Goal: Task Accomplishment & Management: Complete application form

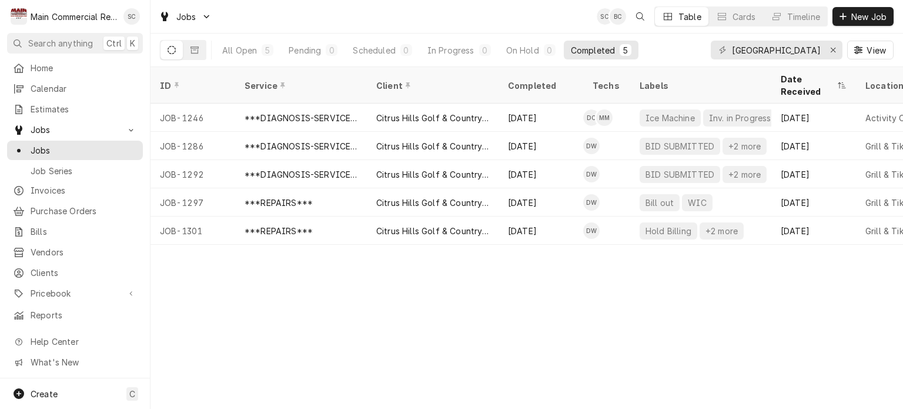
click at [440, 341] on div "ID Service Client Completed Techs Labels Date Received Location Name Location A…" at bounding box center [527, 238] width 753 height 342
click at [442, 338] on div "ID Service Client Completed Techs Labels Date Received Location Name Location A…" at bounding box center [527, 238] width 753 height 342
click at [831, 51] on icon "Erase input" at bounding box center [834, 50] width 6 height 8
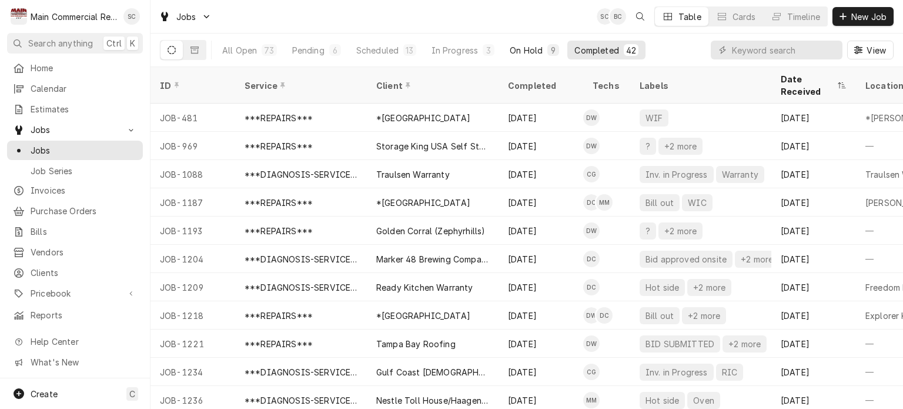
click at [536, 48] on div "On Hold" at bounding box center [526, 50] width 33 height 12
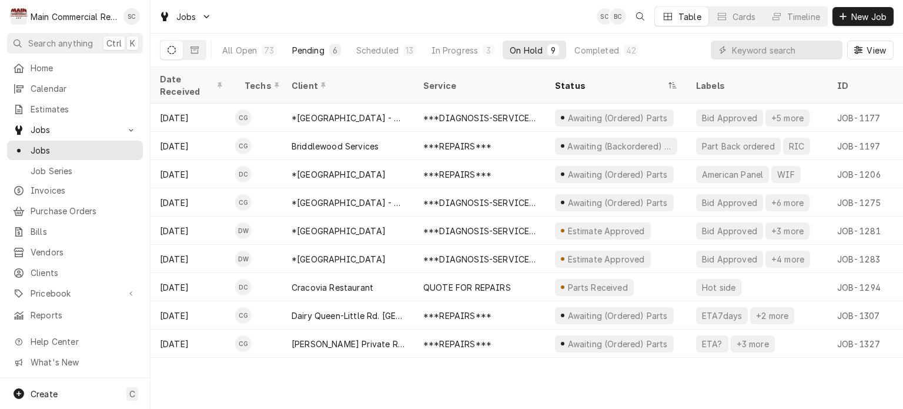
click at [325, 51] on button "Pending 6" at bounding box center [316, 50] width 63 height 19
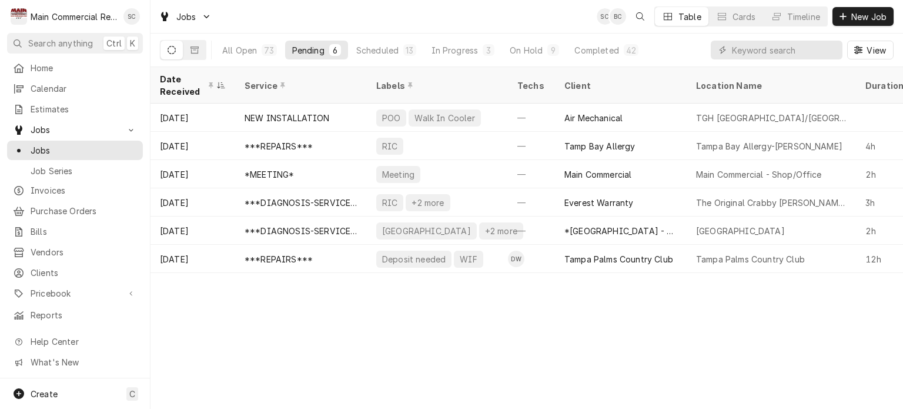
click at [538, 315] on div "Date Received Service Labels Techs Client Location Name Duration Priority Sched…" at bounding box center [527, 238] width 753 height 342
click at [501, 321] on div "Date Received Service Labels Techs Client Location Name Duration Priority Sched…" at bounding box center [527, 238] width 753 height 342
click at [531, 322] on div "Date Received Service Labels Techs Client Location Name Duration Priority Sched…" at bounding box center [527, 238] width 753 height 342
click at [395, 52] on div "Scheduled" at bounding box center [377, 50] width 42 height 12
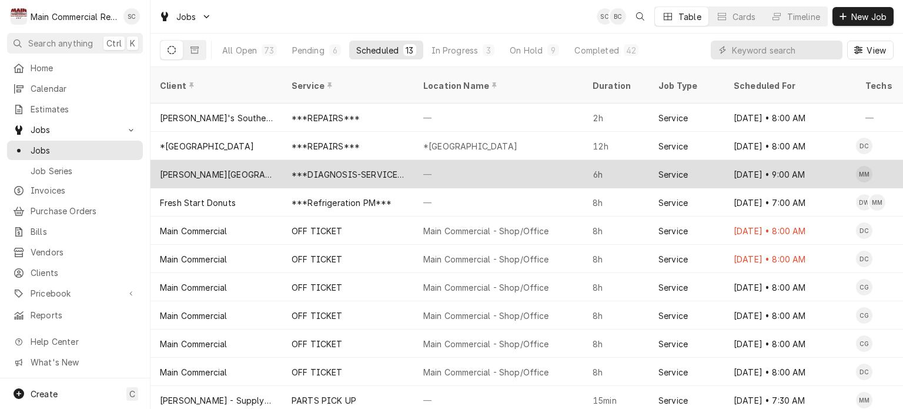
scroll to position [55, 0]
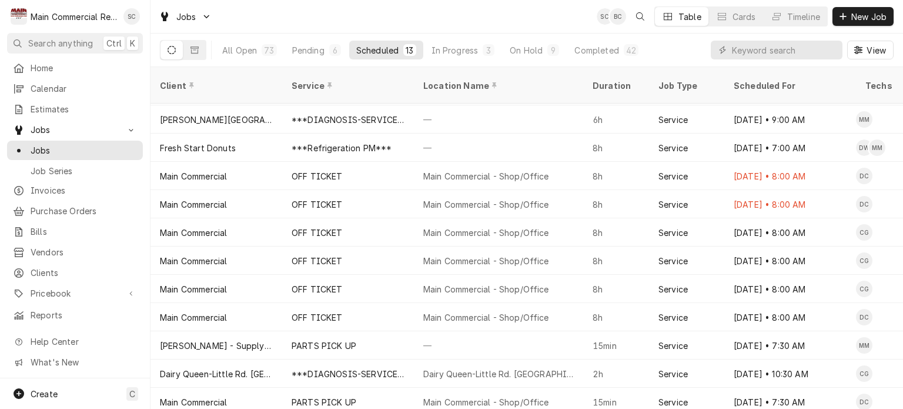
click at [555, 18] on div "Jobs SC BC Table Cards Timeline New Job" at bounding box center [527, 16] width 753 height 33
click at [461, 47] on div "In Progress" at bounding box center [455, 50] width 47 height 12
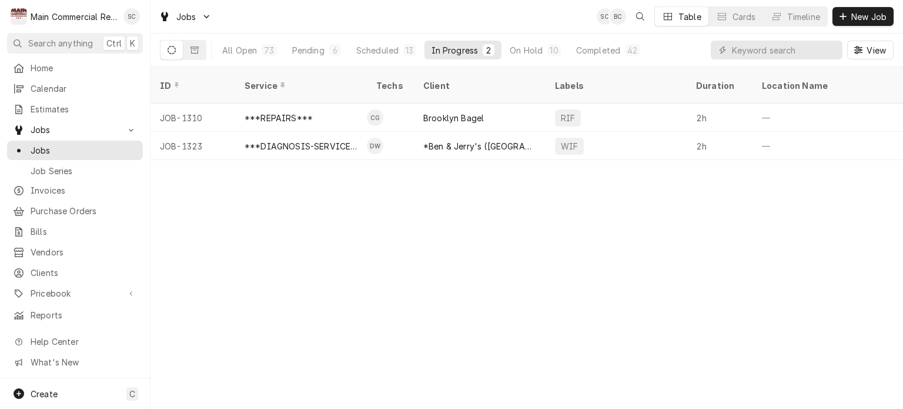
click at [553, 237] on div "ID Service Techs Client Labels Duration Location Name Date Received Status Prio…" at bounding box center [527, 238] width 753 height 342
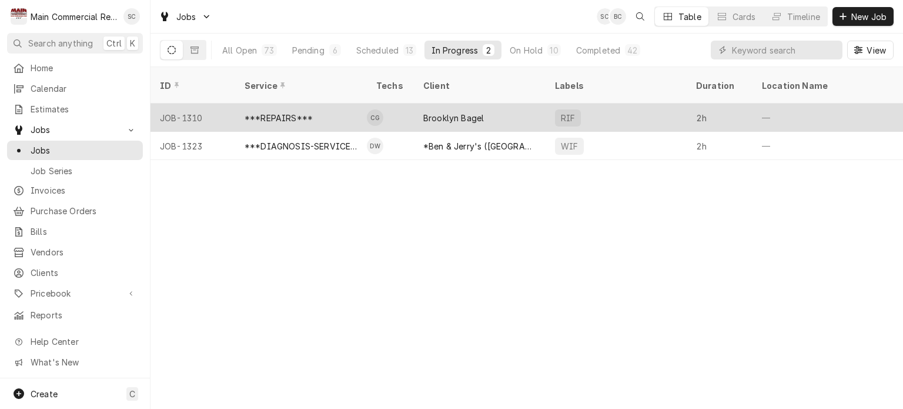
click at [453, 112] on div "Brooklyn Bagel" at bounding box center [453, 118] width 61 height 12
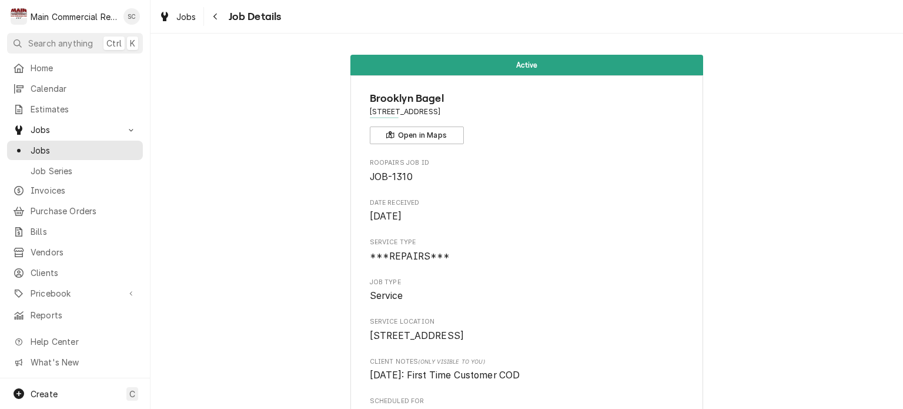
click at [215, 16] on icon "Navigate back" at bounding box center [215, 16] width 5 height 8
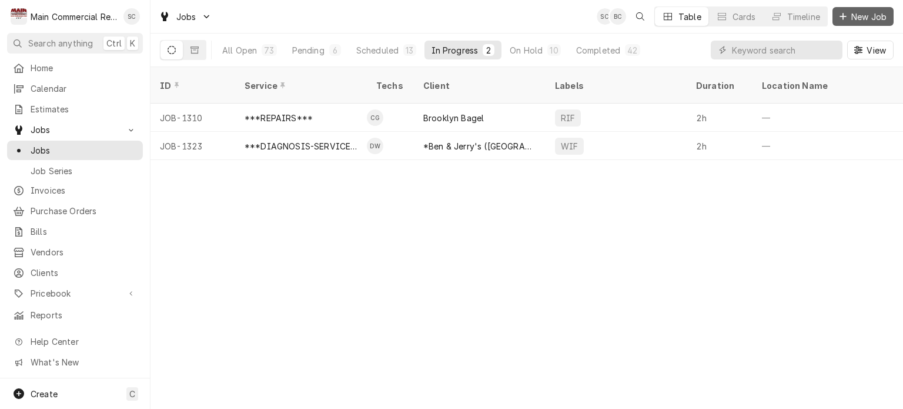
click at [861, 18] on span "New Job" at bounding box center [869, 17] width 40 height 12
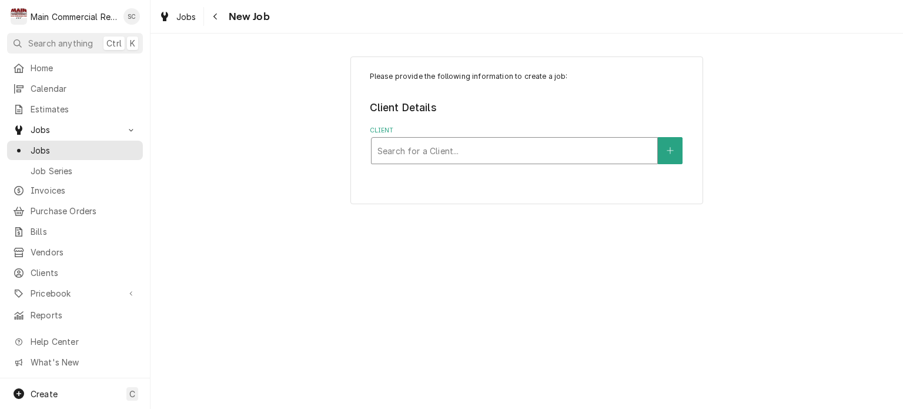
click at [586, 149] on div "Client" at bounding box center [515, 150] width 274 height 21
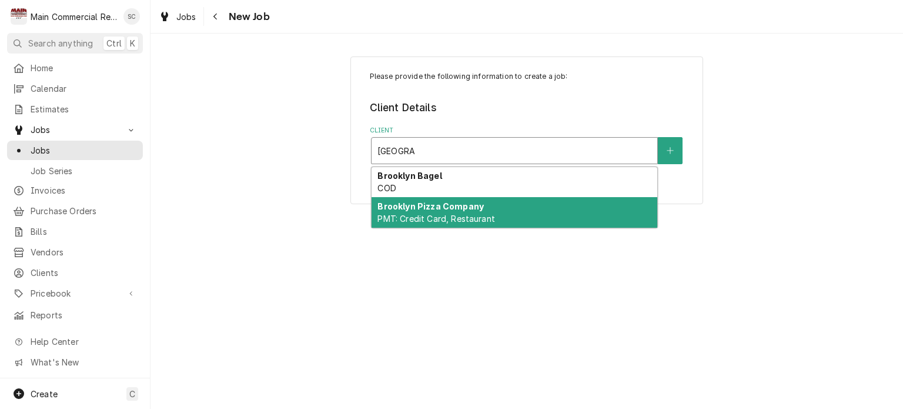
type input "Brooklyn"
click at [816, 278] on div "Please provide the following information to create a job: Client Details Client…" at bounding box center [527, 221] width 753 height 375
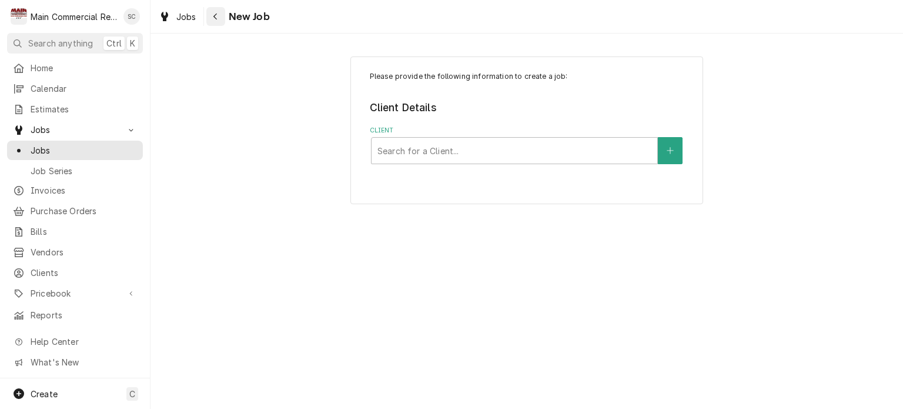
click at [217, 14] on icon "Navigate back" at bounding box center [215, 16] width 5 height 8
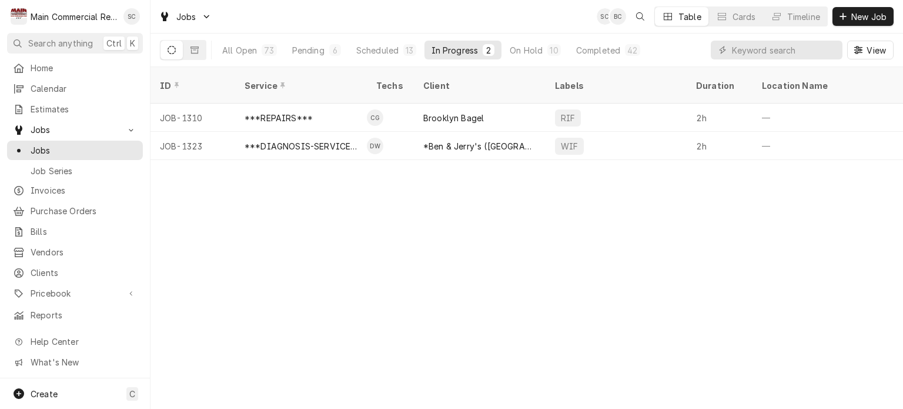
click at [639, 245] on div "ID Service Techs Client Labels Duration Location Name Date Received Status Prio…" at bounding box center [527, 238] width 753 height 342
click at [636, 245] on div "ID Service Techs Client Labels Duration Location Name Date Received Status Prio…" at bounding box center [527, 238] width 753 height 342
click at [638, 244] on div "ID Service Techs Client Labels Duration Location Name Date Received Status Prio…" at bounding box center [527, 238] width 753 height 342
click at [398, 47] on button "Scheduled 13" at bounding box center [386, 50] width 74 height 19
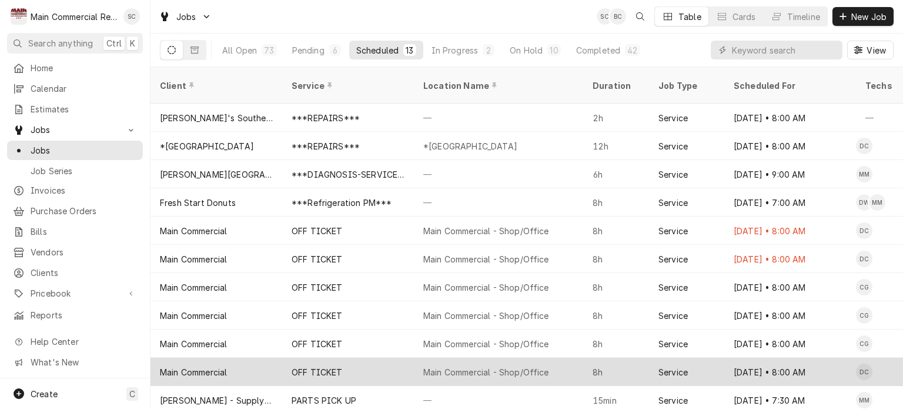
scroll to position [55, 0]
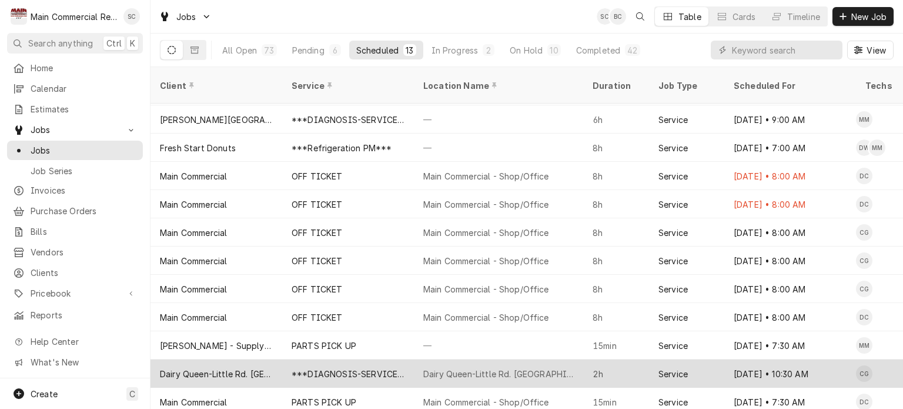
click at [485, 368] on div "Dairy Queen-Little Rd. [GEOGRAPHIC_DATA][PERSON_NAME]" at bounding box center [498, 374] width 151 height 12
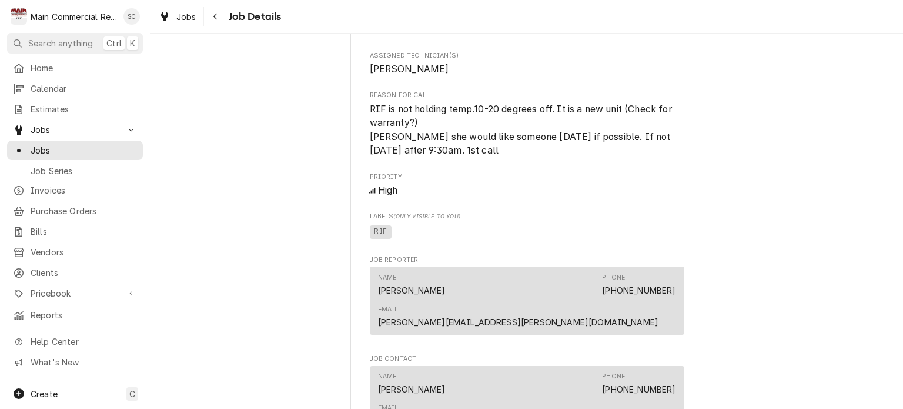
scroll to position [588, 0]
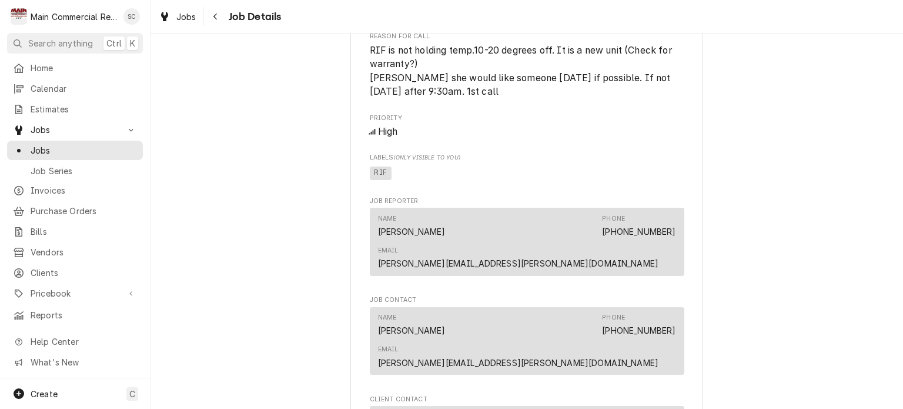
click at [772, 230] on div "Upcoming Dairy Queen-Little Rd. [GEOGRAPHIC_DATA][PERSON_NAME]. [GEOGRAPHIC_DAT…" at bounding box center [527, 87] width 753 height 1258
click at [673, 307] on div "Name Vicky Kellin Phone (813) 293-0030 Email vicky.kellin@gmail.com" at bounding box center [527, 341] width 315 height 68
click at [677, 231] on div "Name Vicky Kellin Phone (813) 293-0030 Email vicky.kellin@gmail.com" at bounding box center [527, 242] width 315 height 68
click at [760, 227] on div "Upcoming Dairy Queen-Little Rd. New Port Richey Dairy Queen-Little Rd. New Port…" at bounding box center [527, 87] width 753 height 1258
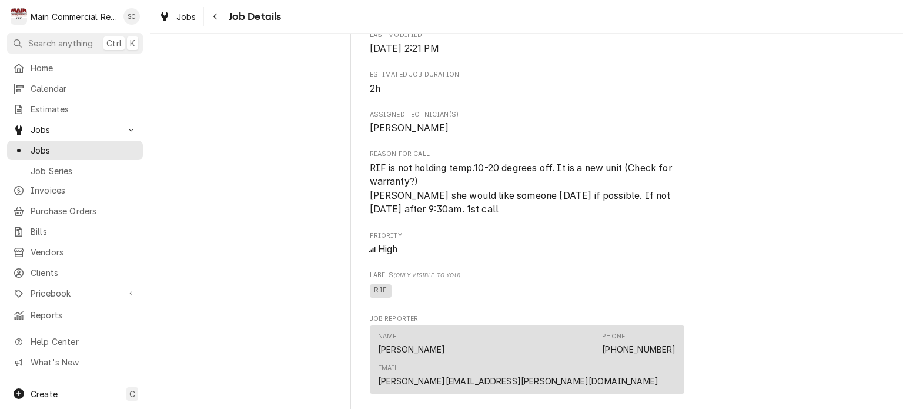
click at [762, 258] on div "Upcoming Dairy Queen-Little Rd. New Port Richey Dairy Queen-Little Rd. New Port…" at bounding box center [527, 204] width 753 height 1258
click at [576, 269] on div "Roopairs Job ID JOB-1324 Date Received Aug 28, 2025 Service Type ***DIAGNOSIS-S…" at bounding box center [527, 170] width 315 height 943
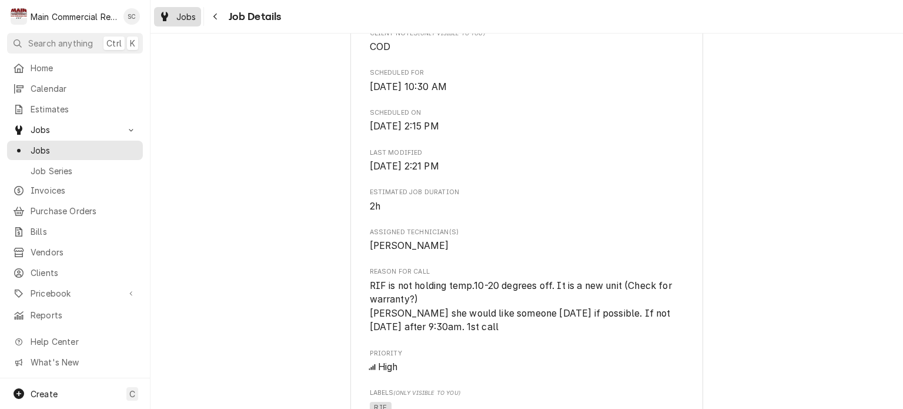
click at [194, 16] on span "Jobs" at bounding box center [186, 17] width 20 height 12
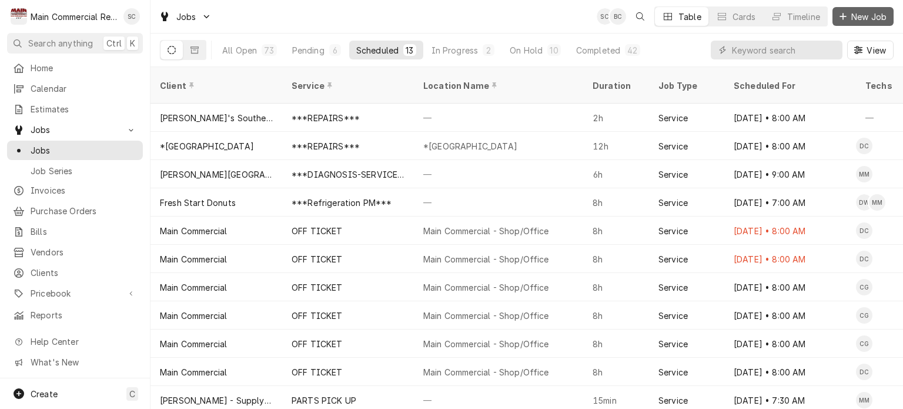
click at [868, 15] on span "New Job" at bounding box center [869, 17] width 40 height 12
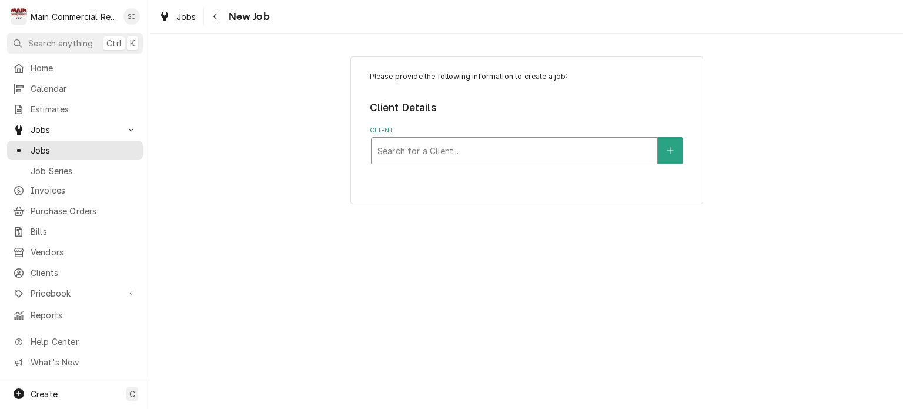
click at [555, 156] on div "Client" at bounding box center [515, 150] width 274 height 21
type input "Bagel"
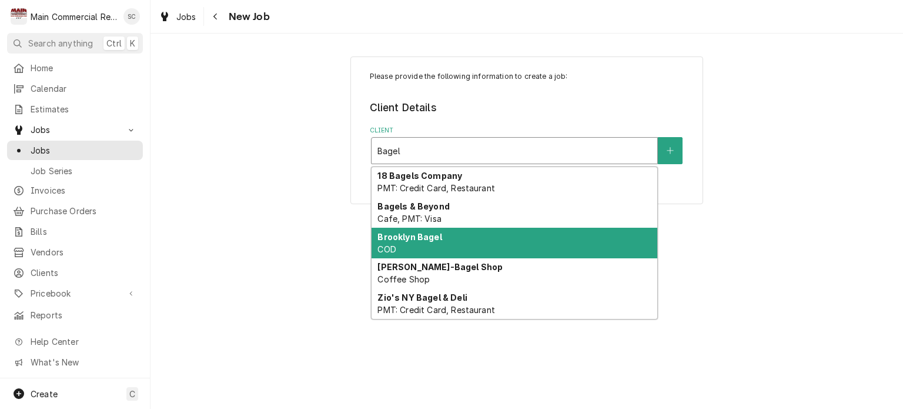
click at [470, 241] on div "Brooklyn Bagel COD" at bounding box center [515, 243] width 286 height 31
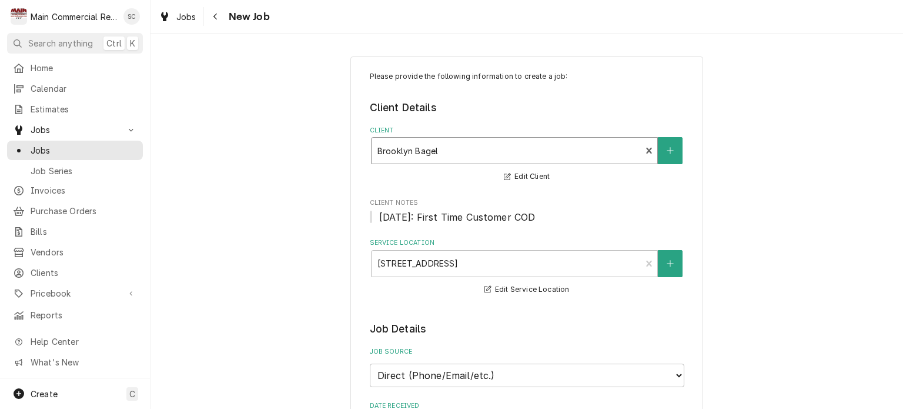
scroll to position [235, 0]
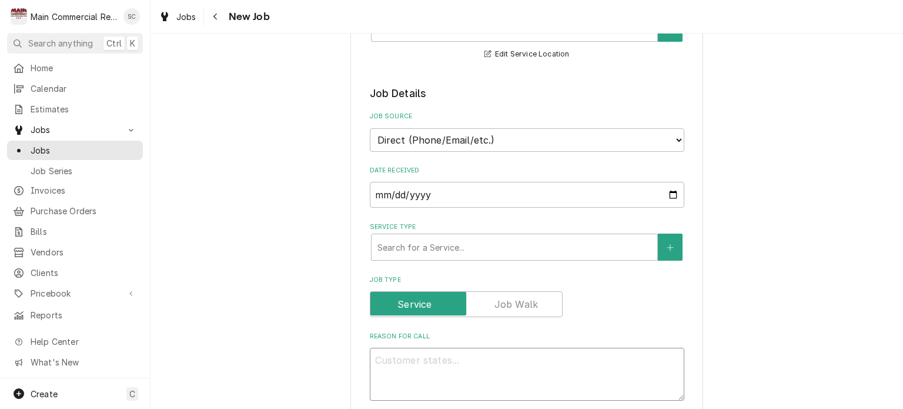
click at [481, 359] on textarea "Reason For Call" at bounding box center [527, 374] width 315 height 53
type textarea "x"
type textarea "W"
type textarea "x"
type textarea "WI"
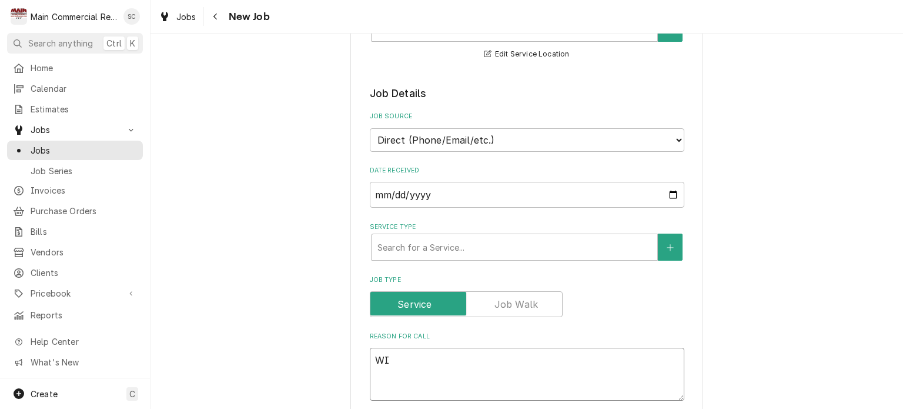
type textarea "x"
type textarea "WIF"
type textarea "x"
type textarea "WIF"
type textarea "x"
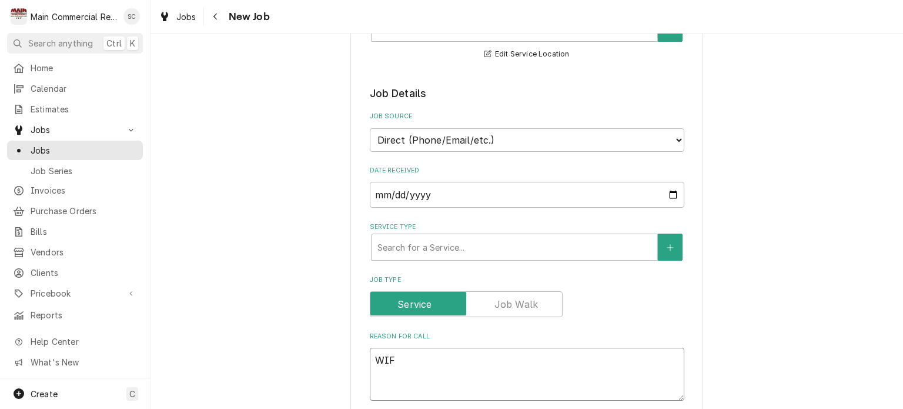
type textarea "WIF"
type textarea "x"
type textarea "WI"
type textarea "x"
type textarea "WIC"
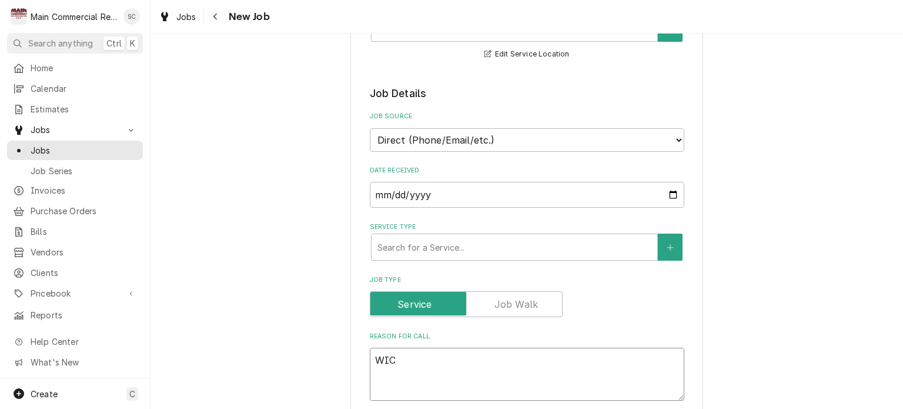
type textarea "x"
type textarea "WIC"
type textarea "x"
type textarea "WIC m"
type textarea "x"
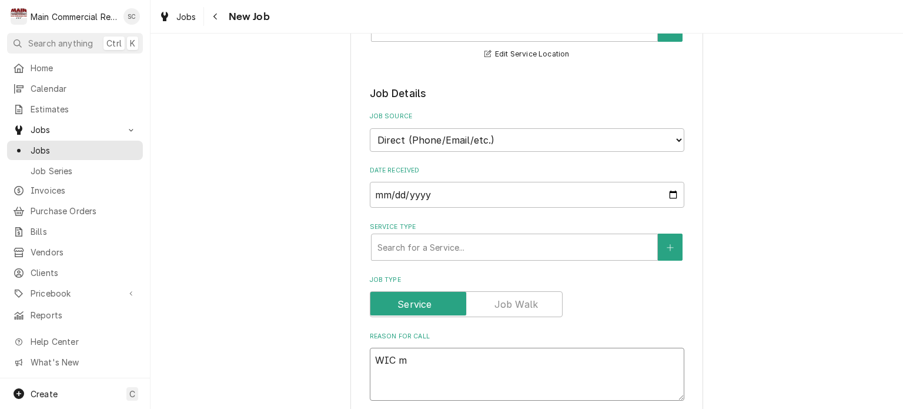
type textarea "WIC ma"
type textarea "x"
type textarea "WIC mai"
type textarea "x"
type textarea "WIC main"
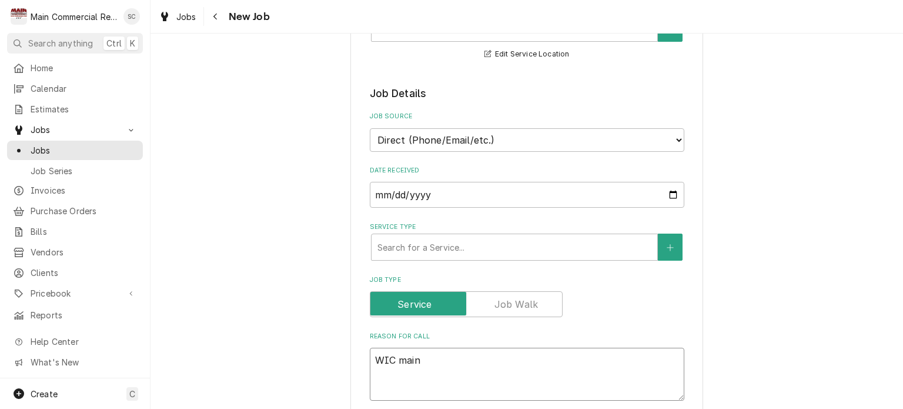
type textarea "x"
type textarea "WIC maint"
type textarea "x"
type textarea "WIC mainta"
type textarea "x"
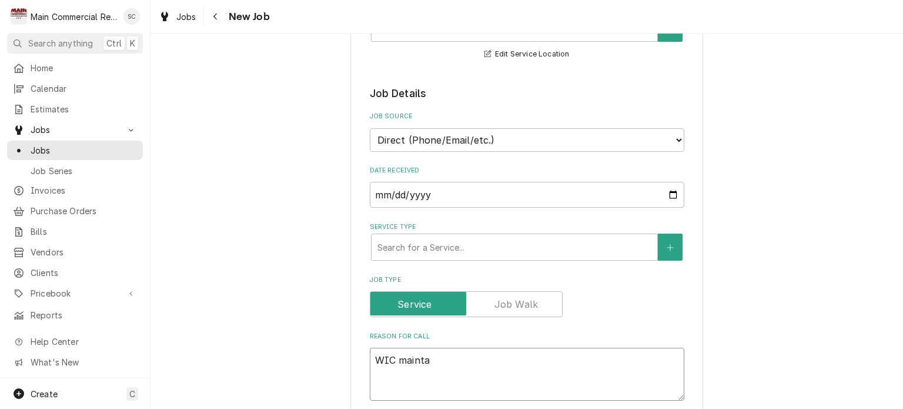
type textarea "WIC maintai"
type textarea "x"
type textarea "WIC maintain"
type textarea "x"
type textarea "WIC maintains"
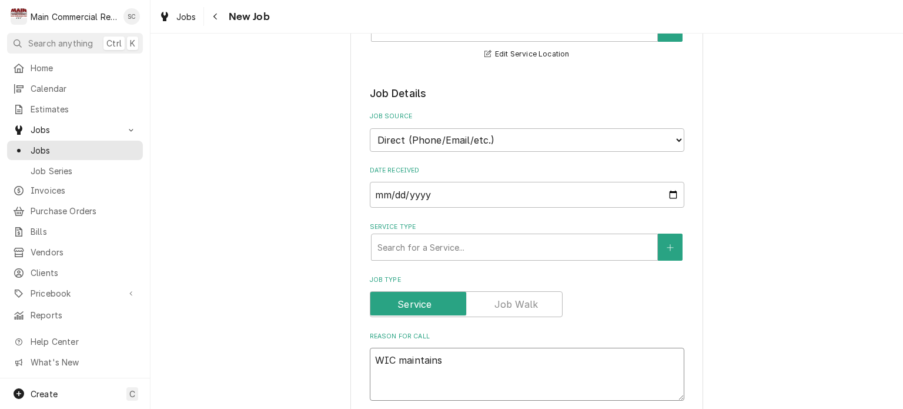
type textarea "x"
type textarea "WIC maintains"
type textarea "x"
type textarea "WIC maintains 4"
type textarea "x"
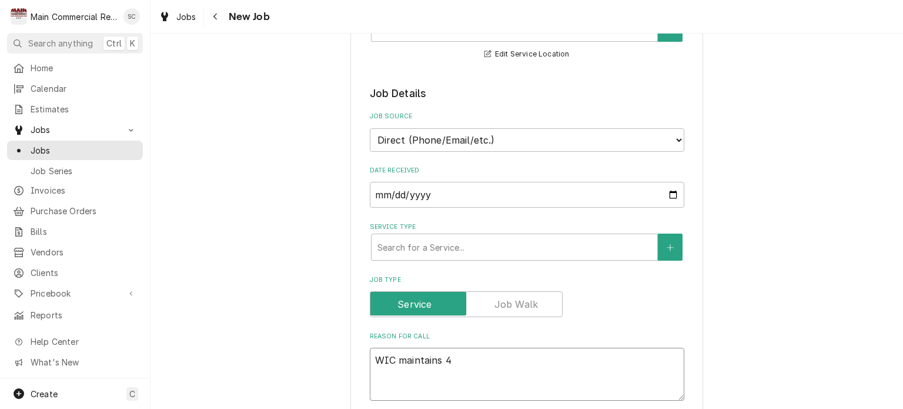
type textarea "WIC maintains 40"
type textarea "x"
type textarea "WIC maintains 40"
type textarea "x"
type textarea "WIC maintains 40 d"
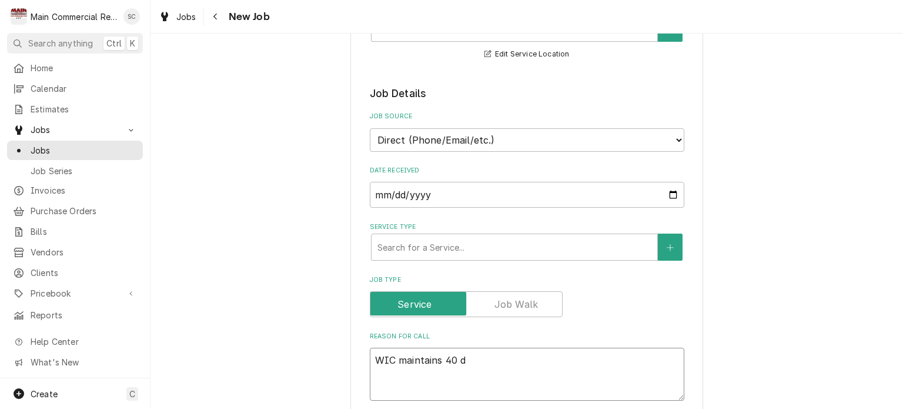
type textarea "x"
type textarea "WIC maintains 40 de"
type textarea "x"
type textarea "WIC maintains 40 deg"
type textarea "x"
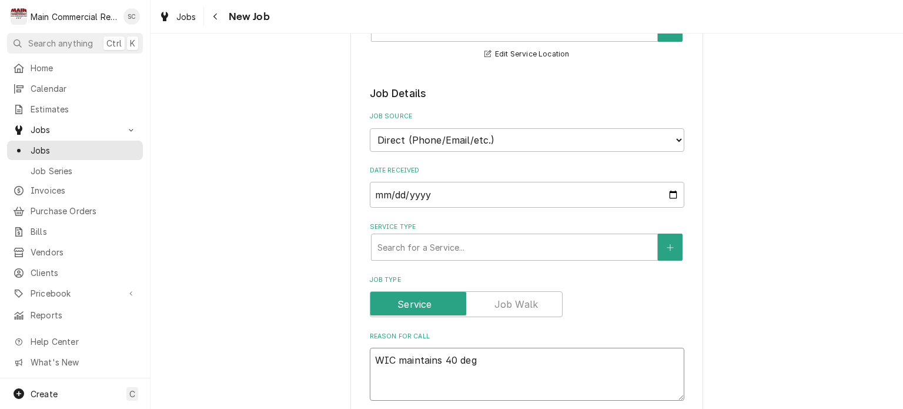
type textarea "WIC maintains 40 degr"
type textarea "x"
type textarea "WIC maintains 40 degre"
type textarea "x"
type textarea "WIC maintains 40 degree"
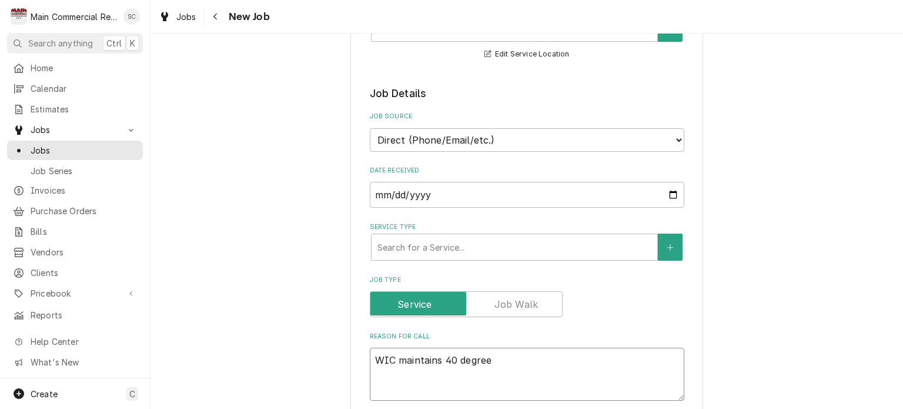
type textarea "x"
type textarea "WIC maintains 40 degrees"
type textarea "x"
type textarea "WIC maintains 40 degrees."
type textarea "x"
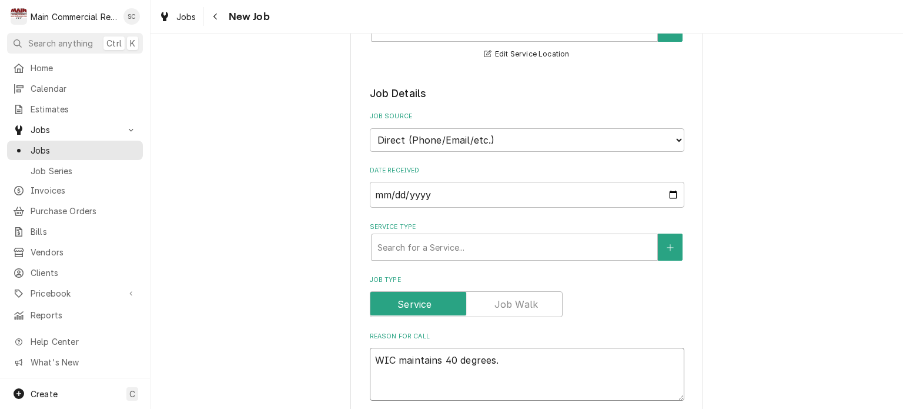
type textarea "WIC maintains 40 degrees."
type textarea "x"
type textarea "WIC maintains 40 degrees."
type textarea "x"
type textarea "WIC maintains 40 degrees. L"
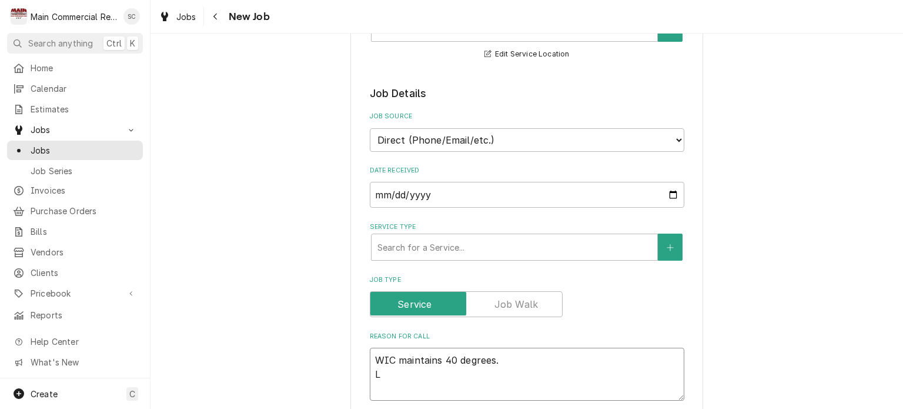
type textarea "x"
type textarea "WIC maintains 40 degrees. Lo"
type textarea "x"
type textarea "WIC maintains 40 degrees. Loo"
type textarea "x"
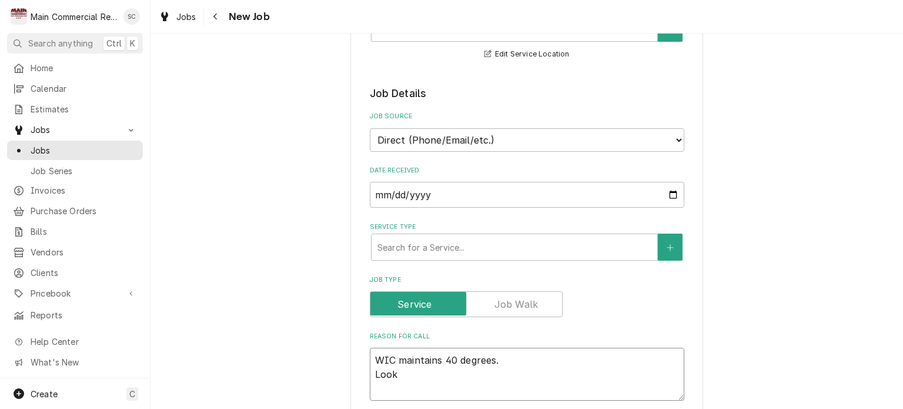
type textarea "WIC maintains 40 degrees. Look"
type textarea "x"
type textarea "WIC maintains 40 degrees. Look a"
type textarea "x"
type textarea "WIC maintains 40 degrees. Look at"
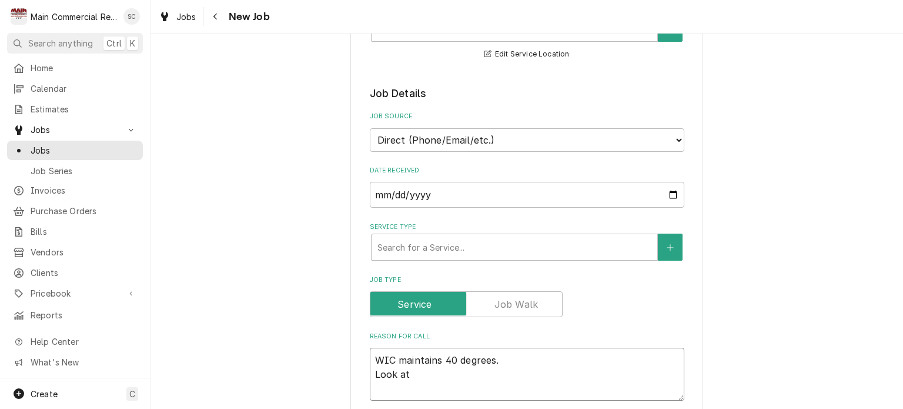
type textarea "x"
type textarea "WIC maintains 40 degrees. Look at"
type textarea "x"
type textarea "WIC maintains 40 degrees. Look at w"
type textarea "x"
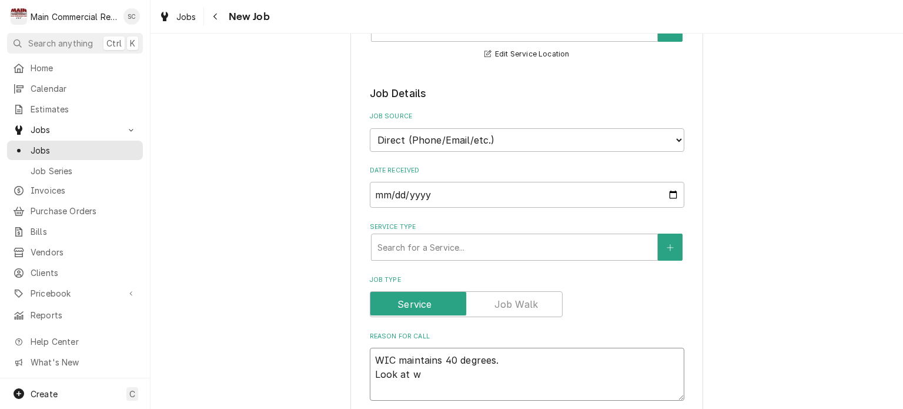
type textarea "WIC maintains 40 degrees. Look at wh"
type textarea "x"
type textarea "WIC maintains 40 degrees. Look at whi"
type textarea "x"
type textarea "WIC maintains 40 degrees. Look at whil"
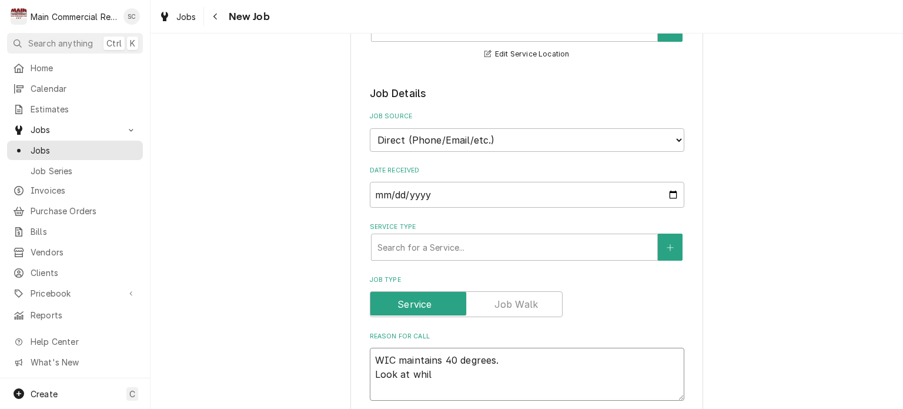
type textarea "x"
type textarea "WIC maintains 40 degrees. Look at while"
type textarea "x"
type textarea "WIC maintains 40 degrees. Look at while"
type textarea "x"
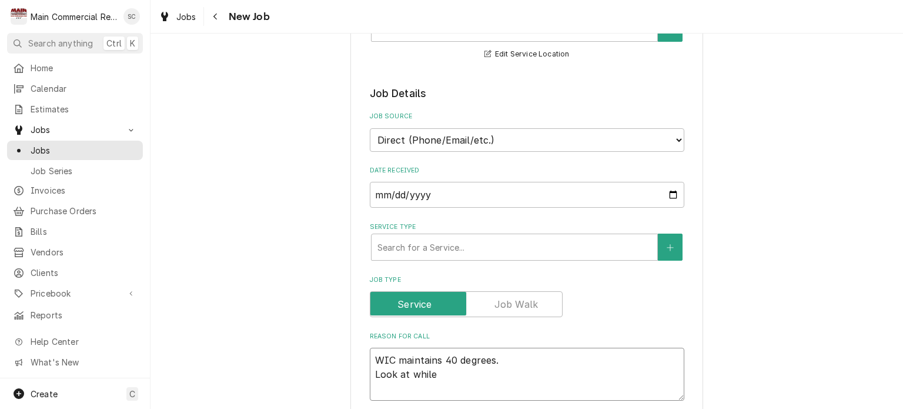
type textarea "WIC maintains 40 degrees. Look at while o"
type textarea "x"
type textarea "WIC maintains 40 degrees. Look at while on"
type textarea "x"
type textarea "WIC maintains 40 degrees. Look at while ons"
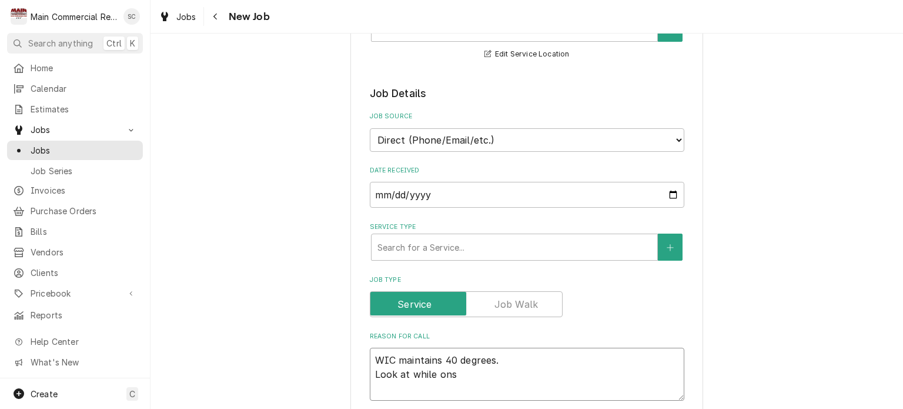
type textarea "x"
type textarea "WIC maintains 40 degrees. Look at while onsi"
type textarea "x"
type textarea "WIC maintains 40 degrees. Look at while onsit"
type textarea "x"
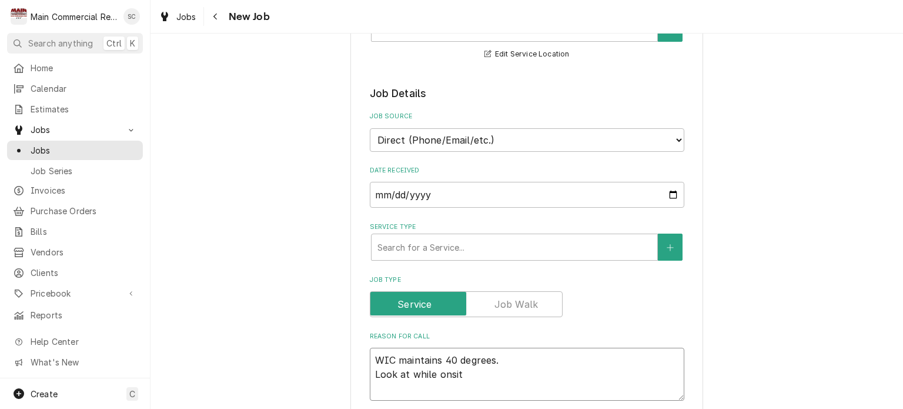
type textarea "WIC maintains 40 degrees. Look at while onsite"
type textarea "x"
type textarea "WIC maintains 40 degrees. Look at while onsite"
type textarea "x"
type textarea "WIC maintains 40 degrees. Look at while onsite p"
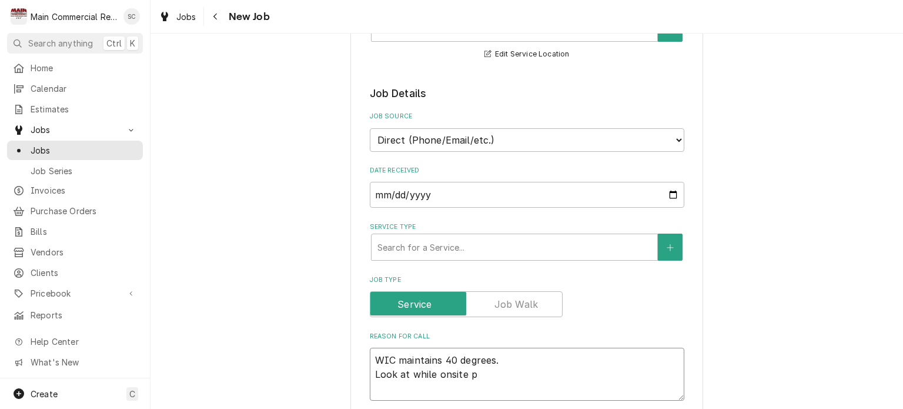
type textarea "x"
type textarea "WIC maintains 40 degrees. Look at while onsite pr"
type textarea "x"
type textarea "WIC maintains 40 degrees. Look at while onsite pre"
type textarea "x"
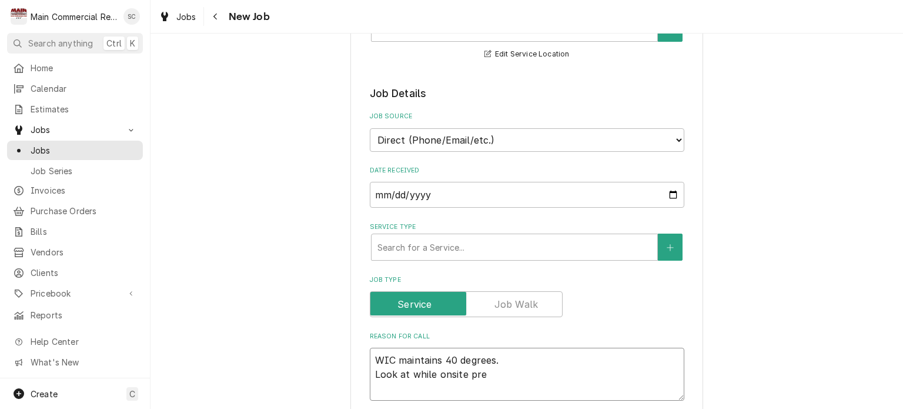
type textarea "WIC maintains 40 degrees. Look at while onsite pre"
type textarea "x"
type textarea "WIC maintains 40 degrees. Look at while onsite pre S"
type textarea "x"
type textarea "WIC maintains 40 degrees. Look at while onsite pre Sa"
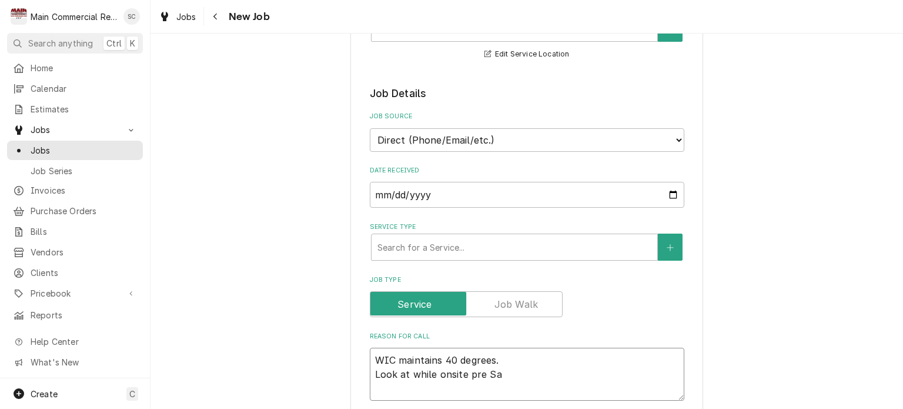
type textarea "x"
type textarea "WIC maintains 40 degrees. Look at while onsite pre S"
type textarea "x"
type textarea "WIC maintains 40 degrees. Look at while onsite pre"
type textarea "x"
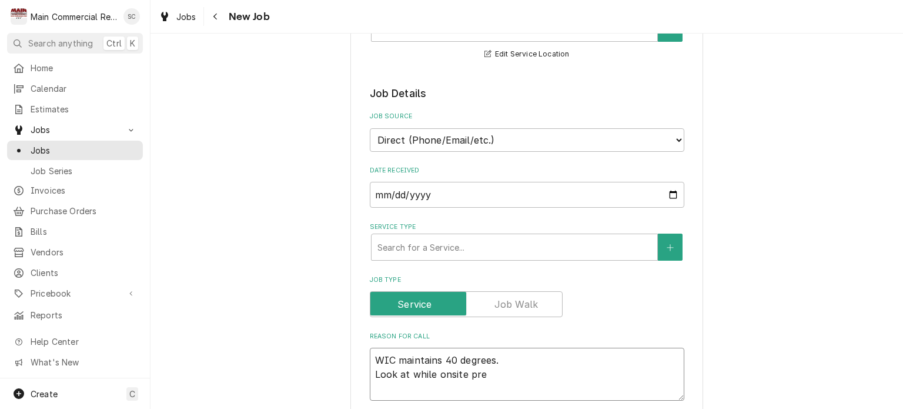
type textarea "WIC maintains 40 degrees. Look at while onsite pre"
type textarea "x"
type textarea "WIC maintains 40 degrees. Look at while onsite pr"
type textarea "x"
type textarea "WIC maintains 40 degrees. Look at while onsite p"
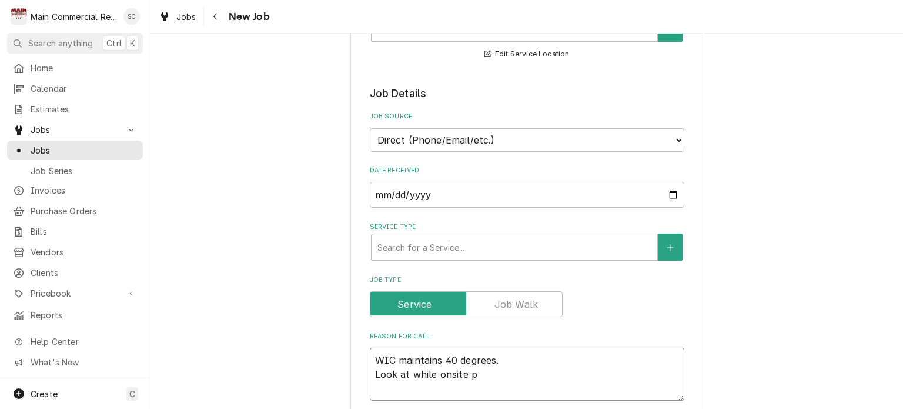
type textarea "x"
type textarea "WIC maintains 40 degrees. Look at while onsite pe"
type textarea "x"
type textarea "WIC maintains 40 degrees. Look at while onsite per"
type textarea "x"
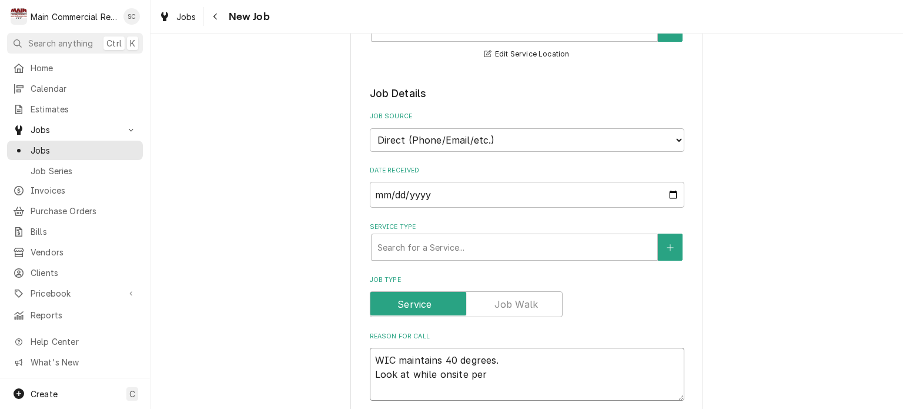
type textarea "WIC maintains 40 degrees. Look at while onsite per"
type textarea "x"
type textarea "WIC maintains 40 degrees. Look at while onsite per S"
type textarea "x"
type textarea "WIC maintains 40 degrees. Look at while onsite per Sa"
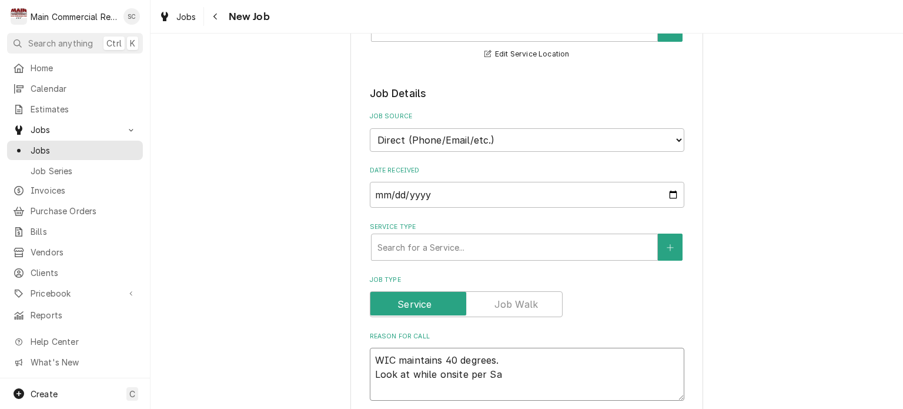
type textarea "x"
type textarea "WIC maintains 40 degrees. Look at while onsite per Sam"
type textarea "x"
type textarea "WIC maintains 40 degrees. Look at while onsite per Sam."
type textarea "x"
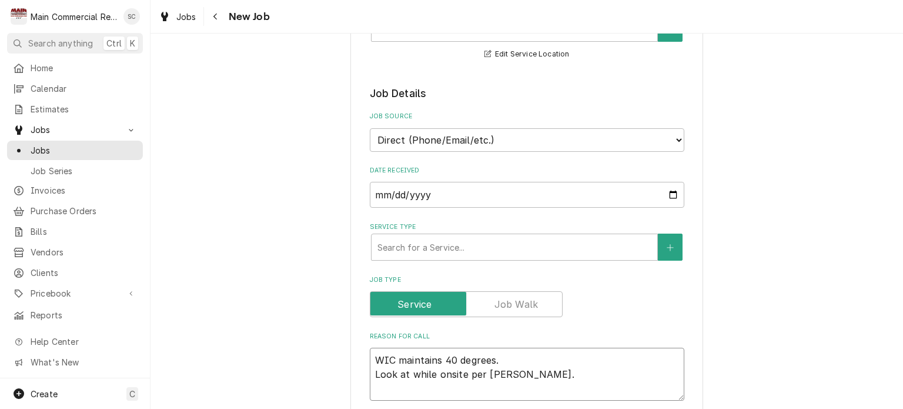
type textarea "WIC maintains 40 degrees. Look at while onsite per Sam."
type textarea "x"
type textarea "WIC maintains 40 degrees. Look at while onsite per Sam."
click at [491, 247] on div "Service Type" at bounding box center [515, 246] width 274 height 21
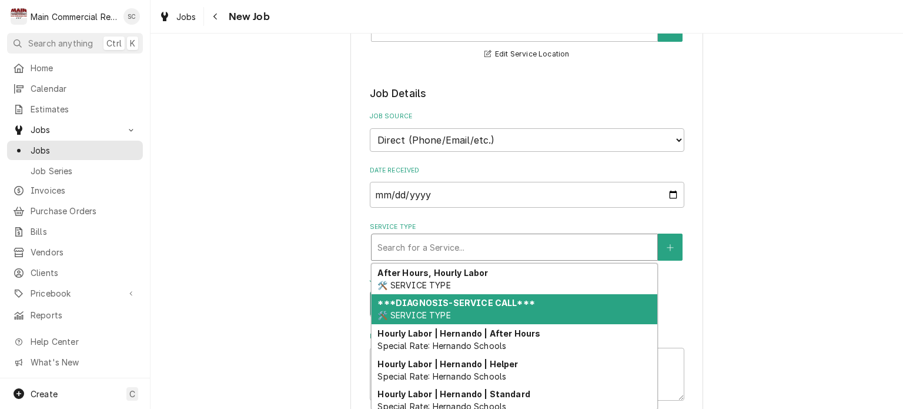
click at [471, 305] on strong "***DIAGNOSIS-SERVICE CALL***" at bounding box center [456, 303] width 157 height 10
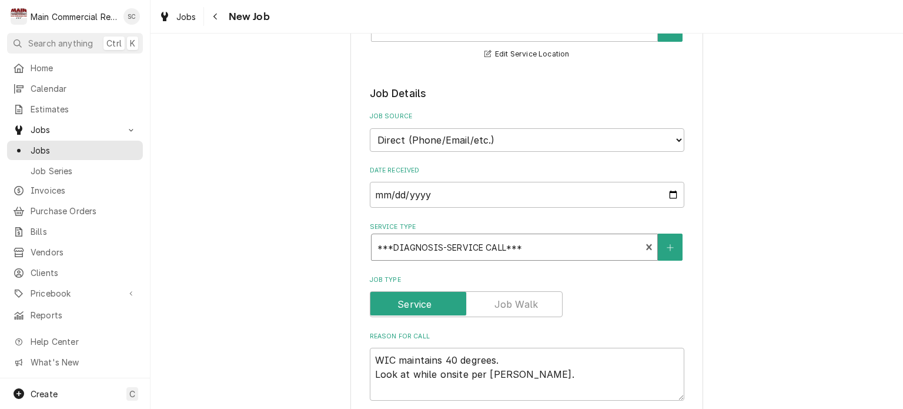
type textarea "x"
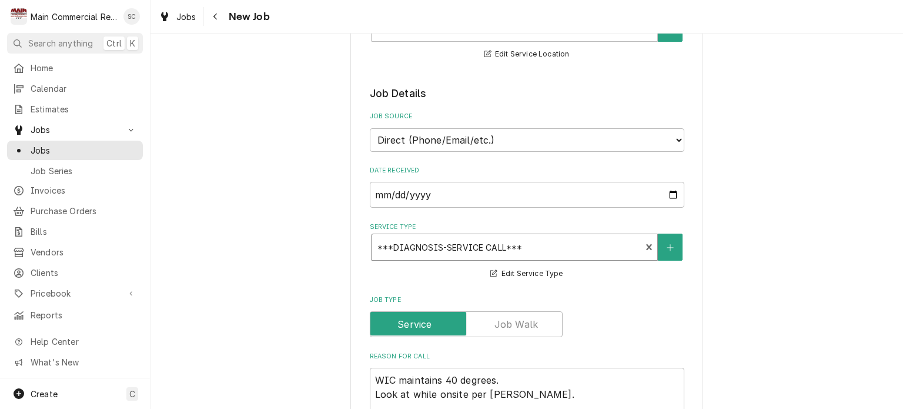
scroll to position [471, 0]
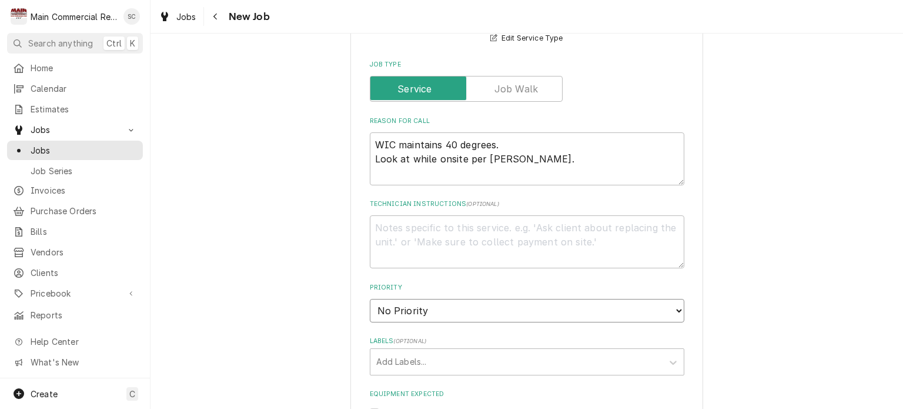
click at [478, 314] on select "No Priority Urgent High Medium Low" at bounding box center [527, 311] width 315 height 24
select select "2"
click at [370, 299] on select "No Priority Urgent High Medium Low" at bounding box center [527, 311] width 315 height 24
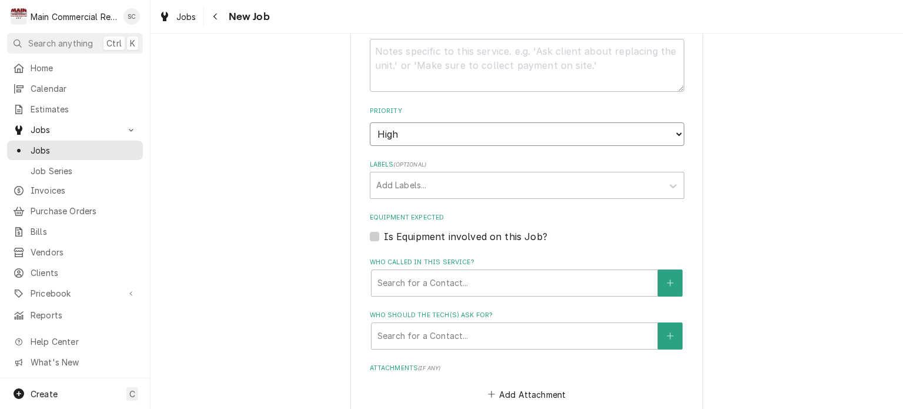
type textarea "x"
click at [459, 187] on div "Labels" at bounding box center [516, 185] width 281 height 21
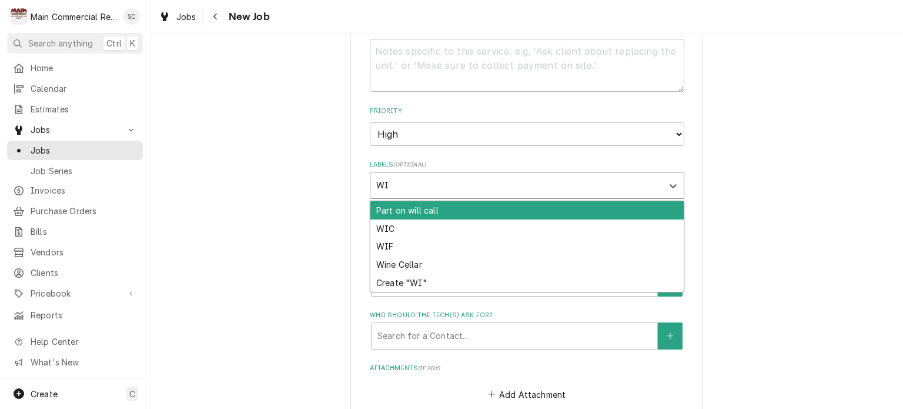
type input "WIC"
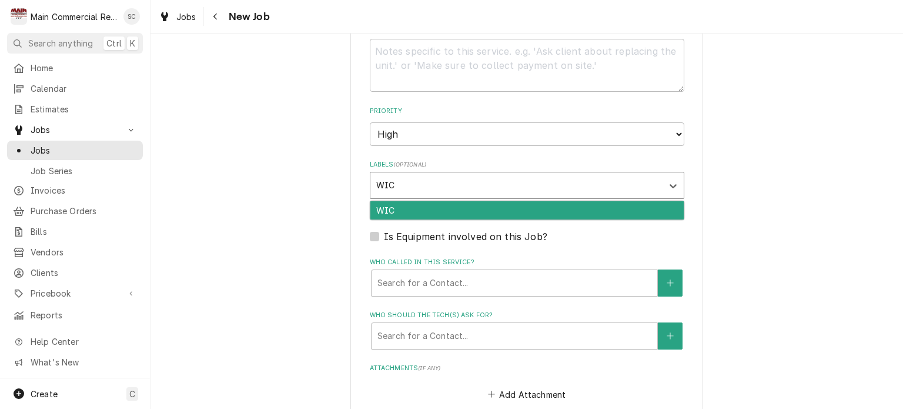
click at [461, 202] on div "WIC" at bounding box center [528, 210] width 314 height 18
type textarea "x"
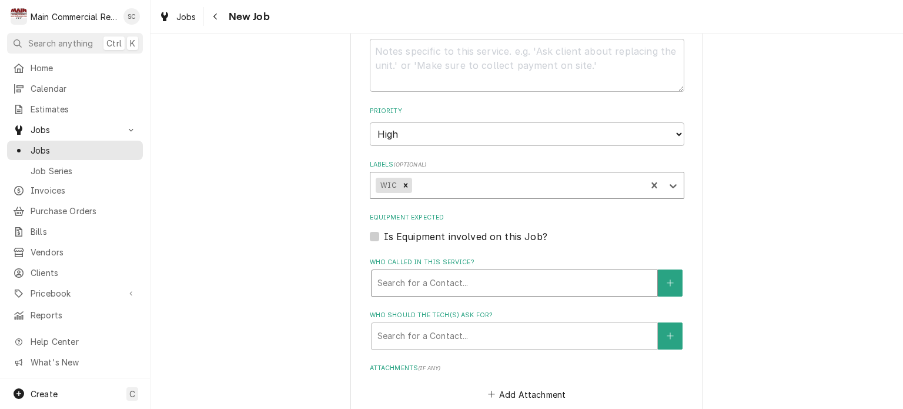
click at [456, 284] on div "Who called in this service?" at bounding box center [515, 282] width 274 height 21
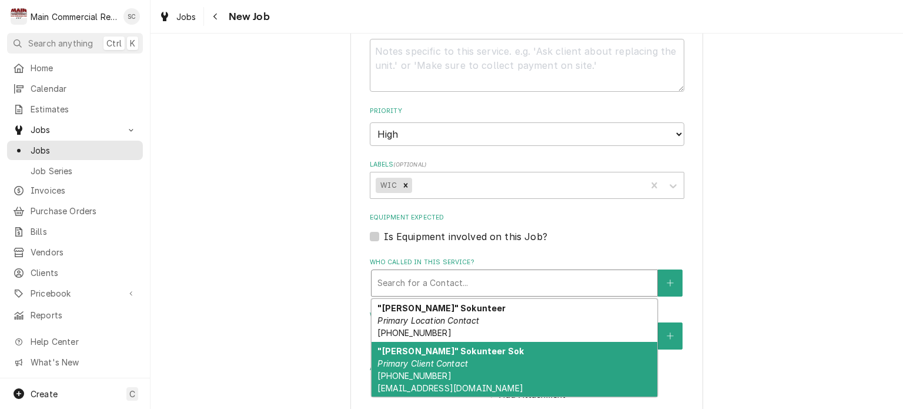
drag, startPoint x: 453, startPoint y: 362, endPoint x: 479, endPoint y: 334, distance: 38.7
click at [453, 362] on em "Primary Client Contact" at bounding box center [423, 363] width 91 height 10
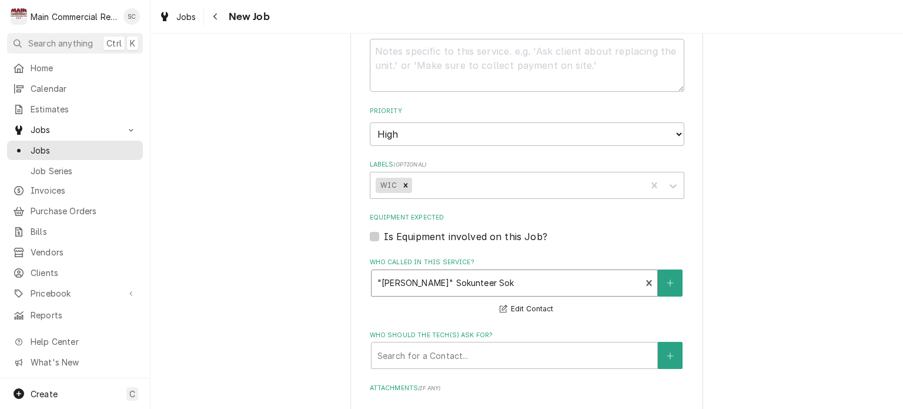
scroll to position [823, 0]
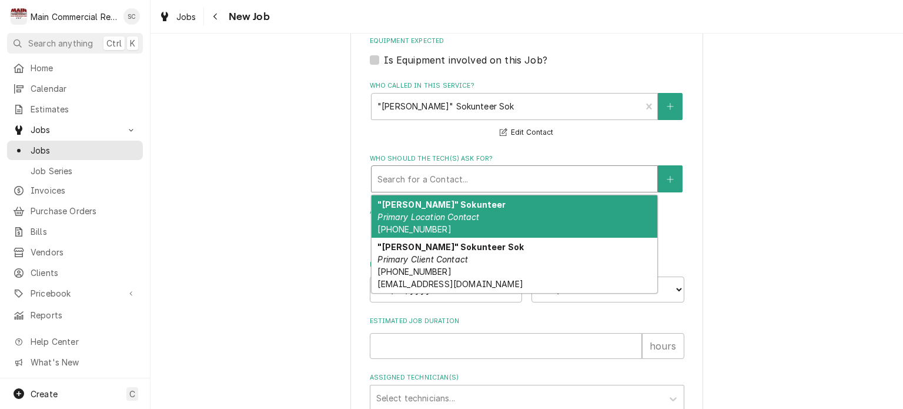
click at [471, 179] on div "Who should the tech(s) ask for?" at bounding box center [515, 178] width 274 height 21
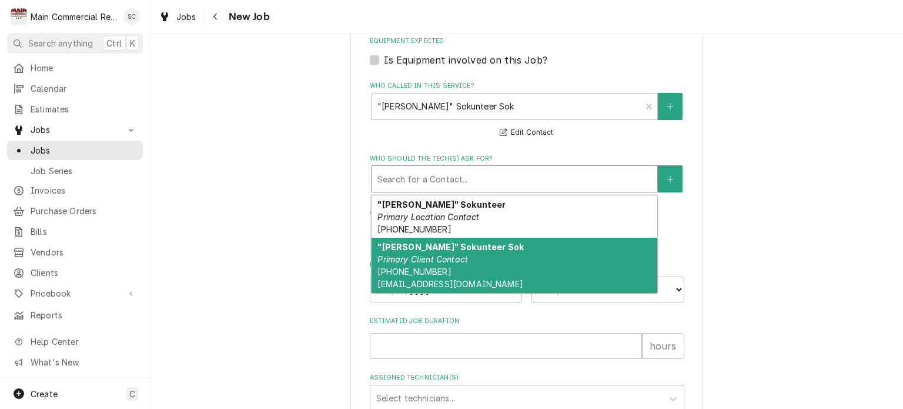
drag, startPoint x: 461, startPoint y: 248, endPoint x: 499, endPoint y: 280, distance: 49.6
click at [461, 246] on strong ""Sam" Sokunteer Sok" at bounding box center [451, 247] width 146 height 10
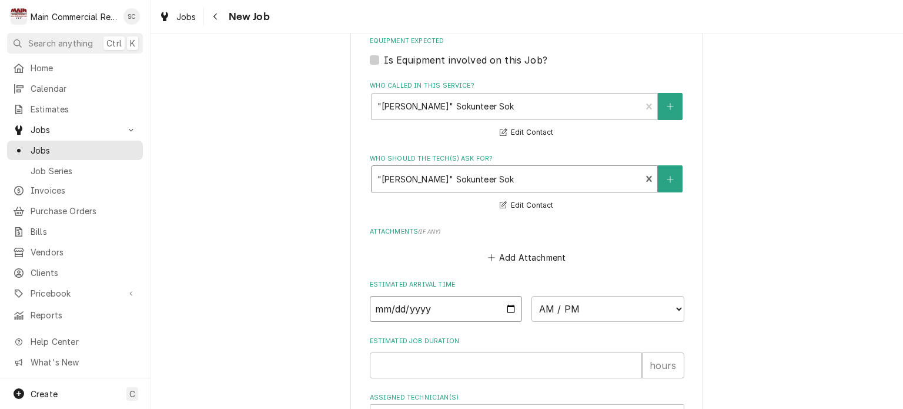
click at [508, 305] on input "Date" at bounding box center [446, 309] width 153 height 26
type textarea "x"
type input "[DATE]"
type textarea "x"
click at [583, 305] on select "AM / PM 6:00 AM 6:15 AM 6:30 AM 6:45 AM 7:00 AM 7:15 AM 7:30 AM 7:45 AM 8:00 AM…" at bounding box center [608, 309] width 153 height 26
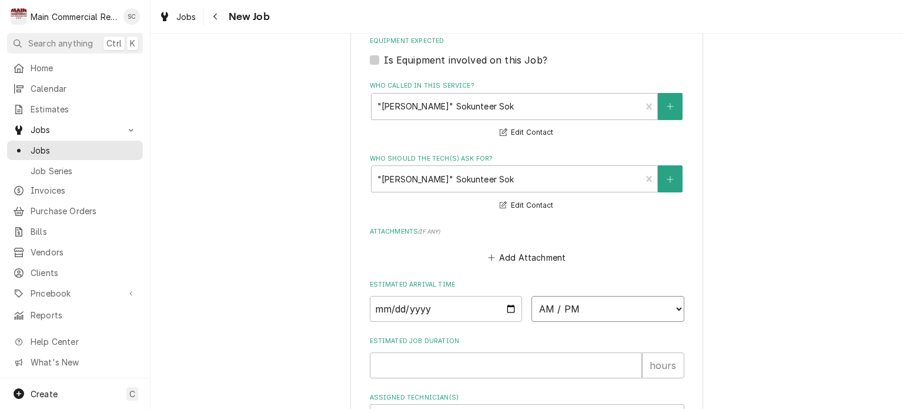
select select "10:00:00"
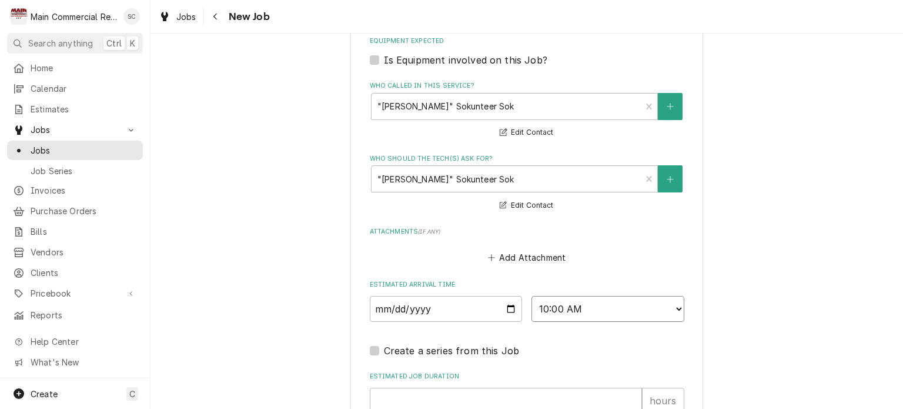
scroll to position [979, 0]
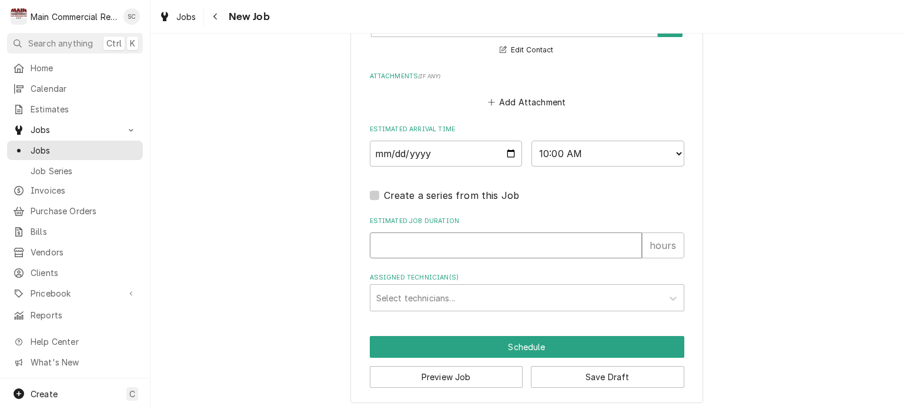
click at [516, 249] on input "Estimated Job Duration" at bounding box center [506, 245] width 272 height 26
type textarea "x"
type input "2"
type textarea "x"
type input "2"
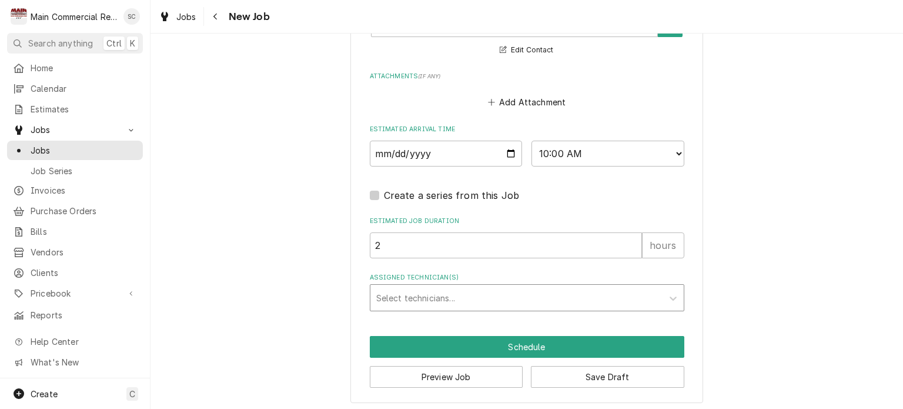
click at [553, 291] on div "Assigned Technician(s)" at bounding box center [516, 297] width 281 height 21
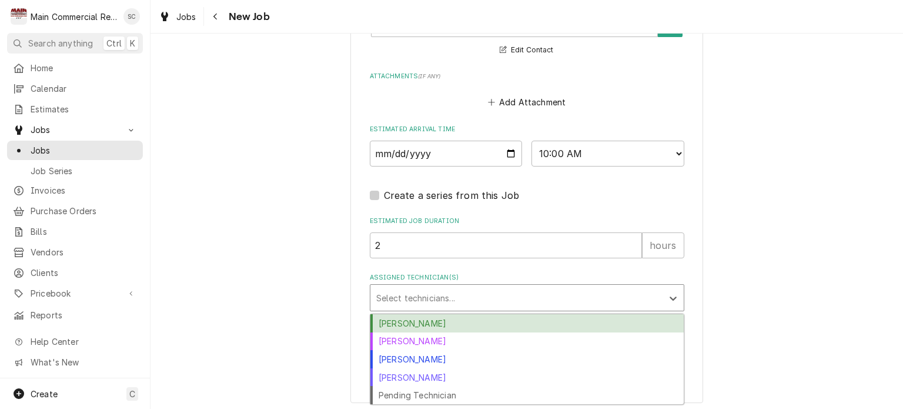
click at [496, 319] on div "Caleb Gorton" at bounding box center [528, 323] width 314 height 18
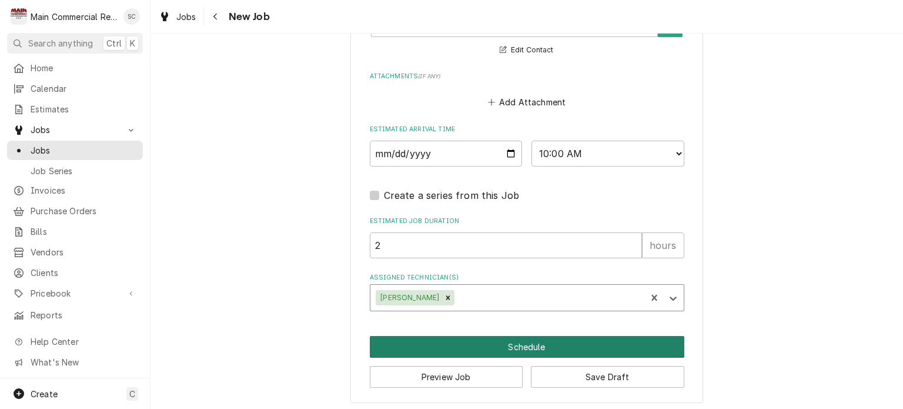
click at [565, 340] on button "Schedule" at bounding box center [527, 347] width 315 height 22
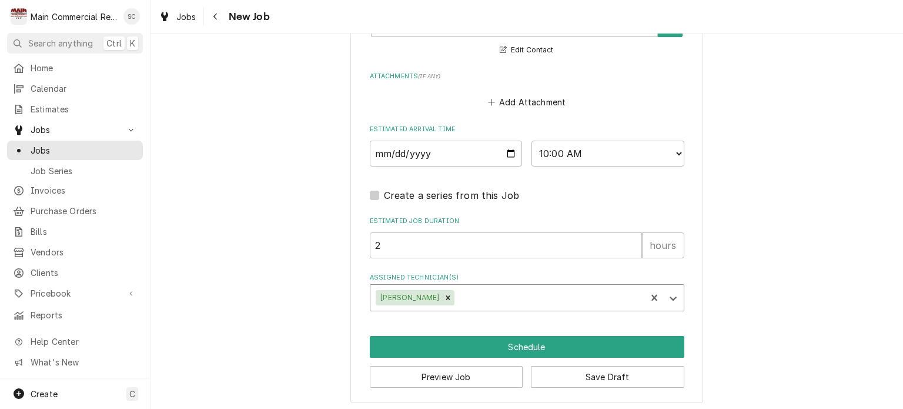
scroll to position [968, 0]
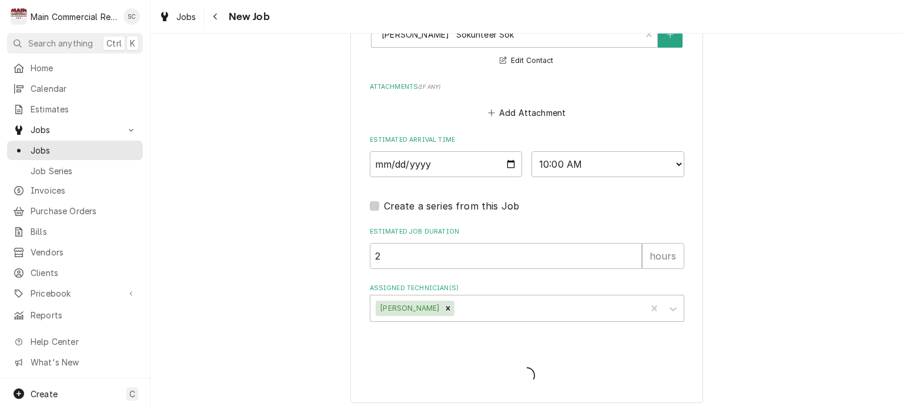
type textarea "x"
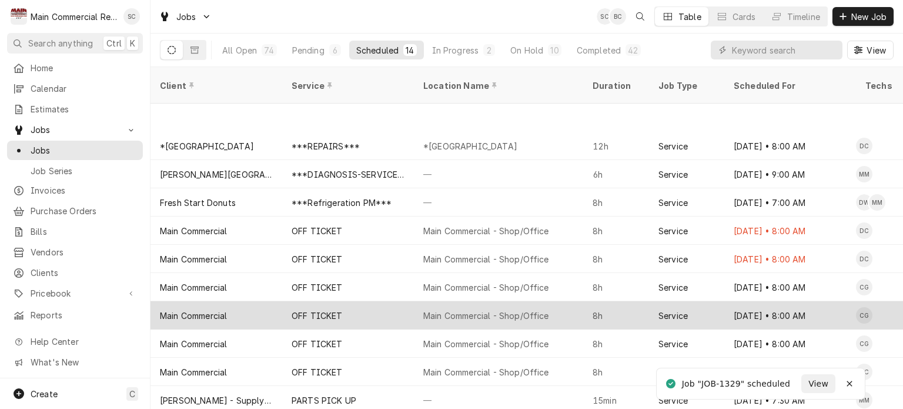
scroll to position [83, 0]
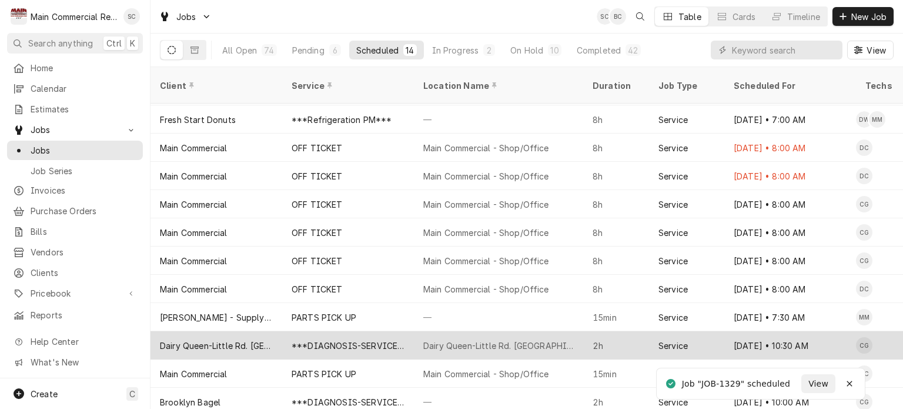
click at [416, 336] on div "Dairy Queen-Little Rd. [GEOGRAPHIC_DATA][PERSON_NAME]" at bounding box center [498, 345] width 169 height 28
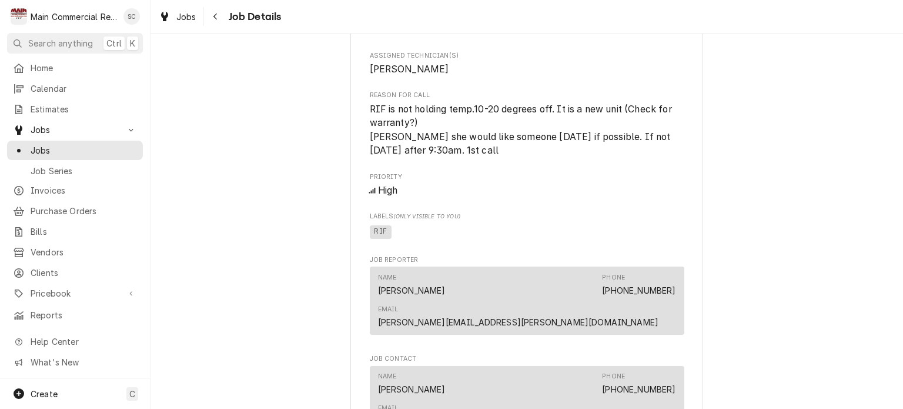
scroll to position [882, 0]
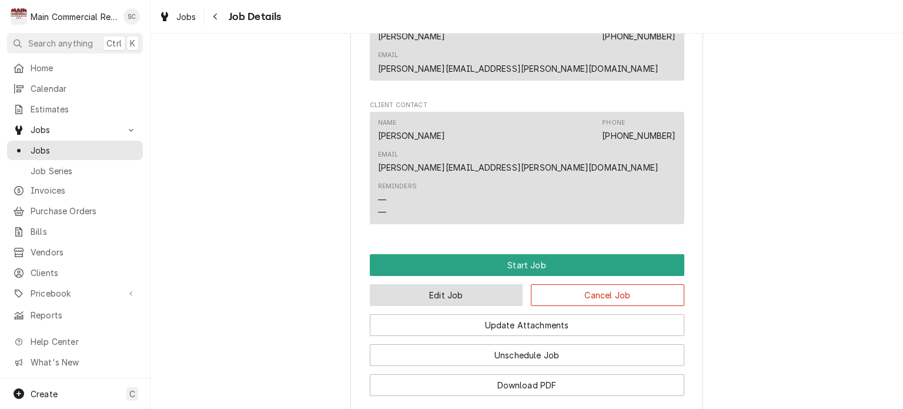
click at [447, 284] on button "Edit Job" at bounding box center [447, 295] width 154 height 22
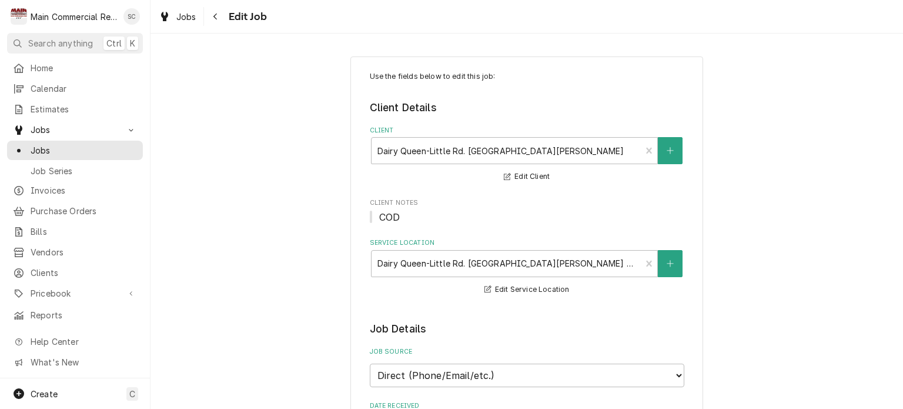
type textarea "x"
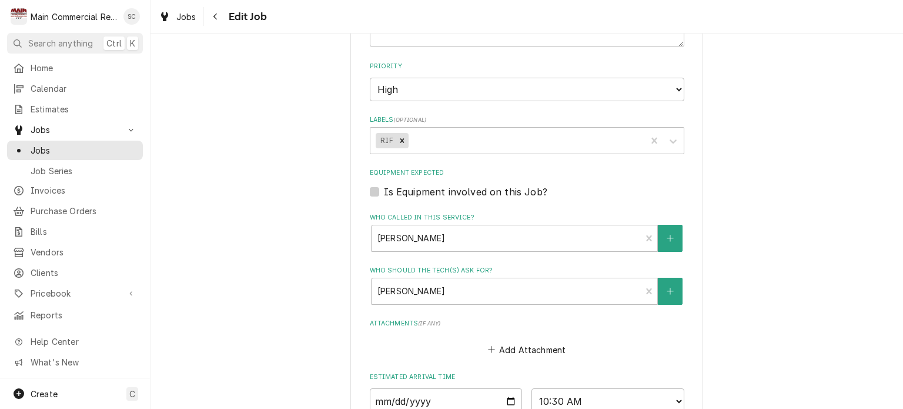
scroll to position [882, 0]
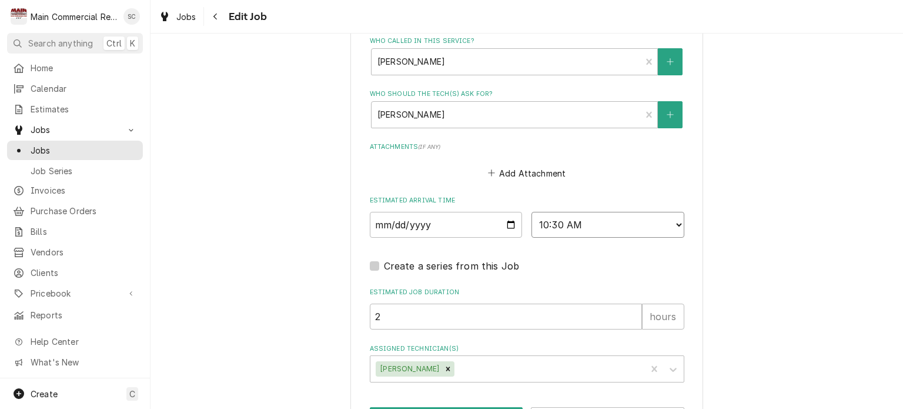
click at [589, 221] on select "AM / PM 6:00 AM 6:15 AM 6:30 AM 6:45 AM 7:00 AM 7:15 AM 7:30 AM 7:45 AM 8:00 AM…" at bounding box center [608, 225] width 153 height 26
select select "13:00:00"
click at [532, 212] on select "AM / PM 6:00 AM 6:15 AM 6:30 AM 6:45 AM 7:00 AM 7:15 AM 7:30 AM 7:45 AM 8:00 AM…" at bounding box center [608, 225] width 153 height 26
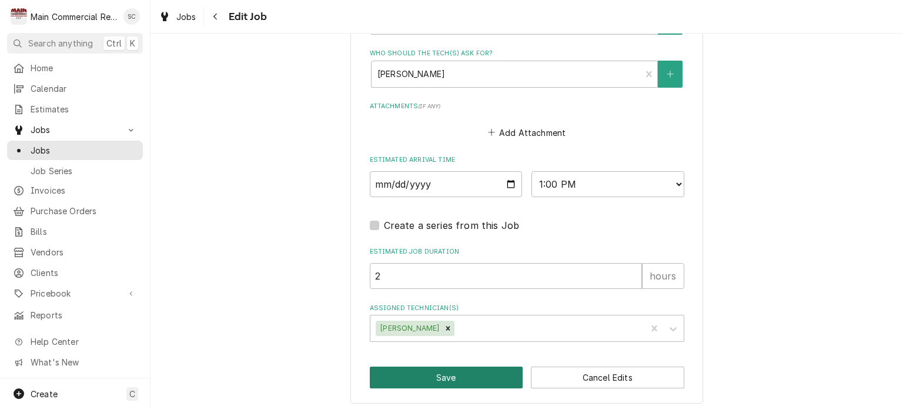
click at [446, 375] on button "Save" at bounding box center [447, 377] width 154 height 22
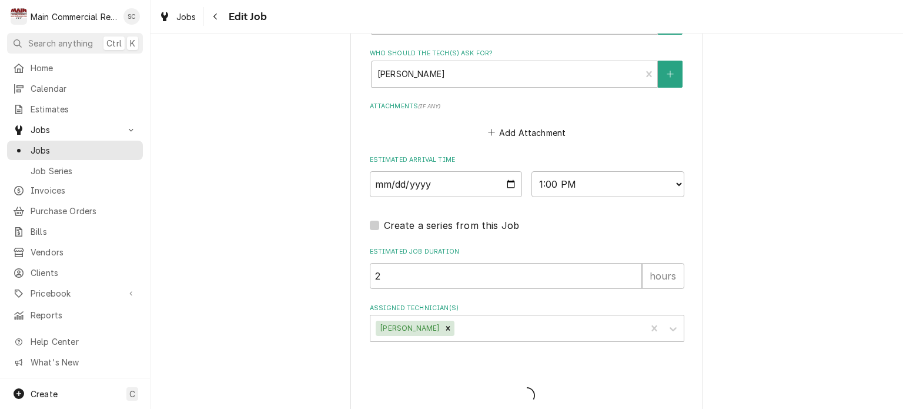
type textarea "x"
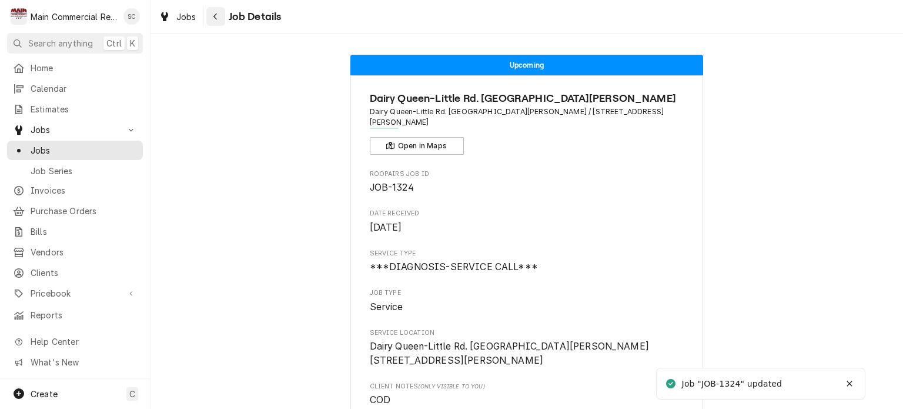
click at [214, 18] on icon "Navigate back" at bounding box center [215, 16] width 5 height 8
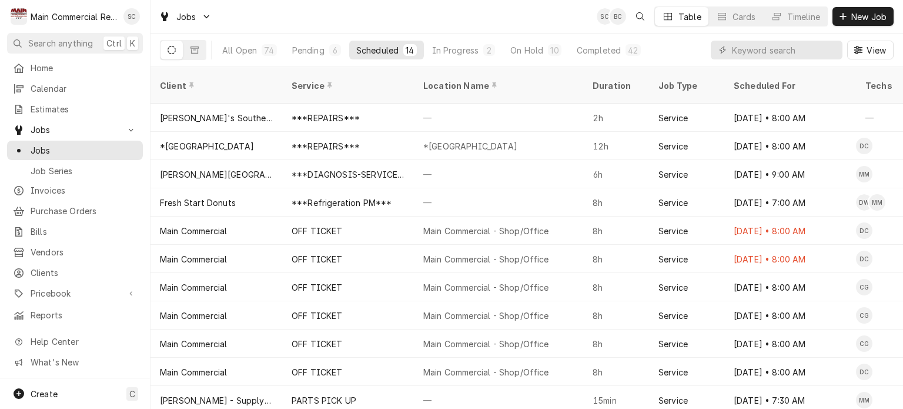
click at [532, 19] on div "Jobs SC BC Table Cards Timeline New Job" at bounding box center [527, 16] width 753 height 33
click at [595, 51] on div "Completed" at bounding box center [599, 50] width 44 height 12
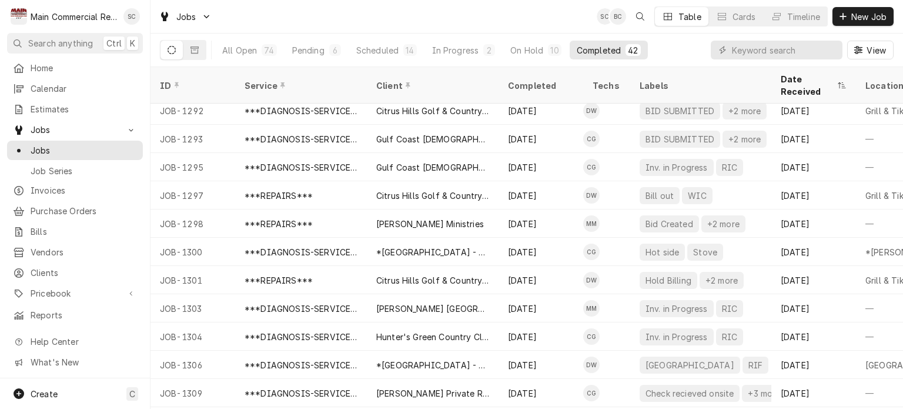
scroll to position [800, 0]
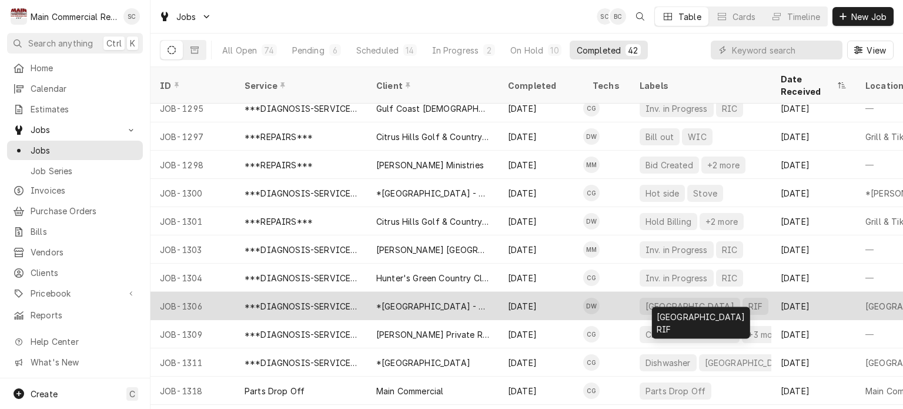
click at [700, 298] on div "[GEOGRAPHIC_DATA]" at bounding box center [690, 306] width 101 height 17
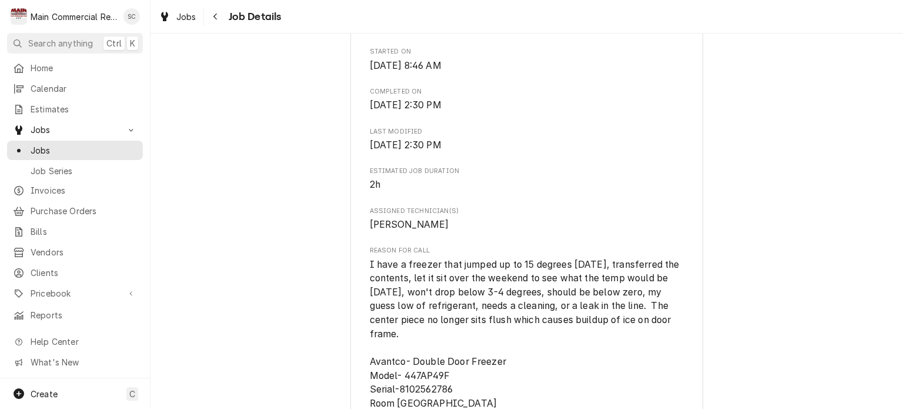
scroll to position [588, 0]
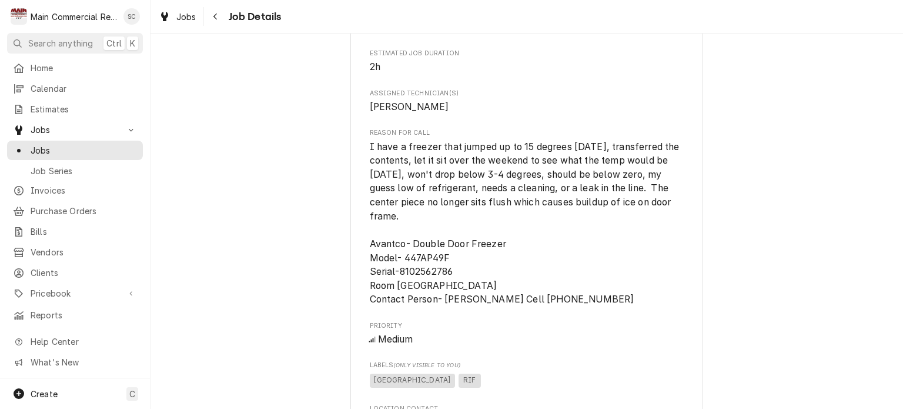
click at [615, 244] on span "I have a freezer that jumped up to 15 degrees [DATE], transferred the contents,…" at bounding box center [527, 223] width 315 height 167
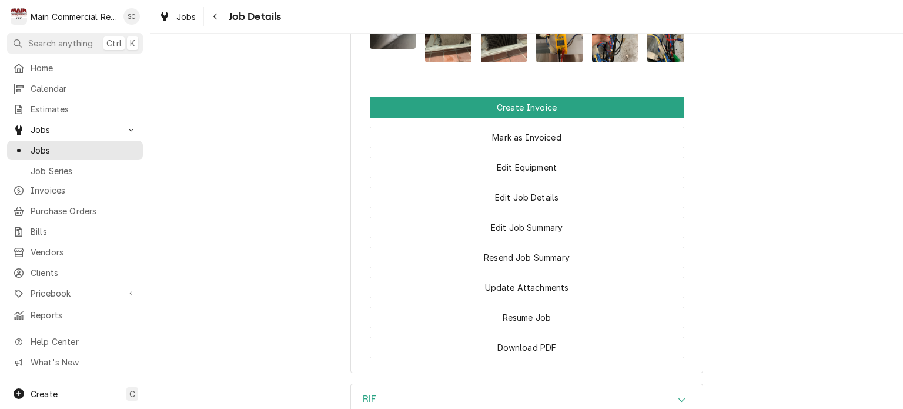
scroll to position [1450, 0]
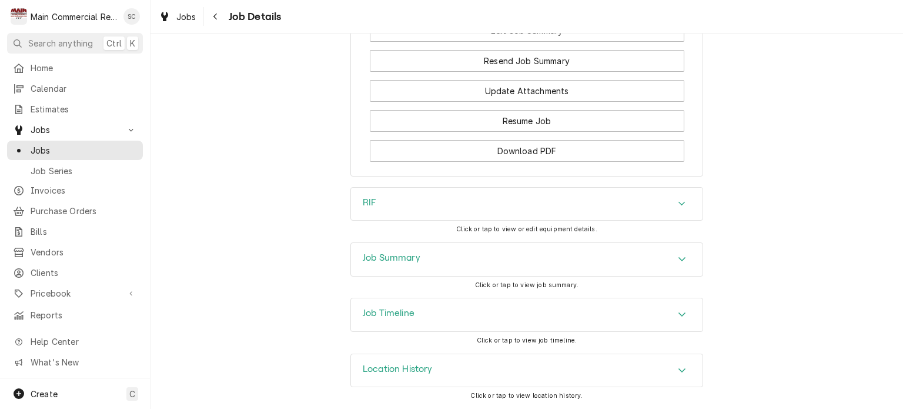
click at [628, 258] on div "Job Summary" at bounding box center [527, 259] width 352 height 33
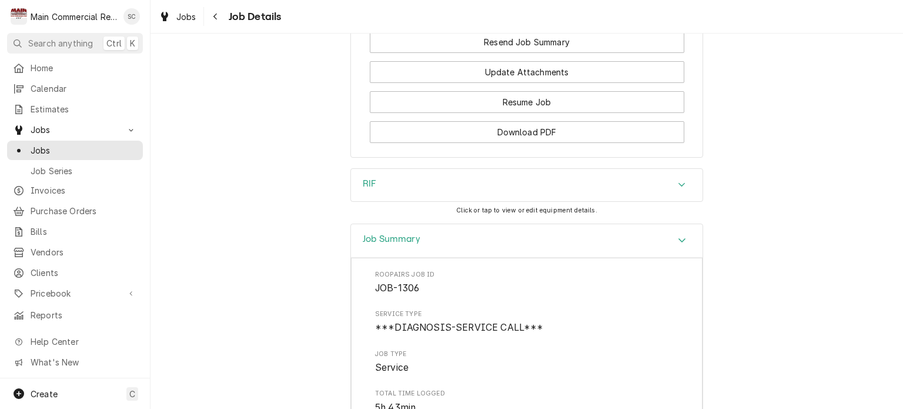
scroll to position [1333, 0]
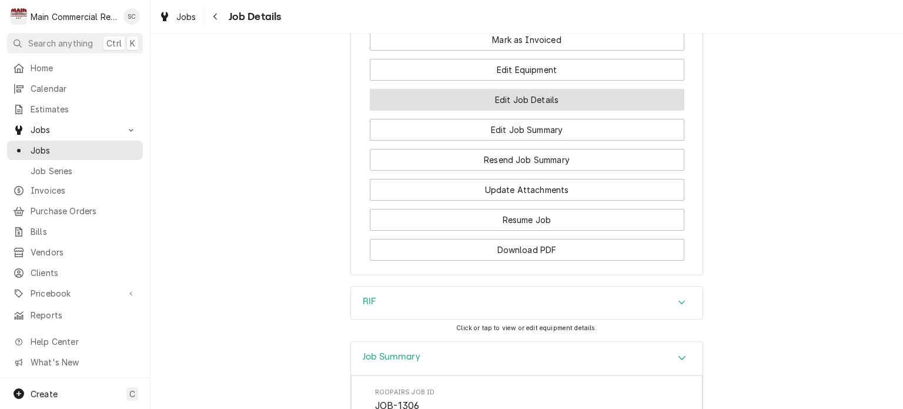
click at [566, 111] on button "Edit Job Details" at bounding box center [527, 100] width 315 height 22
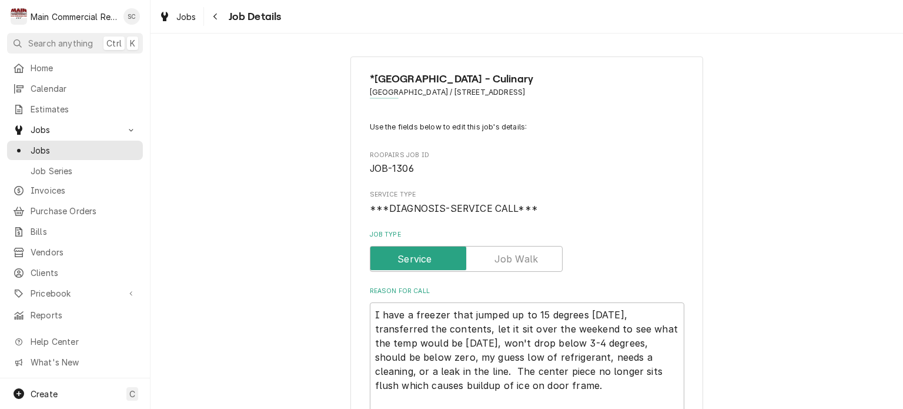
type textarea "x"
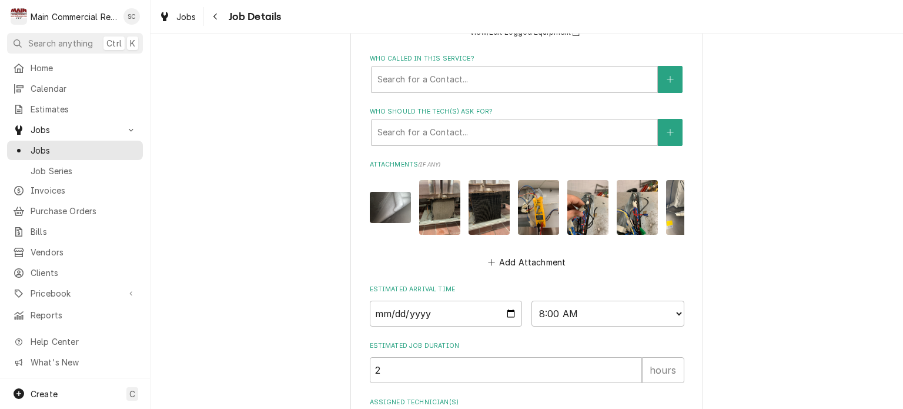
scroll to position [869, 0]
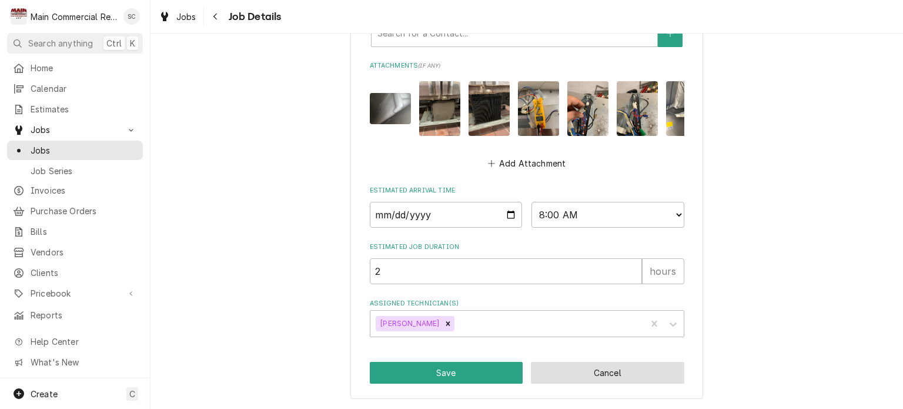
click at [577, 383] on button "Cancel" at bounding box center [608, 373] width 154 height 22
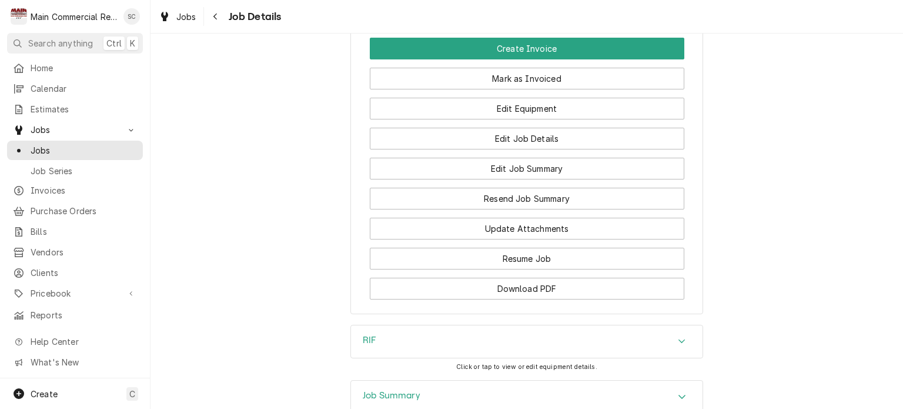
scroll to position [1450, 0]
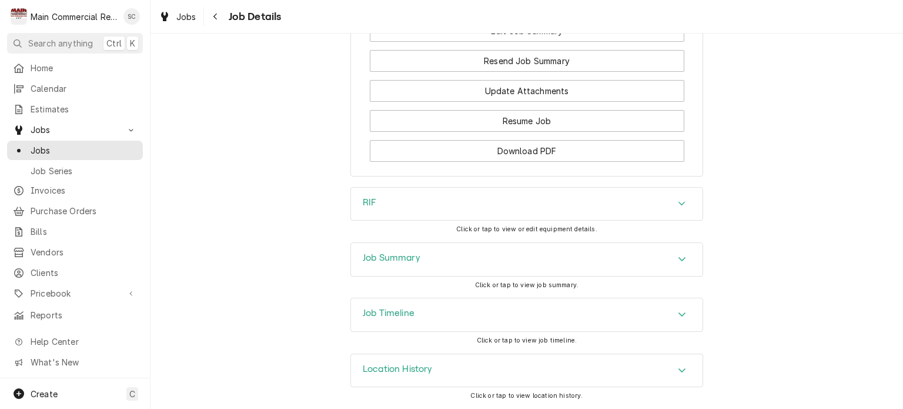
click at [680, 263] on icon "Accordion Header" at bounding box center [682, 258] width 8 height 9
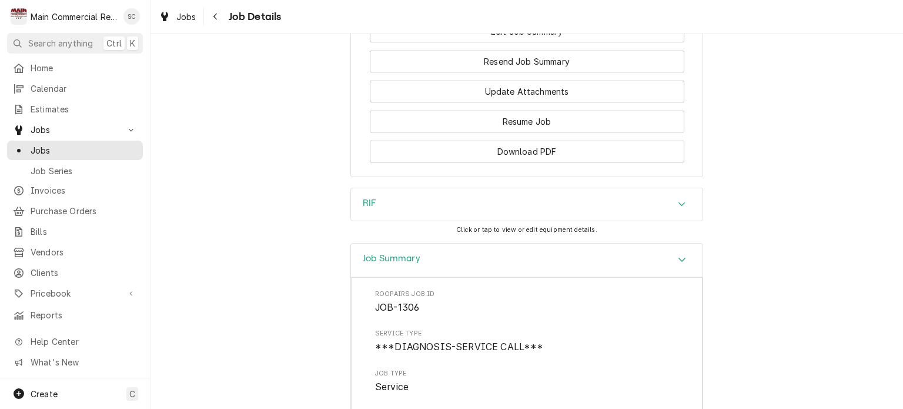
scroll to position [1255, 0]
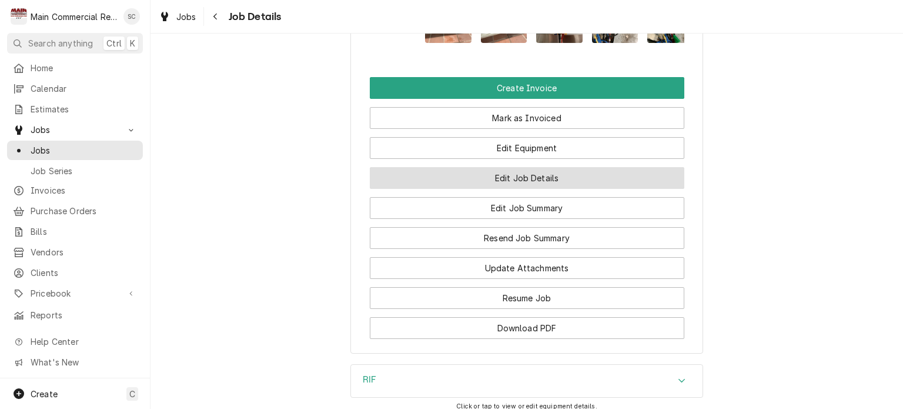
click at [526, 189] on button "Edit Job Details" at bounding box center [527, 178] width 315 height 22
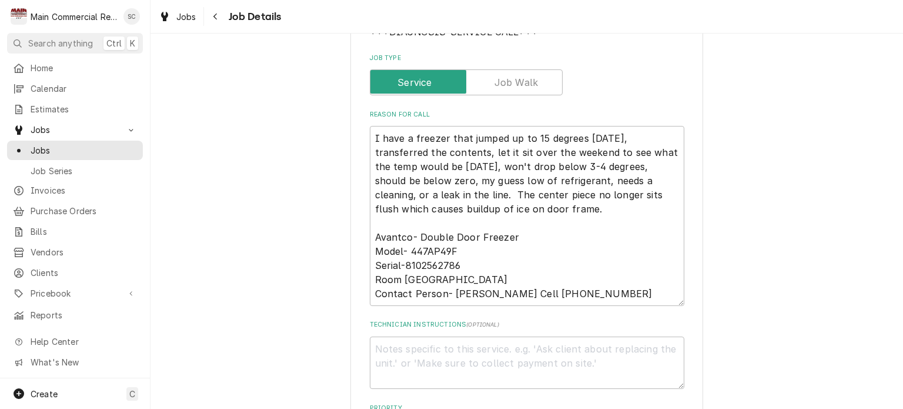
scroll to position [353, 0]
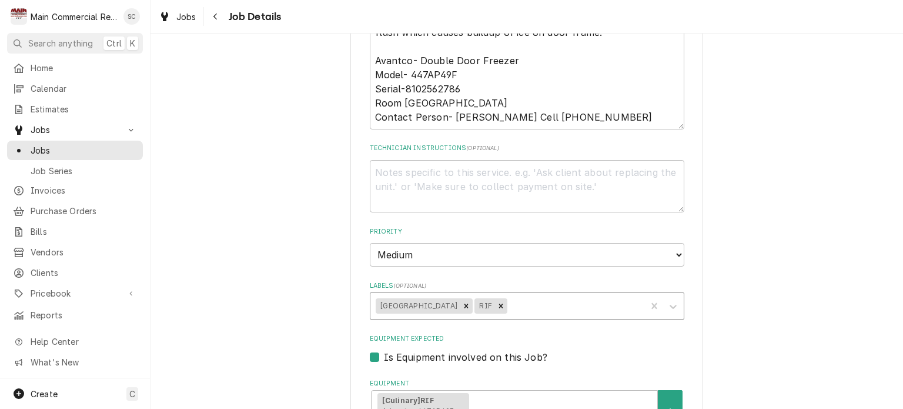
click at [569, 305] on div "Labels" at bounding box center [575, 305] width 131 height 21
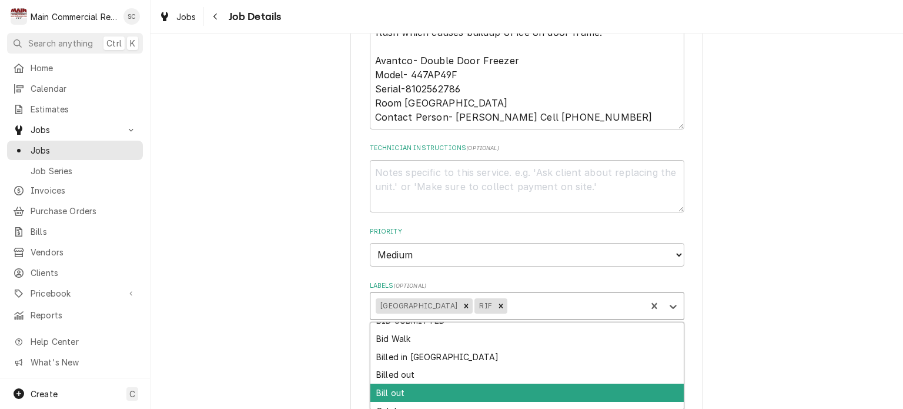
click at [532, 388] on div "Bill out" at bounding box center [528, 392] width 314 height 18
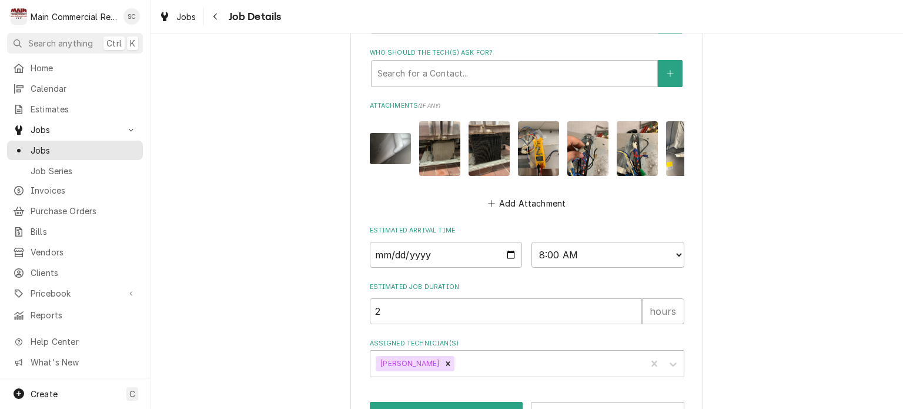
scroll to position [869, 0]
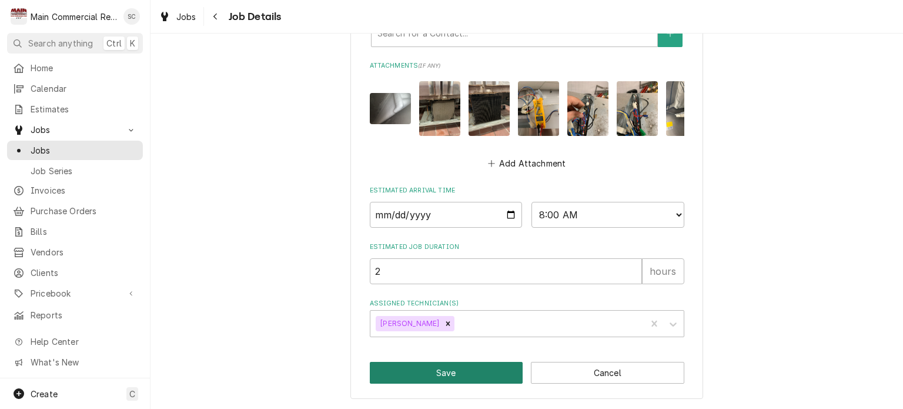
click at [461, 374] on button "Save" at bounding box center [447, 373] width 154 height 22
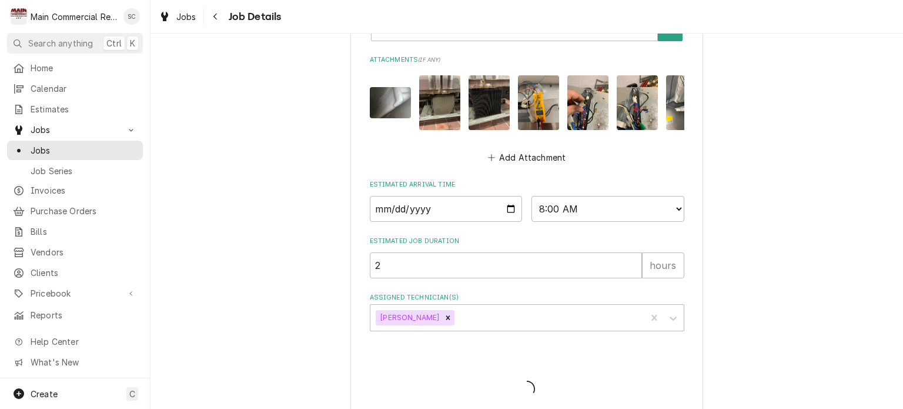
type textarea "x"
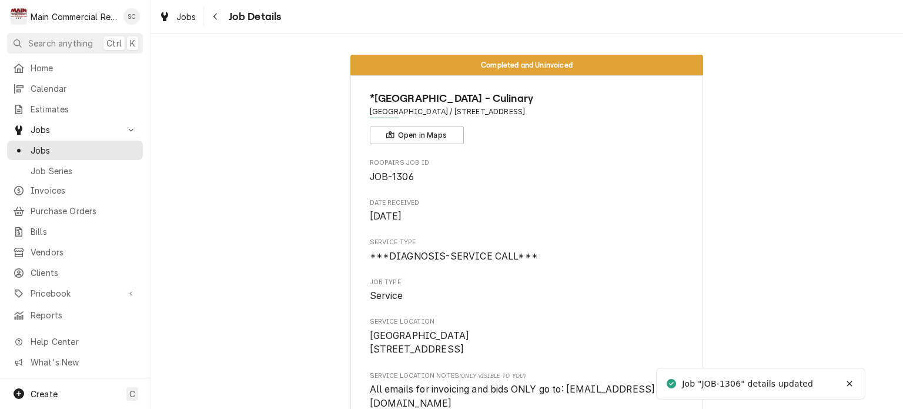
click at [216, 18] on icon "Navigate back" at bounding box center [216, 17] width 4 height 6
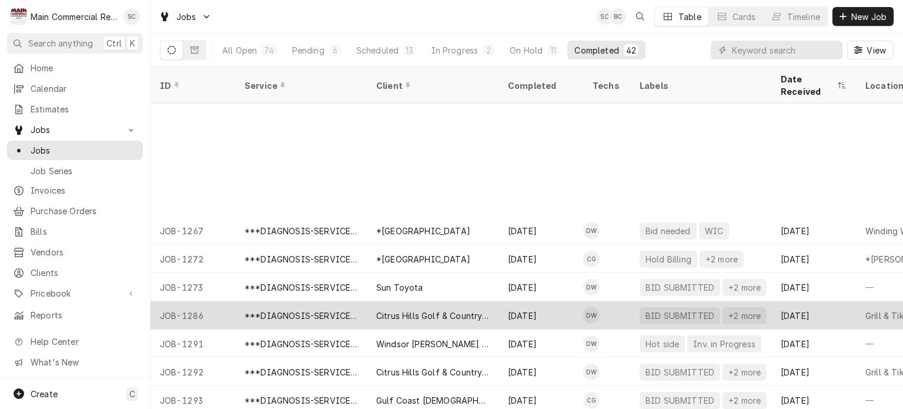
scroll to position [649, 0]
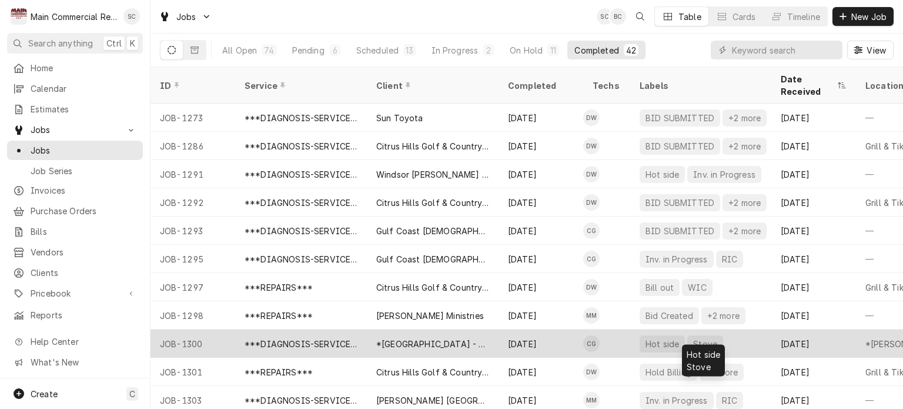
click at [652, 338] on div "Hot side" at bounding box center [663, 344] width 36 height 12
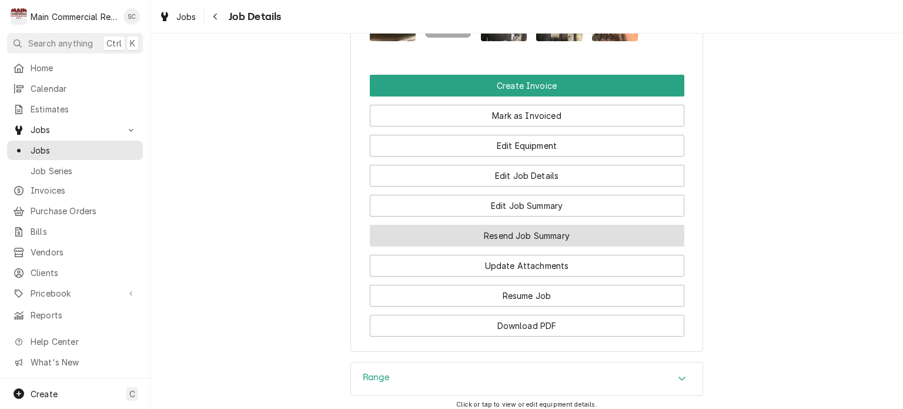
scroll to position [1303, 0]
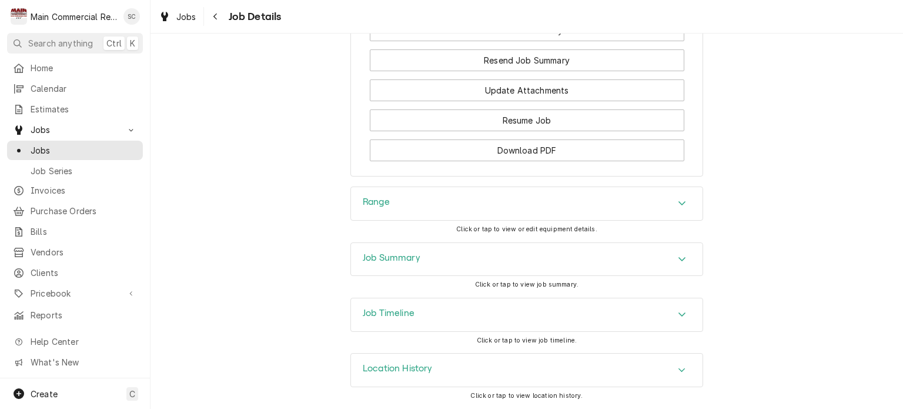
click at [673, 257] on div "Accordion Header" at bounding box center [682, 259] width 18 height 14
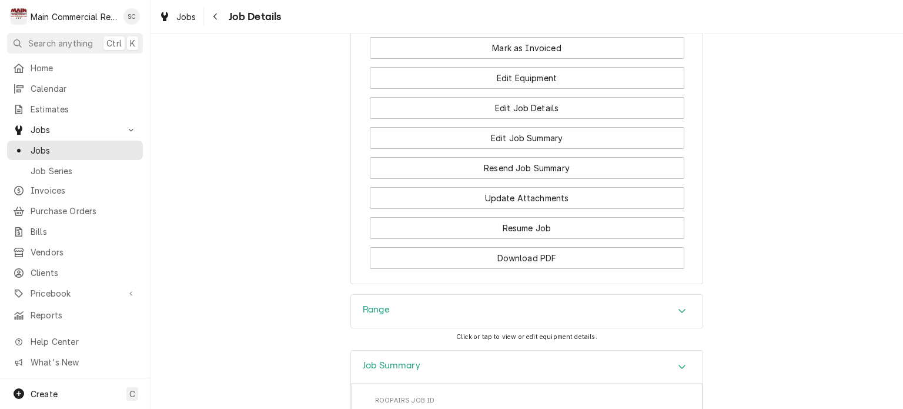
scroll to position [1068, 0]
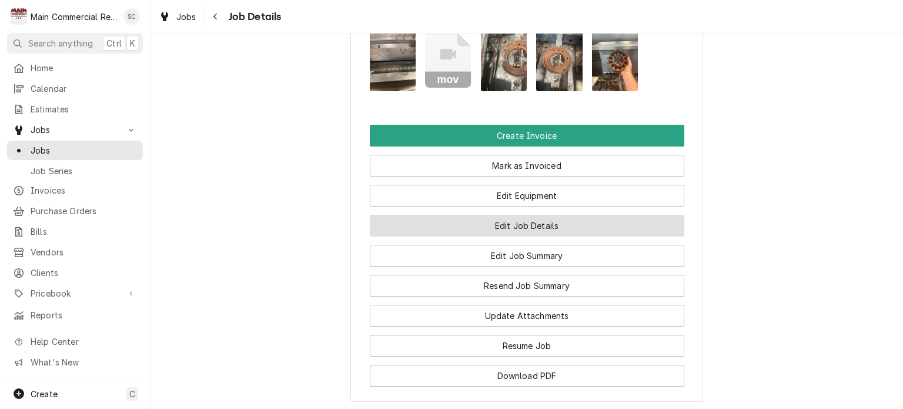
click at [597, 231] on button "Edit Job Details" at bounding box center [527, 226] width 315 height 22
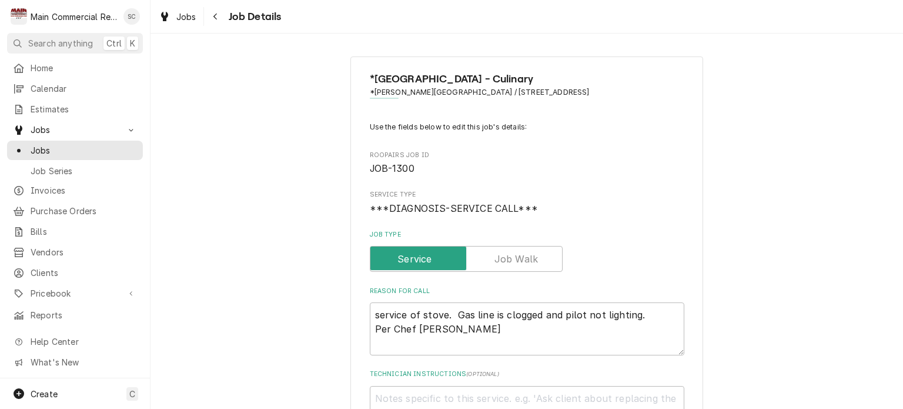
type textarea "x"
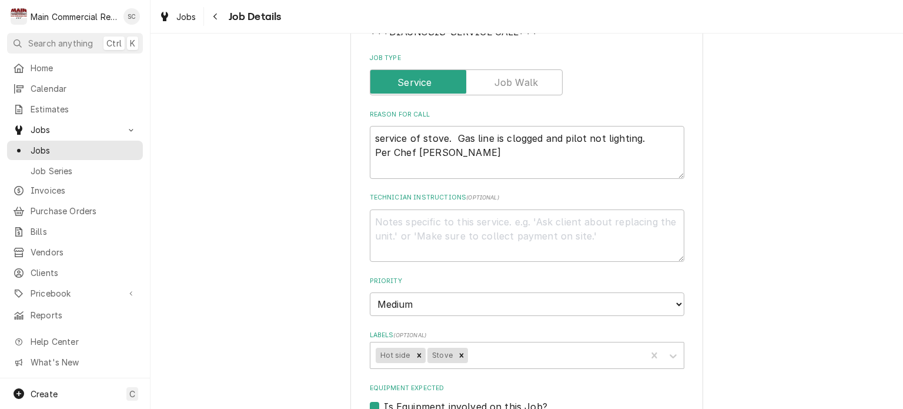
scroll to position [353, 0]
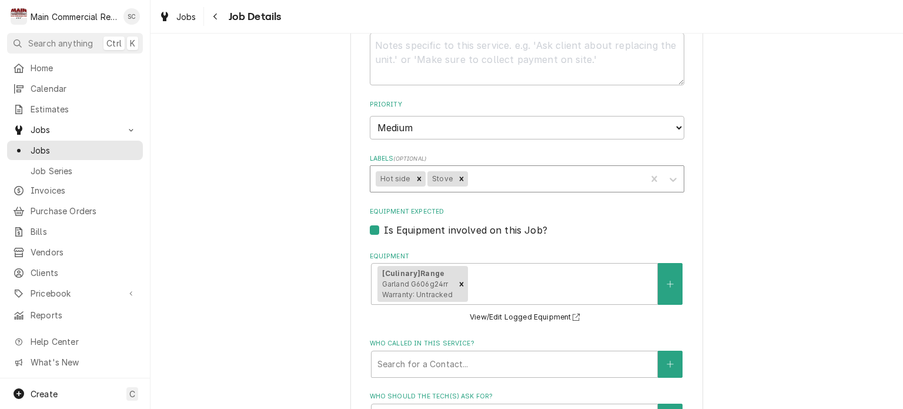
click at [513, 182] on div "Labels" at bounding box center [556, 178] width 171 height 21
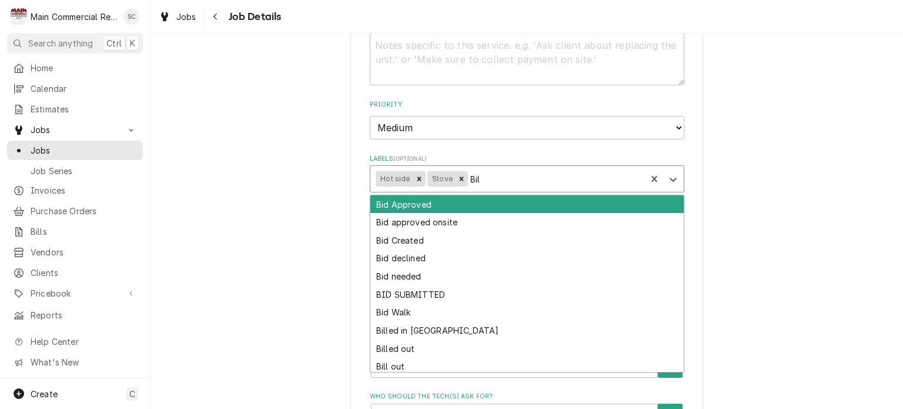
type input "Bill"
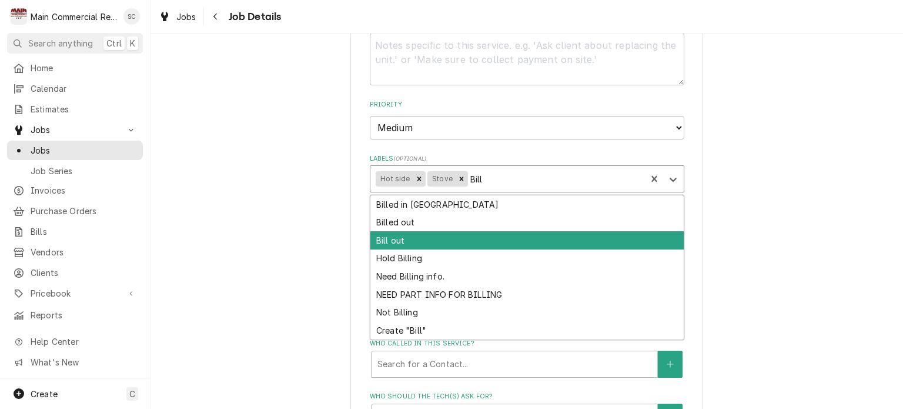
click at [456, 239] on div "Bill out" at bounding box center [528, 240] width 314 height 18
type textarea "x"
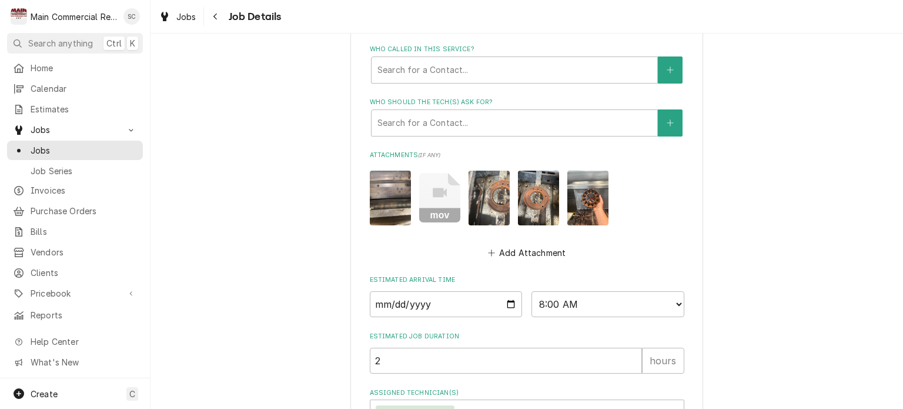
scroll to position [733, 0]
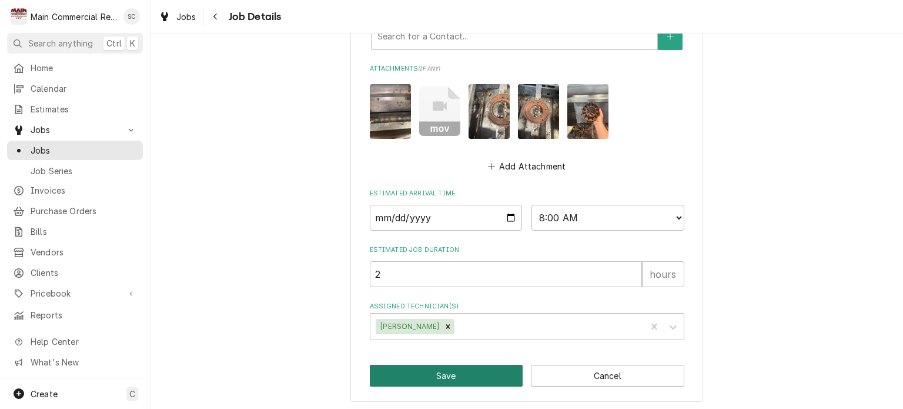
click at [456, 370] on button "Save" at bounding box center [447, 376] width 154 height 22
type textarea "x"
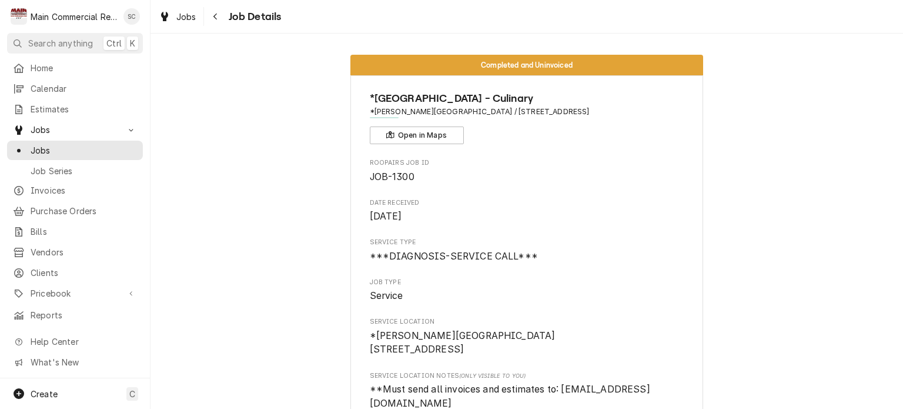
click at [216, 18] on icon "Navigate back" at bounding box center [215, 16] width 5 height 8
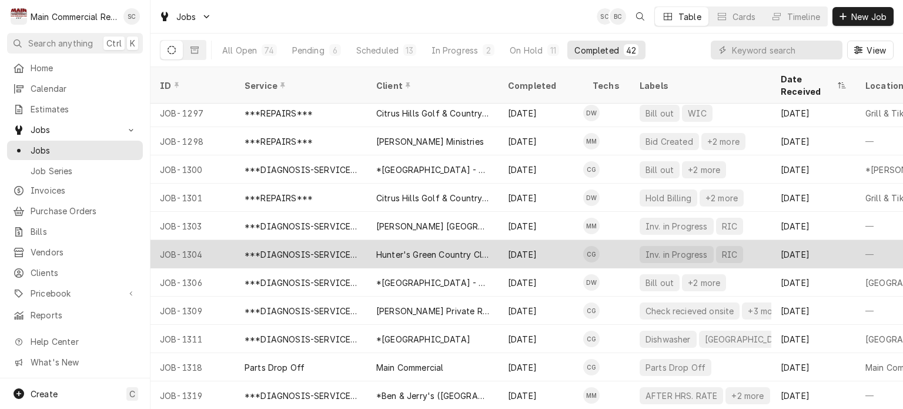
scroll to position [875, 0]
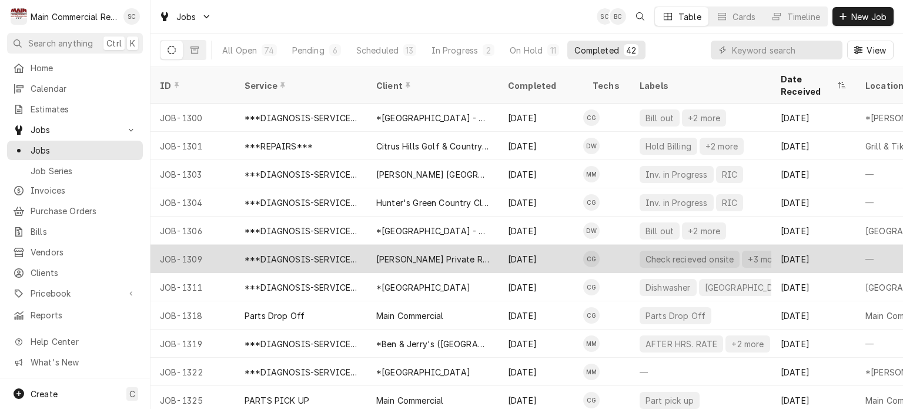
click at [747, 253] on div "+3 more" at bounding box center [764, 259] width 35 height 12
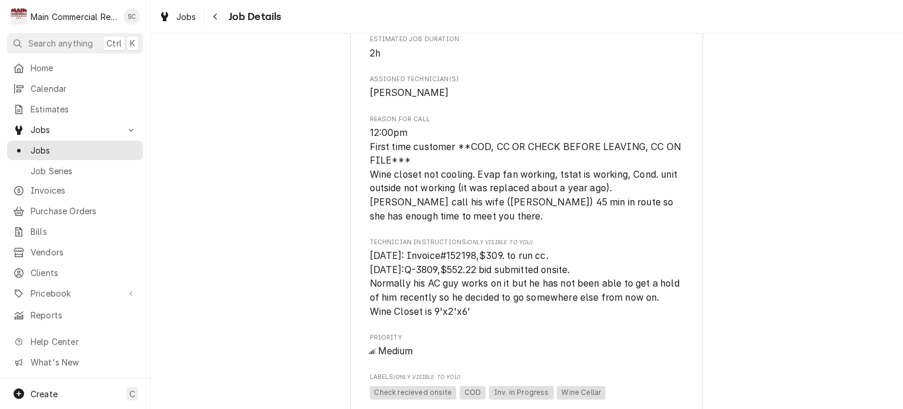
scroll to position [765, 0]
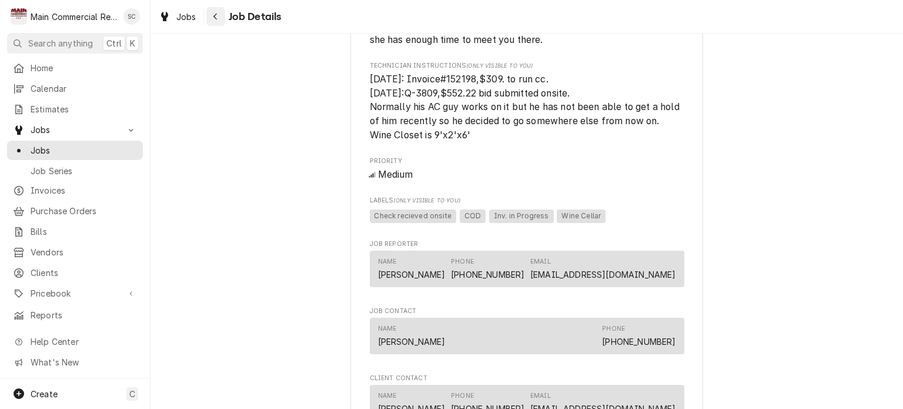
click at [218, 13] on icon "Navigate back" at bounding box center [215, 16] width 5 height 8
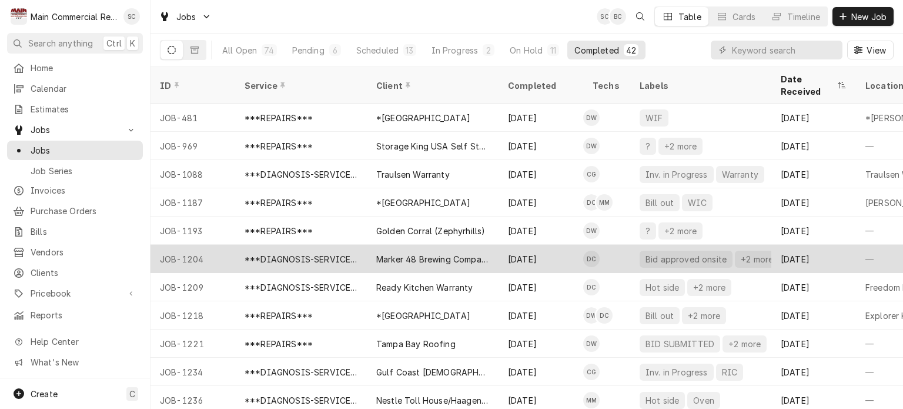
scroll to position [118, 0]
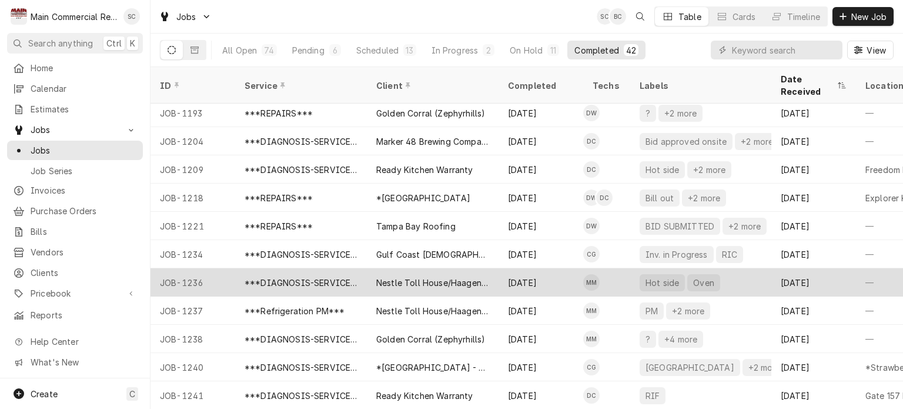
click at [475, 276] on div "Nestle Toll House/Haagen Dazs" at bounding box center [432, 282] width 113 height 12
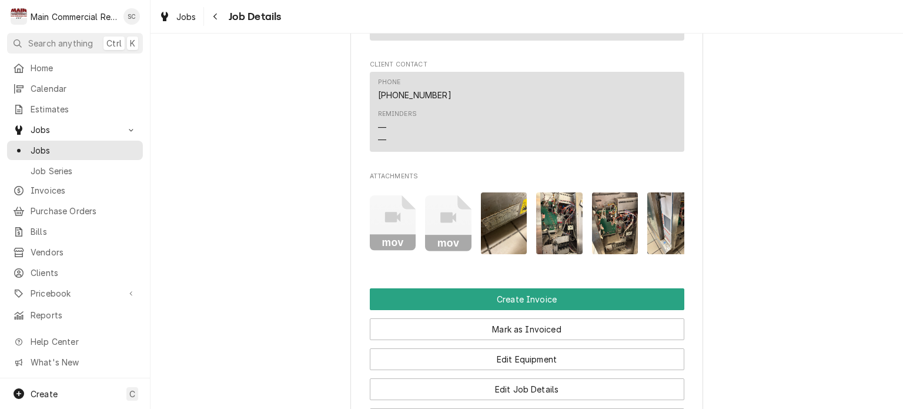
scroll to position [1118, 0]
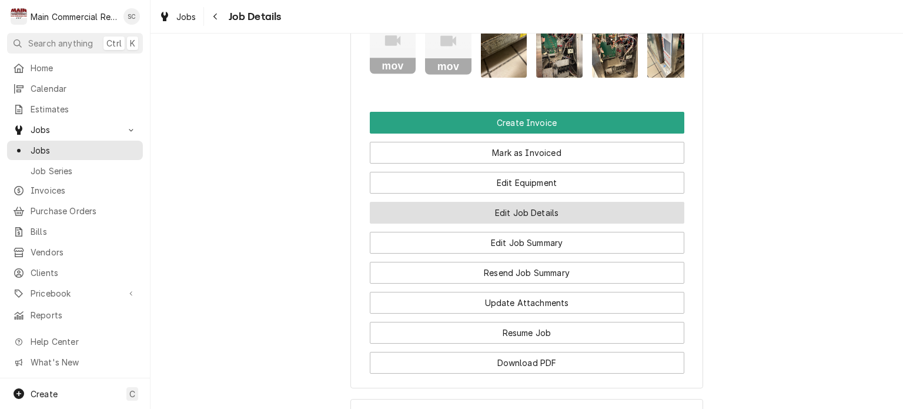
click at [630, 224] on button "Edit Job Details" at bounding box center [527, 213] width 315 height 22
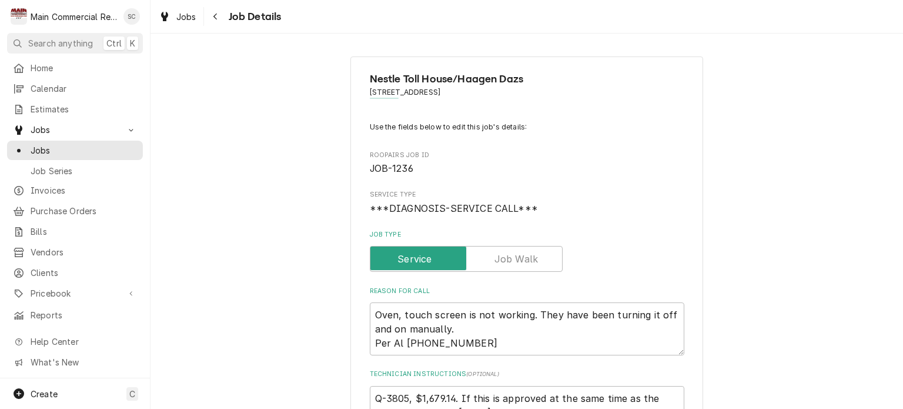
scroll to position [294, 0]
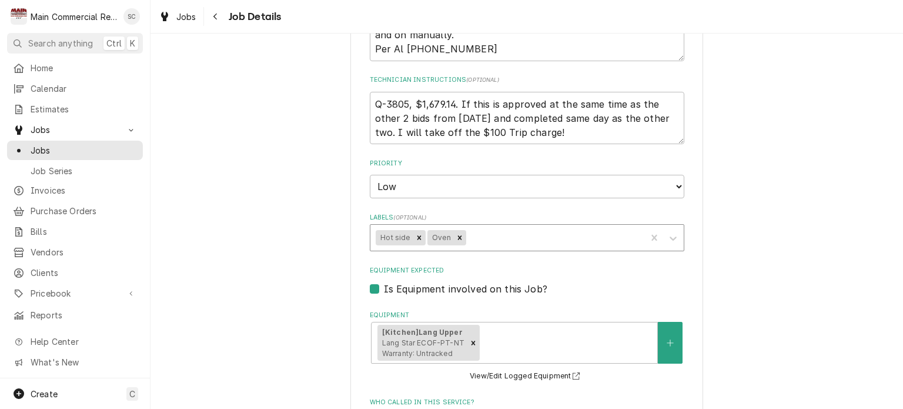
click at [551, 240] on div "Labels" at bounding box center [554, 237] width 172 height 21
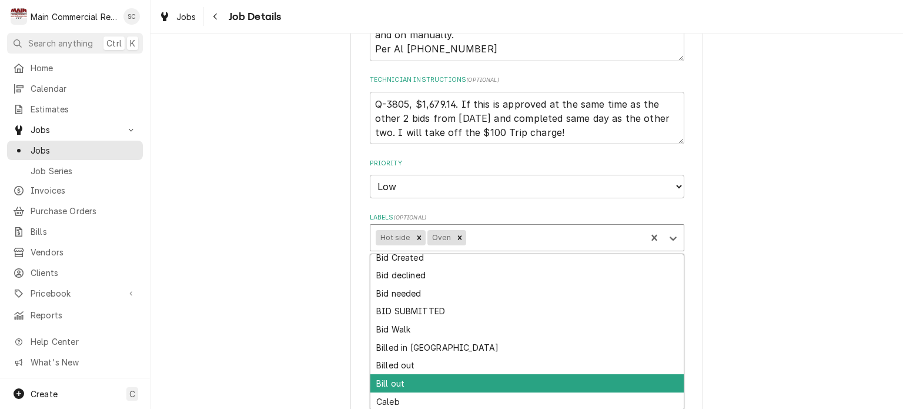
click at [473, 375] on div "Bill out" at bounding box center [528, 383] width 314 height 18
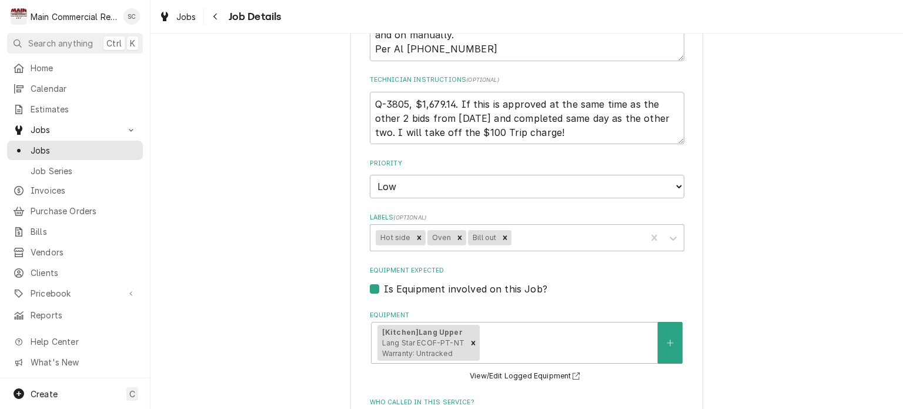
click at [776, 275] on div "Nestle Toll House/Haagen Dazs 8035 Citrus Park Town Center, Tampa, FL 33625 Use…" at bounding box center [527, 301] width 753 height 1099
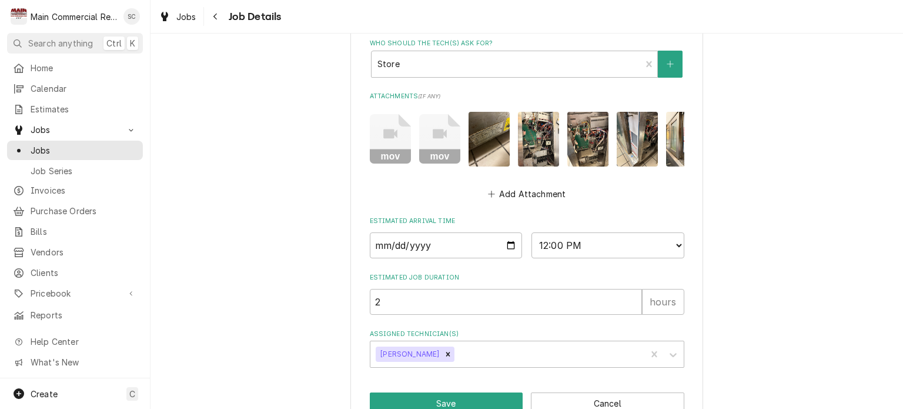
scroll to position [742, 0]
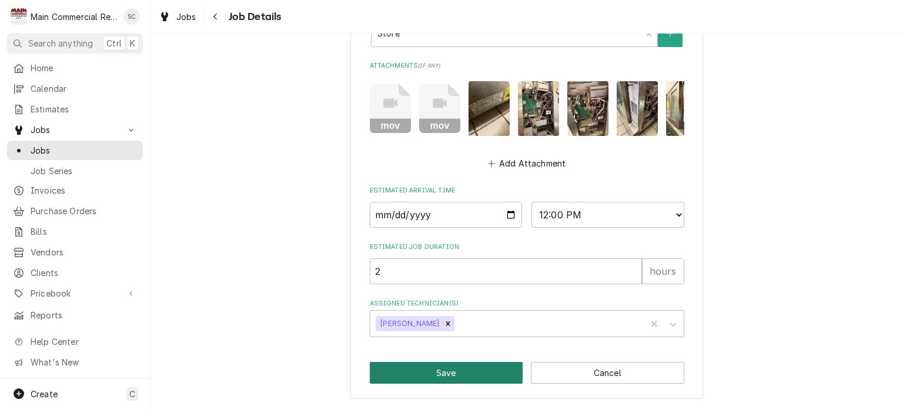
click at [498, 377] on button "Save" at bounding box center [447, 373] width 154 height 22
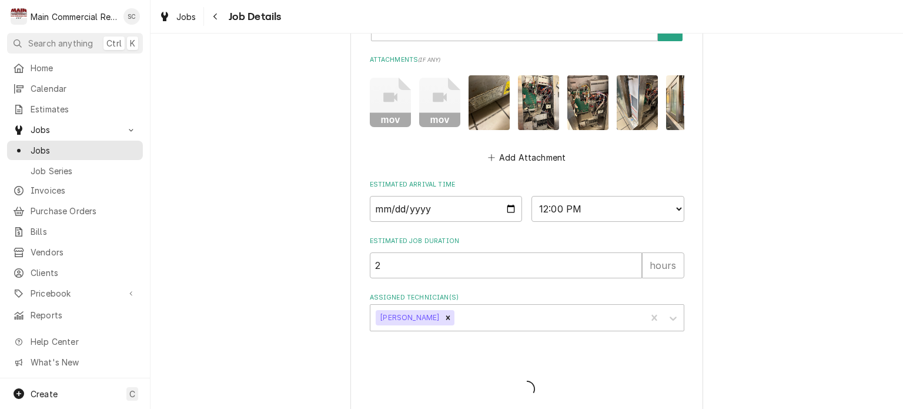
type textarea "x"
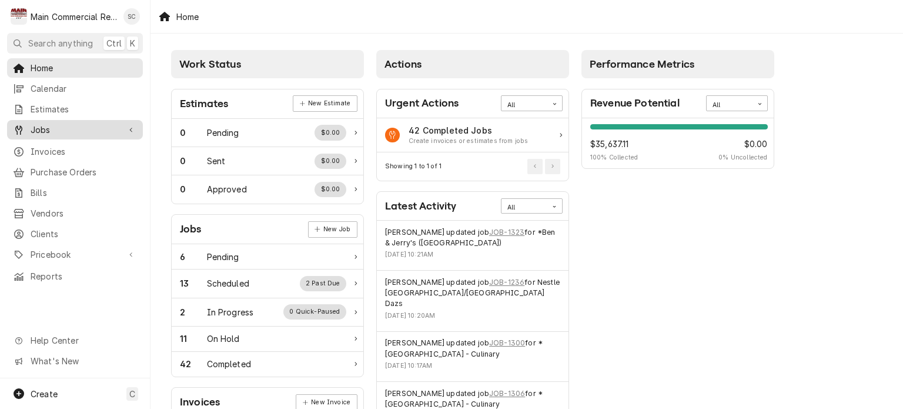
click at [70, 126] on span "Jobs" at bounding box center [75, 130] width 89 height 12
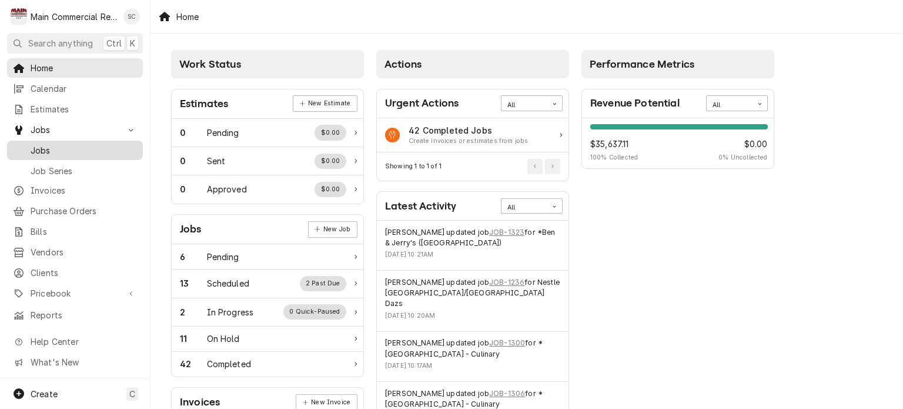
click at [66, 151] on span "Jobs" at bounding box center [84, 150] width 106 height 12
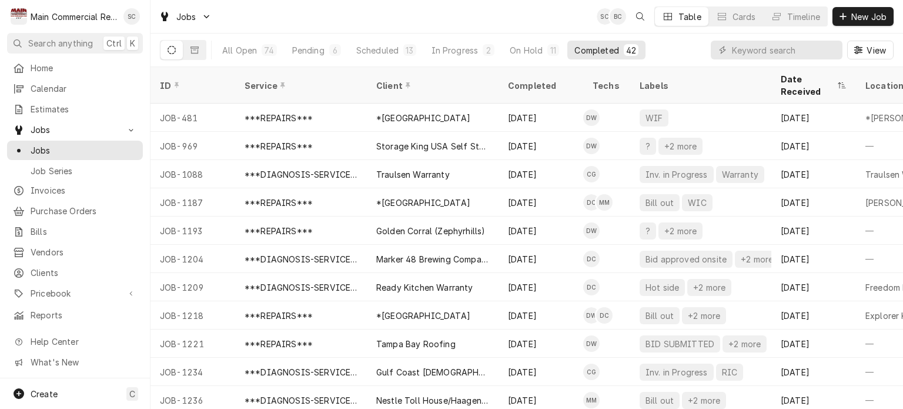
click at [322, 14] on div "Jobs SC BC Table Cards Timeline New Job" at bounding box center [527, 16] width 753 height 33
drag, startPoint x: 409, startPoint y: 19, endPoint x: 393, endPoint y: 11, distance: 18.7
click at [409, 19] on div "Jobs SC BC Table Cards Timeline New Job" at bounding box center [527, 16] width 753 height 33
click at [491, 19] on div "Jobs SC BC Table Cards Timeline New Job" at bounding box center [527, 16] width 753 height 33
click at [529, 51] on div "On Hold" at bounding box center [526, 50] width 33 height 12
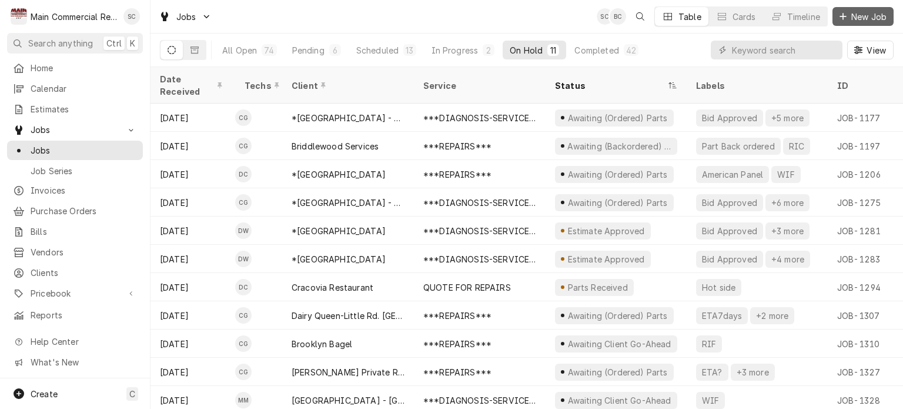
click at [846, 16] on icon "Dynamic Content Wrapper" at bounding box center [843, 16] width 6 height 6
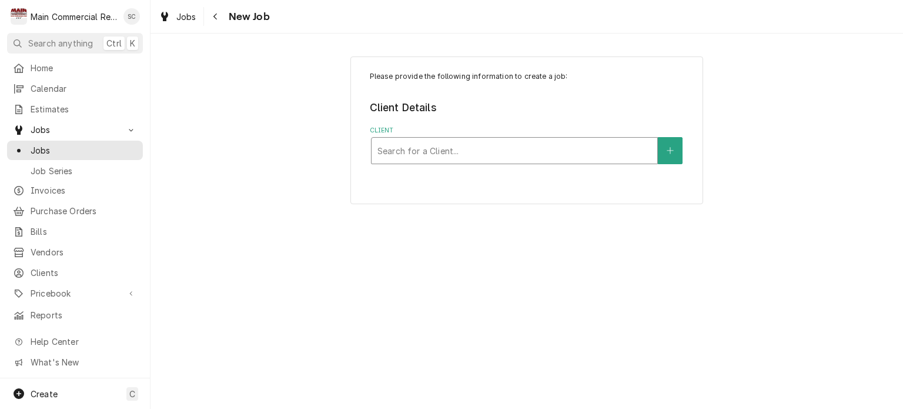
click at [480, 148] on div "Client" at bounding box center [515, 150] width 274 height 21
type input "[PERSON_NAME]"
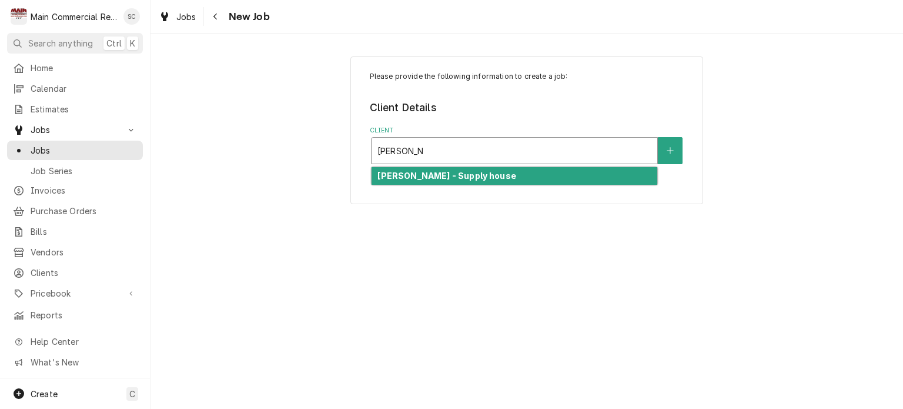
click at [435, 171] on strong "[PERSON_NAME] - Supply house" at bounding box center [447, 176] width 138 height 10
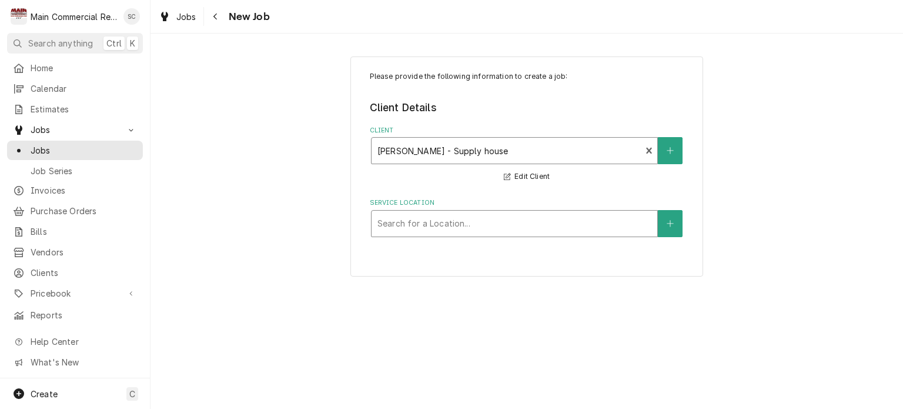
click at [531, 226] on div "Service Location" at bounding box center [515, 223] width 274 height 21
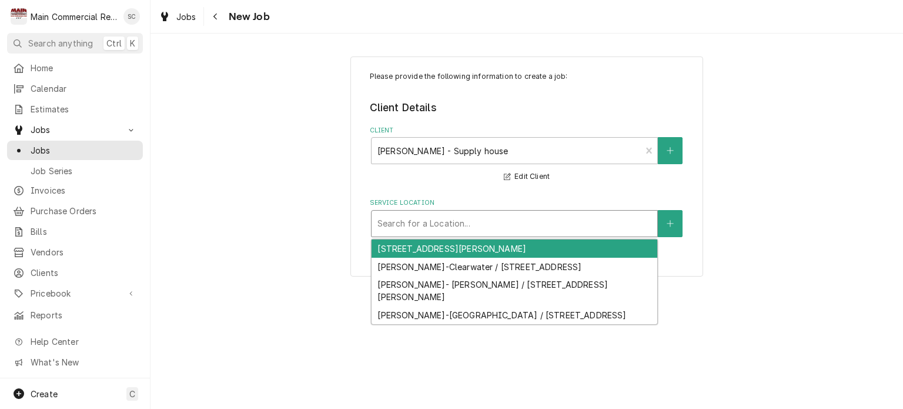
drag, startPoint x: 525, startPoint y: 248, endPoint x: 543, endPoint y: 235, distance: 22.5
click at [525, 247] on div "[STREET_ADDRESS][PERSON_NAME]" at bounding box center [515, 248] width 286 height 18
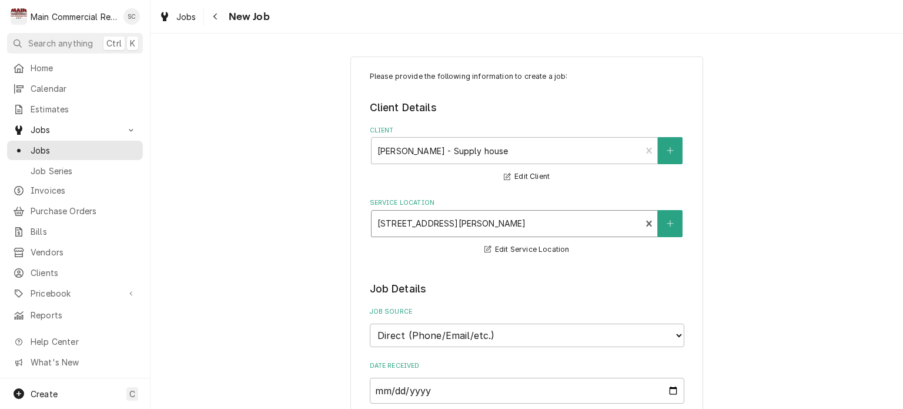
scroll to position [294, 0]
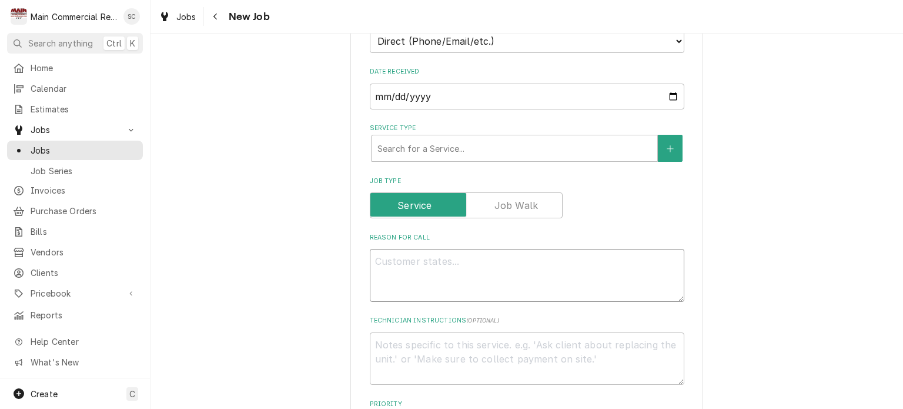
click at [503, 262] on textarea "Reason For Call" at bounding box center [527, 275] width 315 height 53
type textarea "x"
type textarea "B"
type textarea "x"
type textarea "Br"
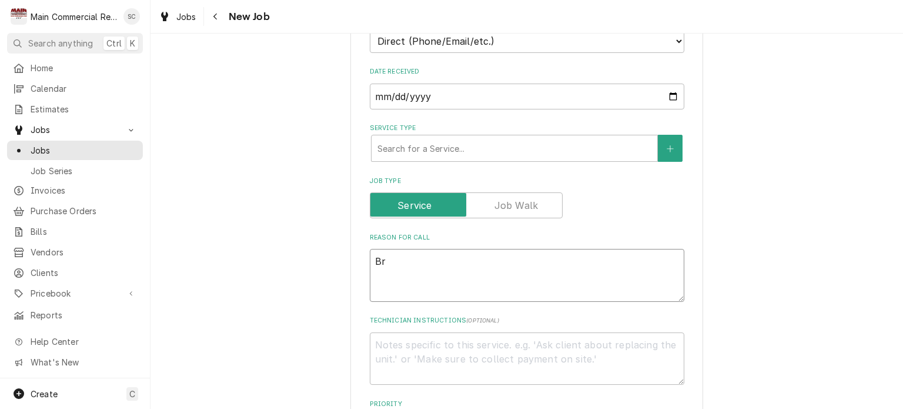
type textarea "x"
type textarea "Bra"
type textarea "x"
type textarea "Braz"
type textarea "x"
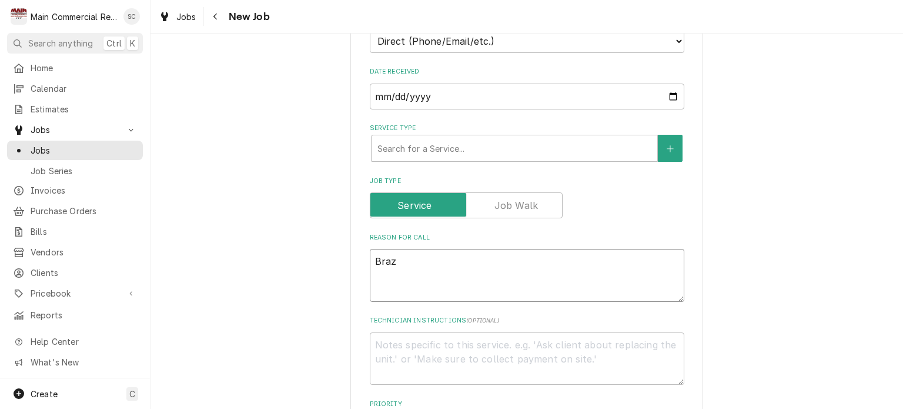
type textarea "Braze"
type textarea "x"
type textarea "Braze,"
type textarea "x"
type textarea "Braze,"
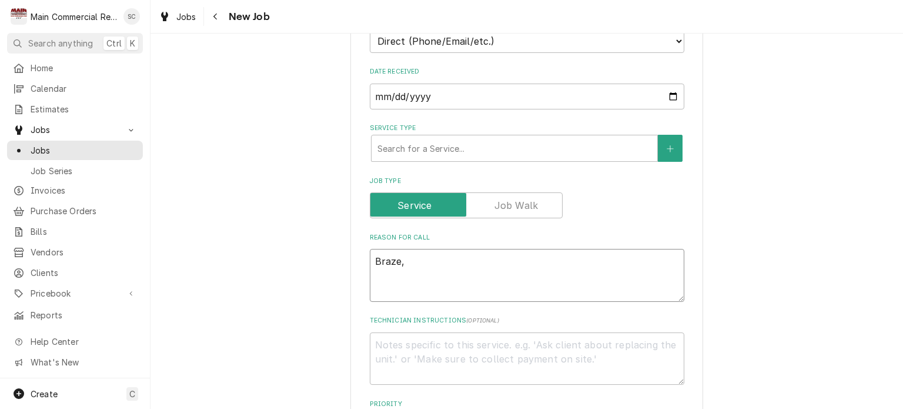
type textarea "x"
type textarea "Braze, c"
type textarea "x"
type textarea "Braze, co"
type textarea "x"
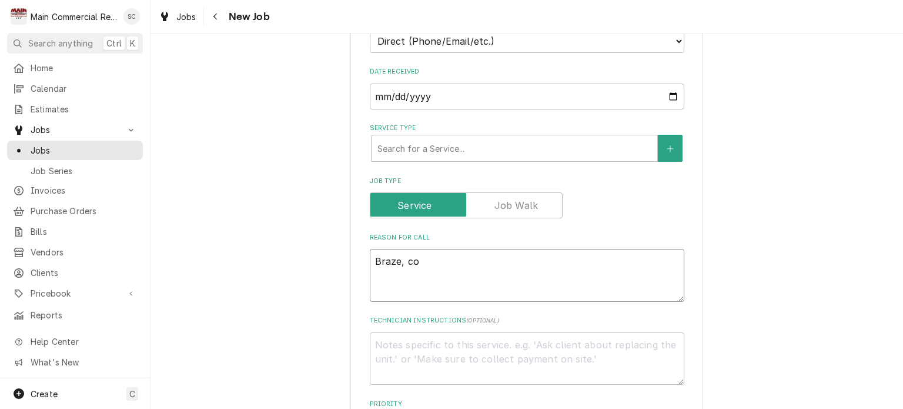
type textarea "Braze, coo"
type textarea "x"
type textarea "Braze, co"
type textarea "x"
type textarea "Braze, coi"
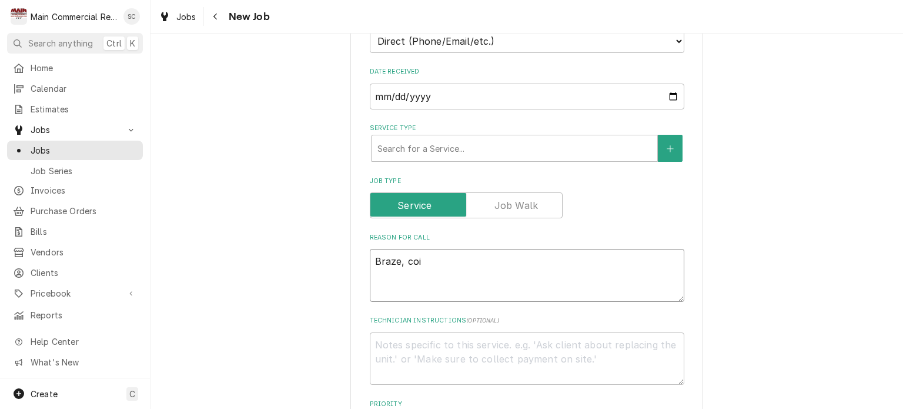
type textarea "x"
type textarea "Braze, coil"
type textarea "x"
type textarea "Braze, coil"
type textarea "x"
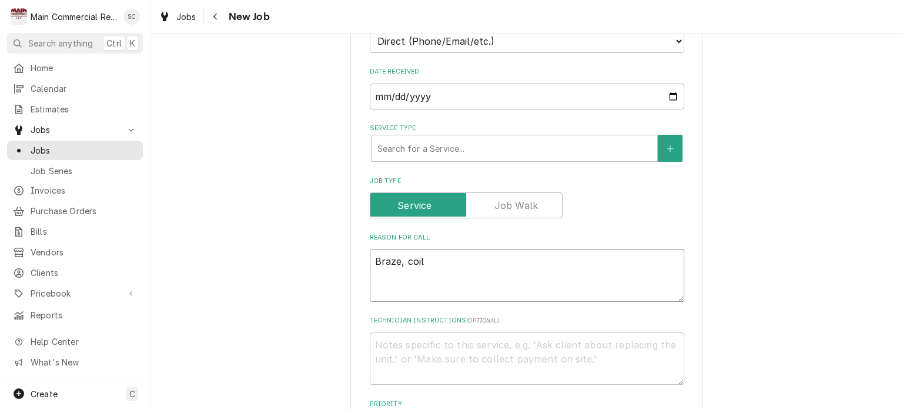
type textarea "Braze, coil c"
type textarea "x"
type textarea "Braze, coil cl"
type textarea "x"
type textarea "Braze, coil cle"
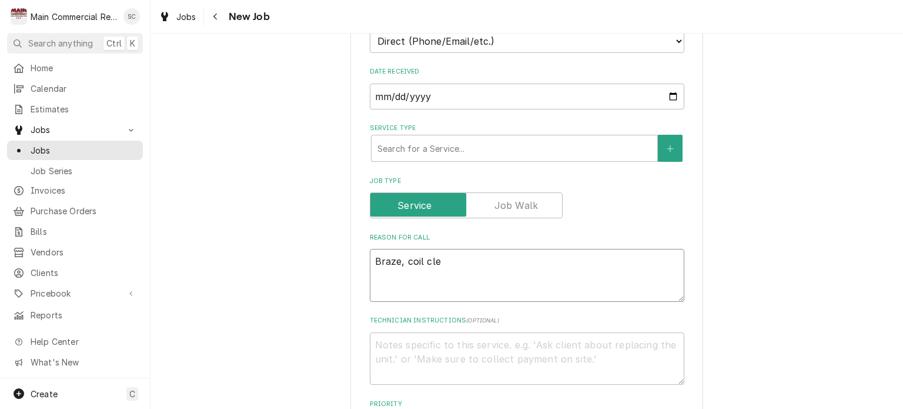
type textarea "x"
type textarea "Braze, coil clea"
type textarea "x"
type textarea "Braze, coil clean"
type textarea "x"
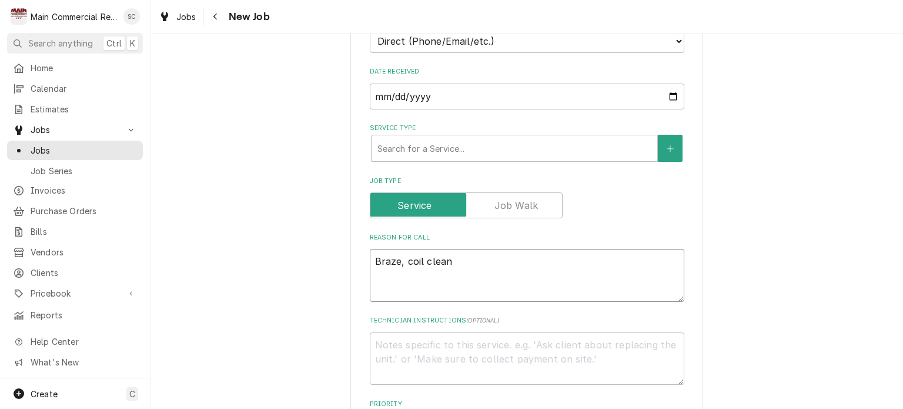
type textarea "Braze, coil cleane"
type textarea "x"
type textarea "Braze, coil cleaner"
type textarea "x"
type textarea "Braze, coil cleaner,"
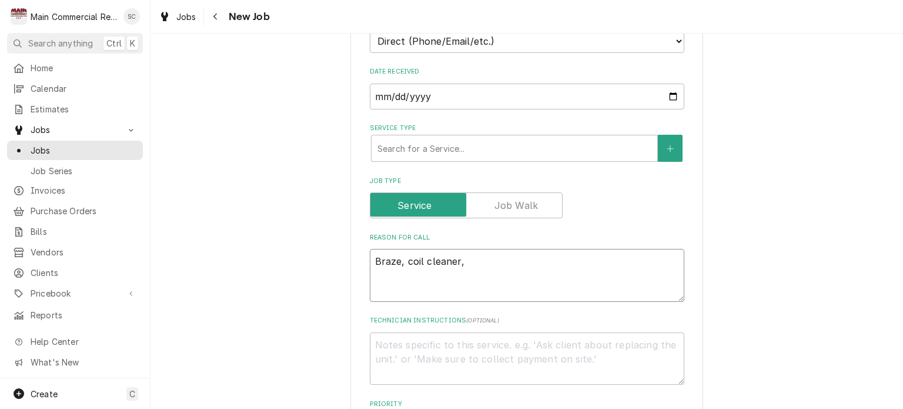
type textarea "x"
type textarea "Braze, coil cleaner,"
type textarea "x"
type textarea "Braze, coil cleaner, r"
type textarea "x"
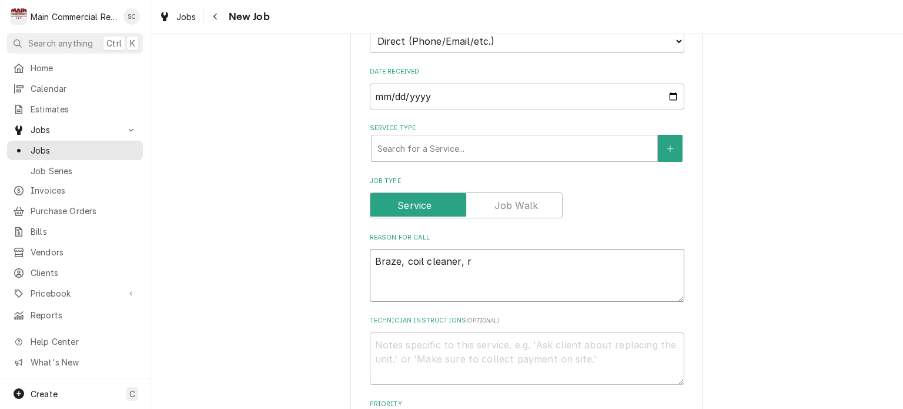
type textarea "Braze, coil cleaner, ra"
type textarea "x"
type textarea "Braze, coil cleaner, rag"
type textarea "x"
type textarea "Braze, coil cleaner, rags"
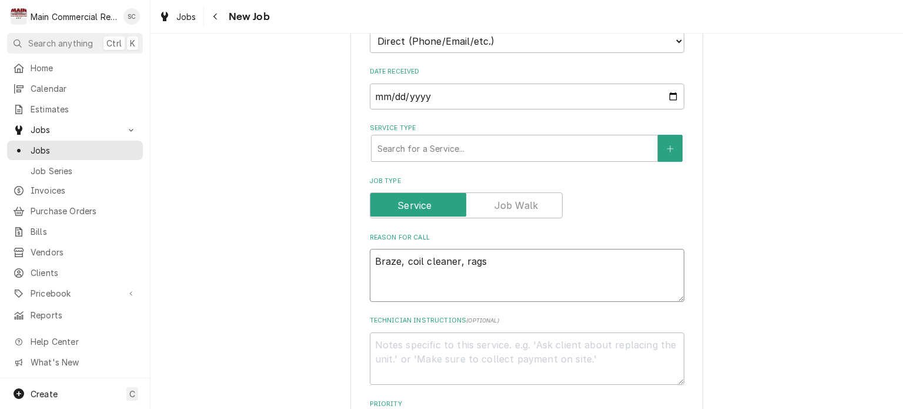
click at [370, 256] on textarea "Braze, coil cleaner, rags" at bounding box center [527, 275] width 315 height 53
type textarea "x"
type textarea "PBraze, coil cleaner, rags"
type textarea "x"
type textarea "PiBraze, coil cleaner, rags"
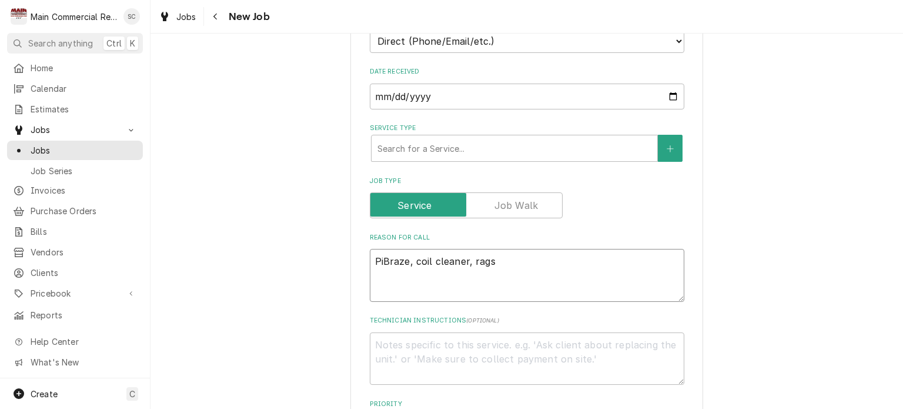
type textarea "x"
type textarea "PicBraze, coil cleaner, rags"
type textarea "x"
type textarea "PickBraze, coil cleaner, rags"
type textarea "x"
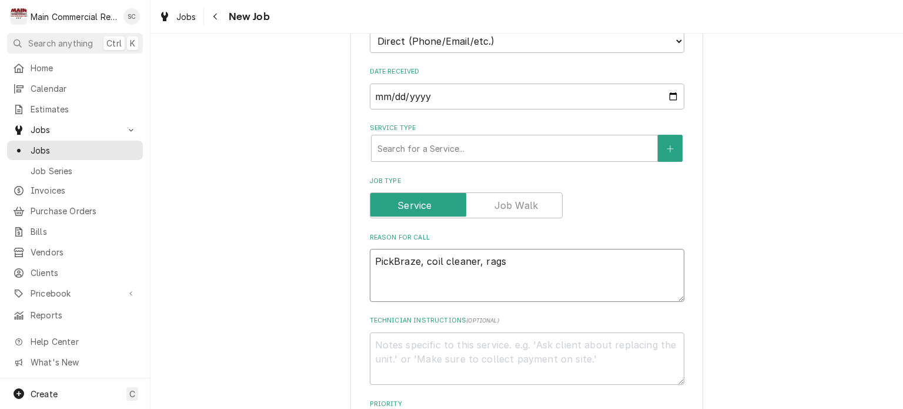
type textarea "Pick Braze, coil cleaner, rags"
type textarea "x"
type textarea "Pick uBraze, coil cleaner, rags"
type textarea "x"
type textarea "Pick u Braze, coil cleaner, rags"
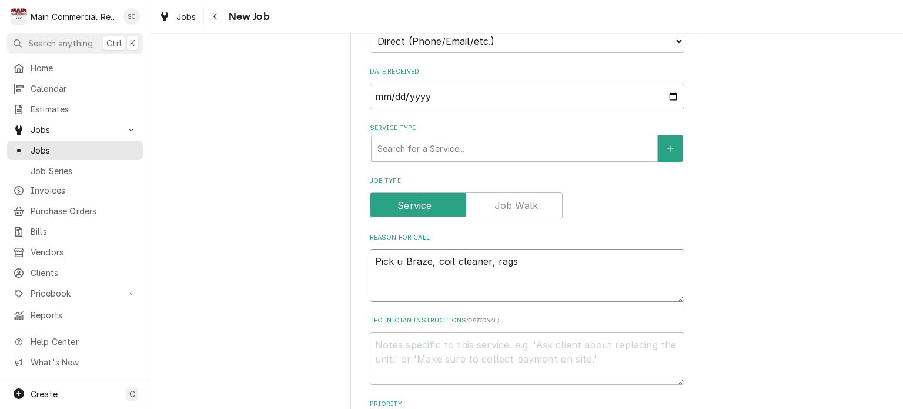
type textarea "x"
type textarea "Pick uBraze, coil cleaner, rags"
type textarea "x"
type textarea "Pick upBraze, coil cleaner, rags"
type textarea "x"
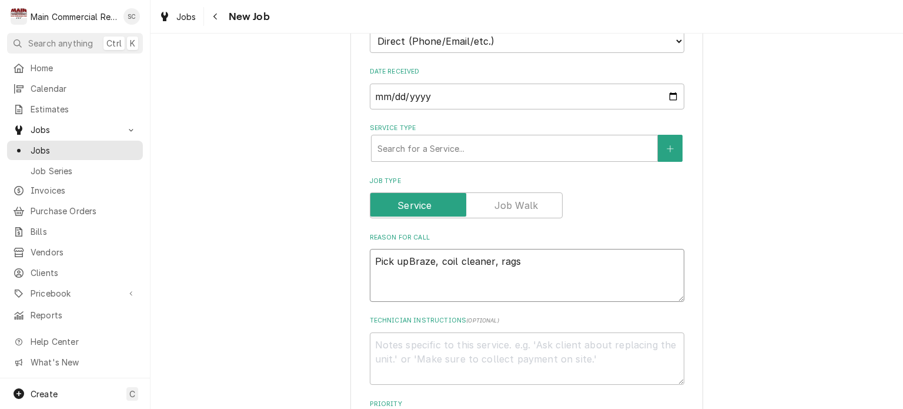
type textarea "Pick up Braze, coil cleaner, rags"
type textarea "x"
type textarea "Pick up tBraze, coil cleaner, rags"
type textarea "x"
type textarea "Pick up tuBraze, coil cleaner, rags"
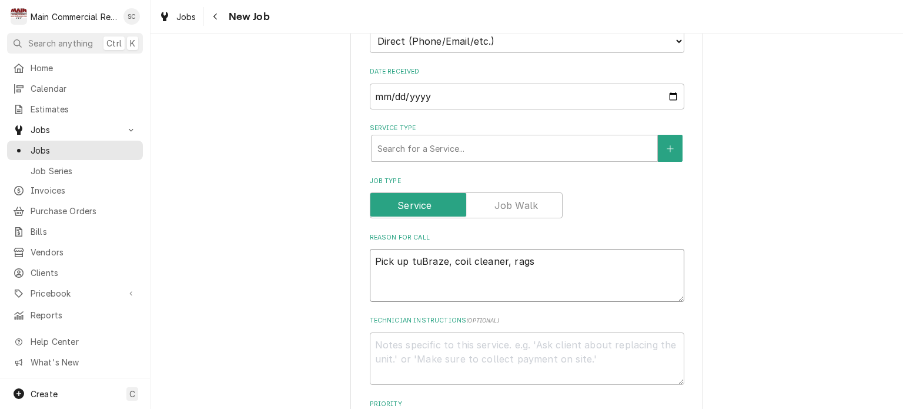
type textarea "x"
type textarea "Pick up turBraze, coil cleaner, rags"
type textarea "x"
type textarea "Pick up turcBraze, coil cleaner, rags"
type textarea "x"
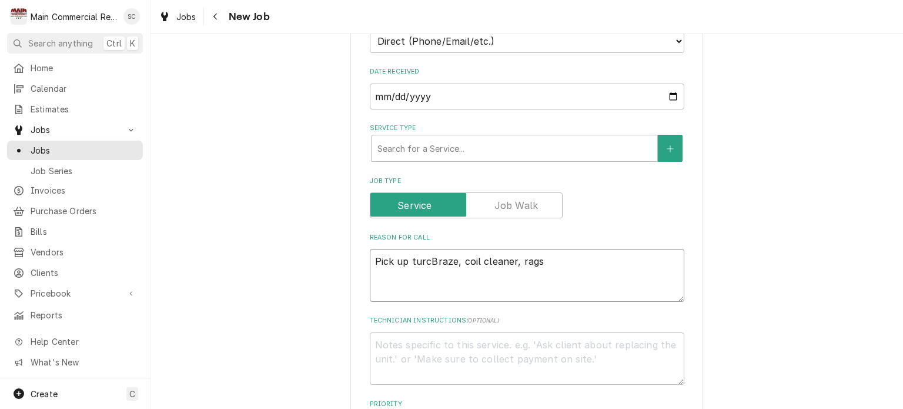
type textarea "Pick up turBraze, coil cleaner, rags"
type textarea "x"
type textarea "Pick up tuBraze, coil cleaner, rags"
type textarea "x"
type textarea "Pick up tBraze, coil cleaner, rags"
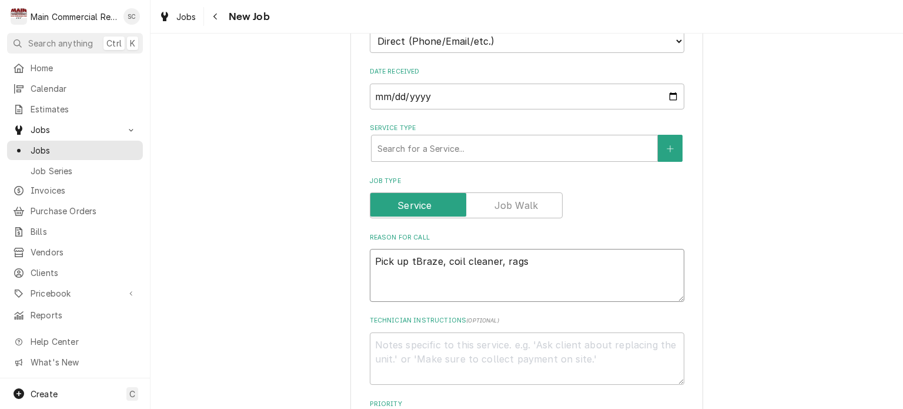
type textarea "x"
type textarea "Pick up trBraze, coil cleaner, rags"
type textarea "x"
type textarea "Pick up truBraze, coil cleaner, rags"
type textarea "x"
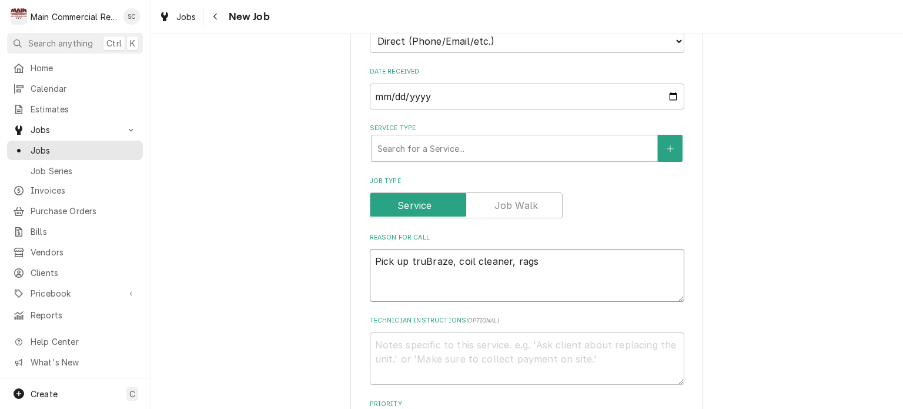
type textarea "Pick up trucBraze, coil cleaner, rags"
type textarea "x"
type textarea "Pick up truckBraze, coil cleaner, rags"
type textarea "x"
type textarea "Pick up truck Braze, coil cleaner, rags"
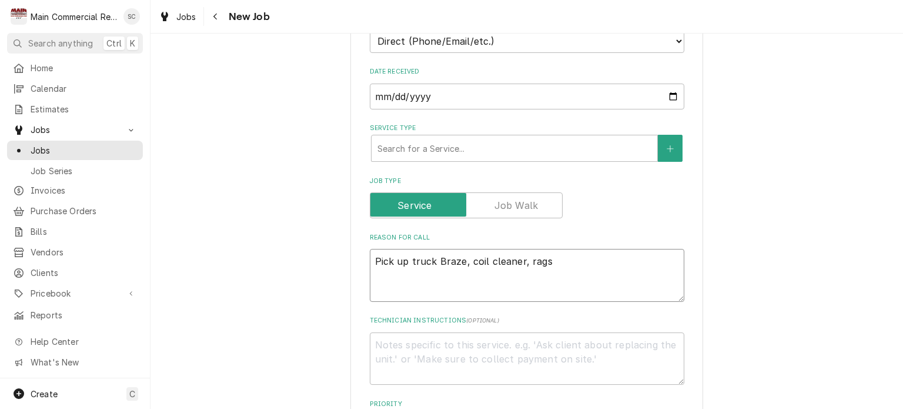
type textarea "x"
type textarea "Pick up truck sBraze, coil cleaner, rags"
type textarea "x"
type textarea "Pick up truck stBraze, coil cleaner, rags"
type textarea "x"
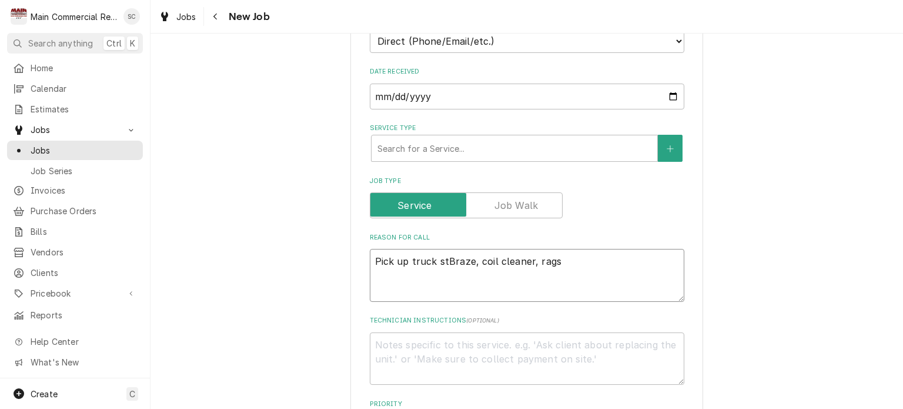
type textarea "Pick up truck stoBraze, coil cleaner, rags"
type textarea "x"
type textarea "Pick up truck stocBraze, coil cleaner, rags"
type textarea "x"
type textarea "Pick up truck stockBraze, coil cleaner, rags"
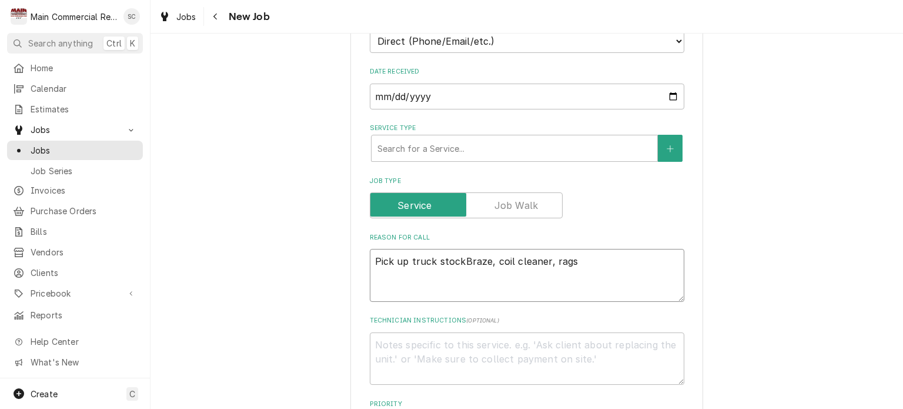
type textarea "x"
type textarea "Pick up truck stock.Braze, coil cleaner, rags"
type textarea "x"
type textarea "Pick up truck stock. Braze, coil cleaner, rags"
click at [589, 259] on textarea "Pick up truck stock. Braze, coil cleaner, rags" at bounding box center [527, 275] width 315 height 53
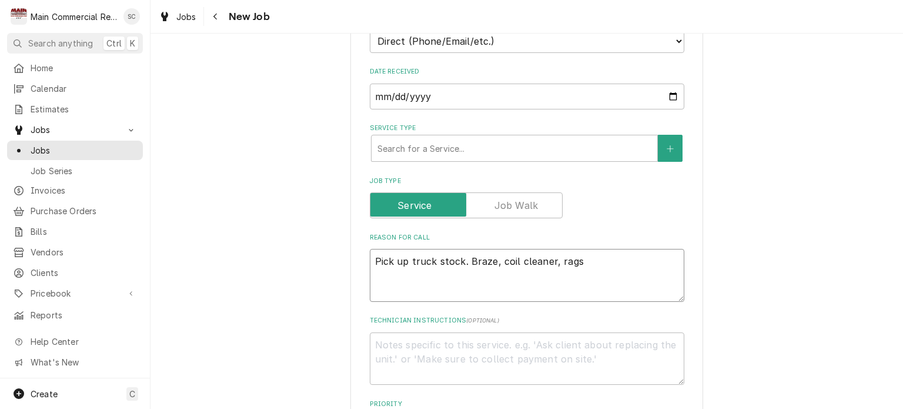
type textarea "x"
type textarea "Pick up truck stock. Braze, coil cleaner, rags"
type textarea "x"
type textarea "Pick up truck stock. Braze, coil cleaner, rags 3"
type textarea "x"
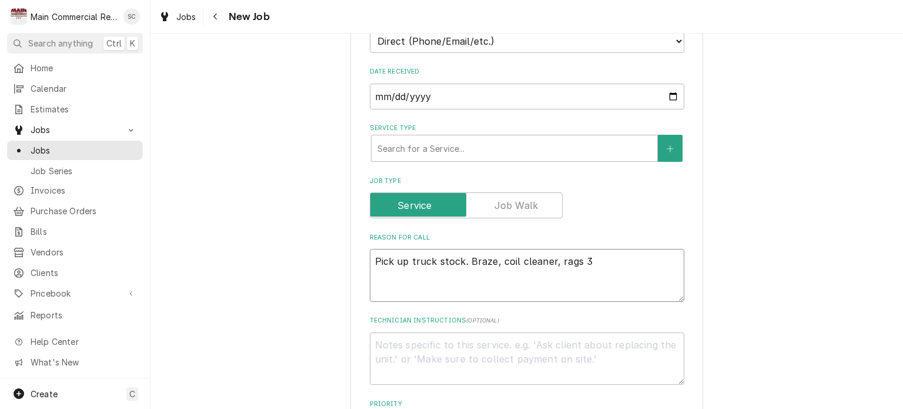
type textarea "Pick up truck stock. Braze, coil cleaner, rags 3/"
type textarea "x"
type textarea "Pick up truck stock. Braze, coil cleaner, rags 3/8"
type textarea "x"
type textarea "Pick up truck stock. Braze, coil cleaner, rags 3/8"
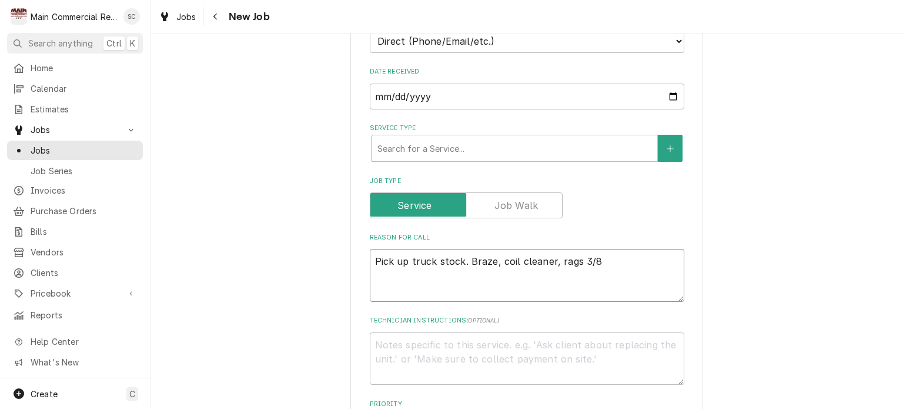
type textarea "x"
type textarea "Pick up truck stock. Braze, coil cleaner, rags 3/8"
type textarea "x"
type textarea "Pick up truck stock. Braze, coil cleaner, rags 3/8"
type textarea "x"
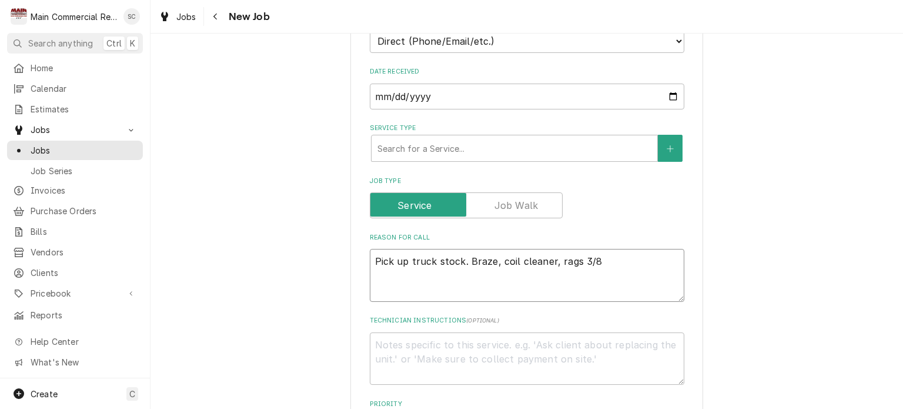
type textarea "Pick up truck stock. Braze, coil cleaner, rags 3/8 a"
type textarea "x"
type textarea "Pick up truck stock. Braze, coil cleaner, rags 3/8 an"
type textarea "x"
type textarea "Pick up truck stock. Braze, coil cleaner, rags 3/8 and"
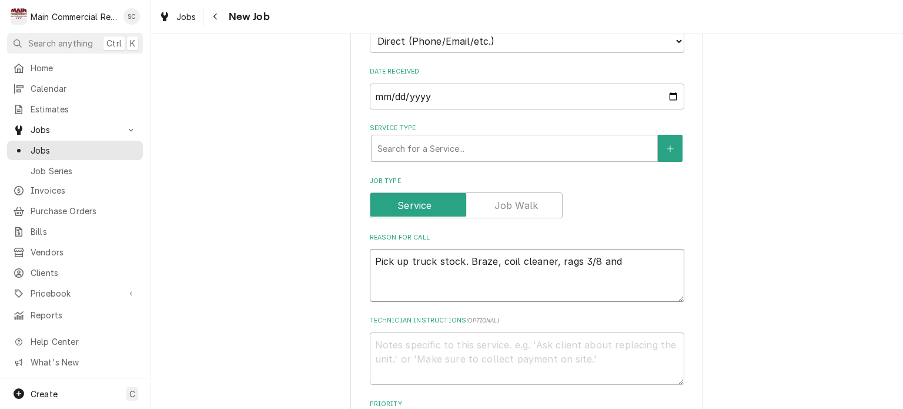
type textarea "x"
type textarea "Pick up truck stock. Braze, coil cleaner, rags 3/8 and"
type textarea "x"
type textarea "Pick up truck stock. Braze, coil cleaner, rags 3/8 and 1"
type textarea "x"
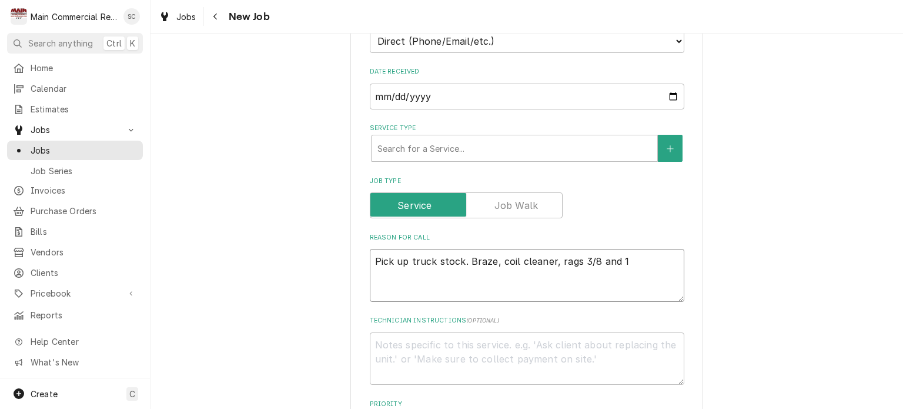
type textarea "Pick up truck stock. Braze, coil cleaner, rags 3/8 and 1/"
type textarea "x"
type textarea "Pick up truck stock. Braze, coil cleaner, rags 3/8 and 1/2"
type textarea "x"
type textarea "Pick up truck stock. Braze, coil cleaner, rags 3/8 and 1/2"
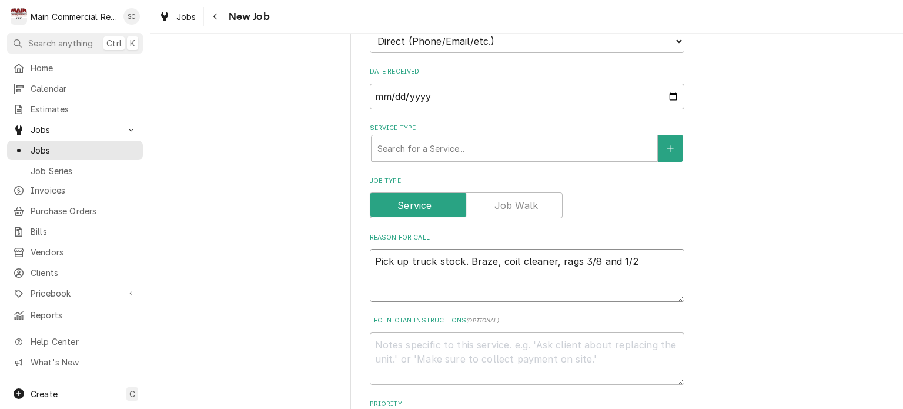
type textarea "x"
type textarea "Pick up truck stock. Braze, coil cleaner, rags 3/8 and 1/2"
type textarea "x"
type textarea "Pick up truck stock. Braze, coil cleaner, rags 3/8 and 1/2'"
type textarea "x"
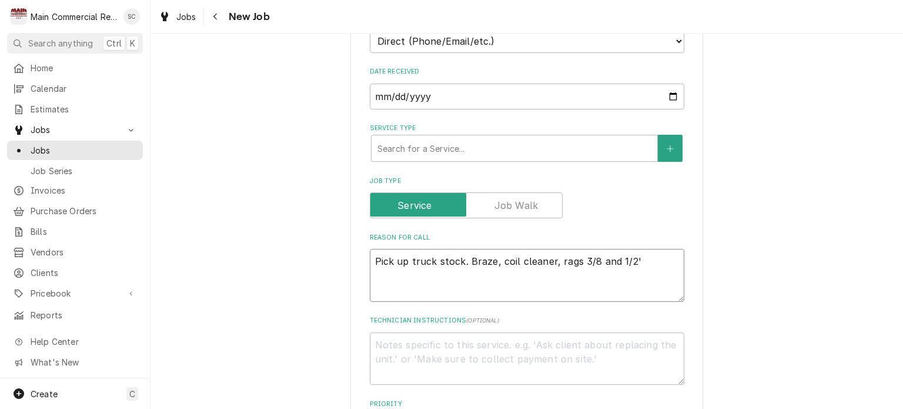
type textarea "Pick up truck stock. Braze, coil cleaner, rags 3/8 and 1/2'"
type textarea "x"
type textarea "Pick up truck stock. Braze, coil cleaner, rags 3/8 and 1/2'"
type textarea "x"
type textarea "Pick up truck stock. Braze, coil cleaner, rags 3/8 and 1/2"
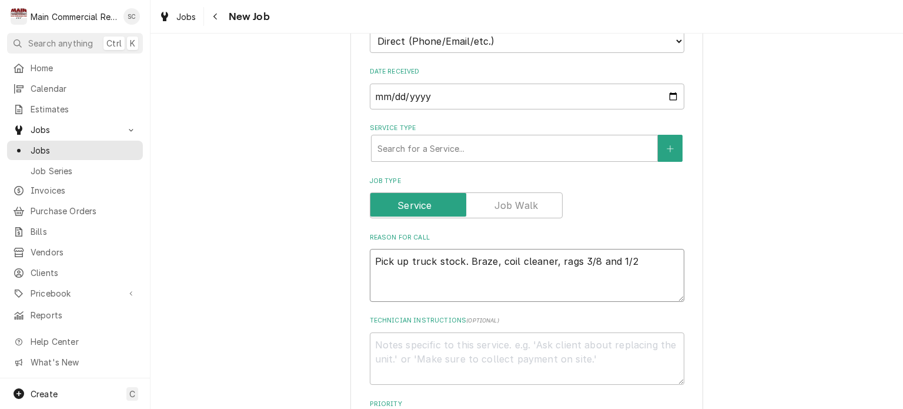
type textarea "x"
type textarea "Pick up truck stock. Braze, coil cleaner, rags 3/8 and 1/2""
type textarea "x"
type textarea "Pick up truck stock. Braze, coil cleaner, rags 3/8 and 1/2""
type textarea "x"
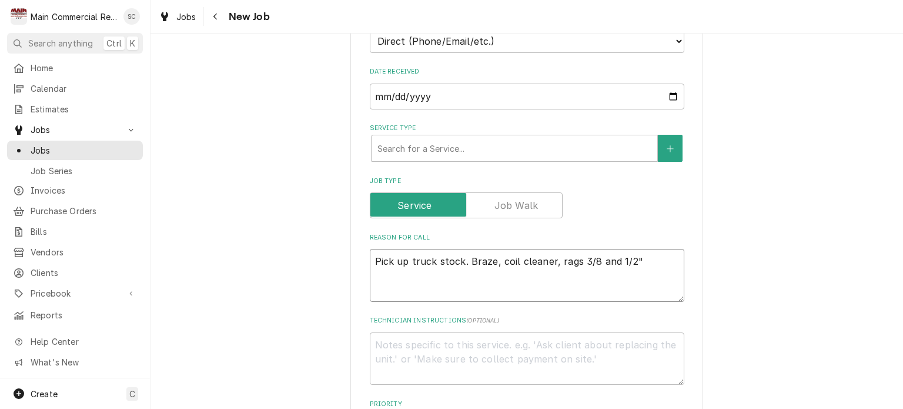
type textarea "Pick up truck stock. Braze, coil cleaner, rags 3/8 and 1/2" c"
type textarea "x"
type textarea "Pick up truck stock. Braze, coil cleaner, rags 3/8 and 1/2" co"
type textarea "x"
type textarea "Pick up truck stock. Braze, coil cleaner, rags 3/8 and 1/2" cou"
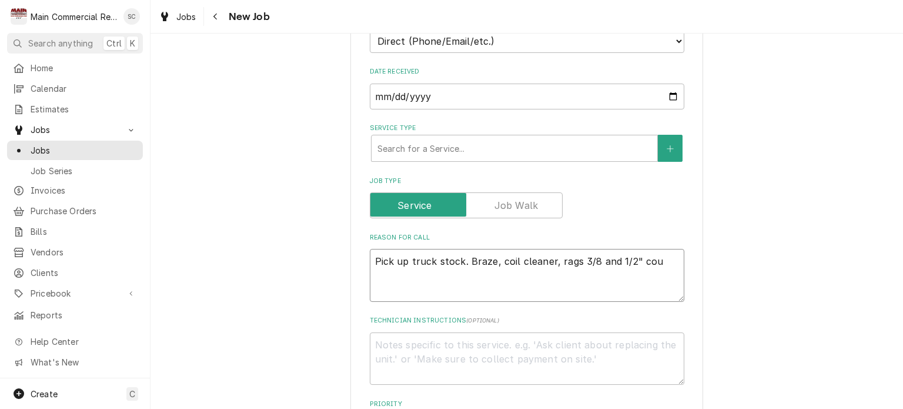
type textarea "x"
type textarea "Pick up truck stock. Braze, coil cleaner, rags 3/8 and 1/2" coup"
type textarea "x"
type textarea "Pick up truck stock. Braze, coil cleaner, rags 3/8 and 1/2" coupl"
type textarea "x"
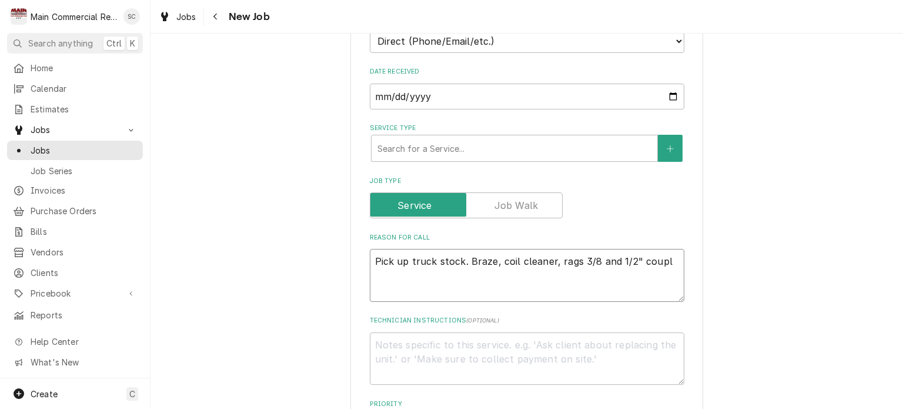
type textarea "Pick up truck stock. Braze, coil cleaner, rags 3/8 and 1/2" couple"
type textarea "x"
type textarea "Pick up truck stock. Braze, coil cleaner, rags 3/8 and 1/2" coupler"
type textarea "x"
type textarea "Pick up truck stock. Braze, coil cleaner, rags 3/8 and 1/2" couplere"
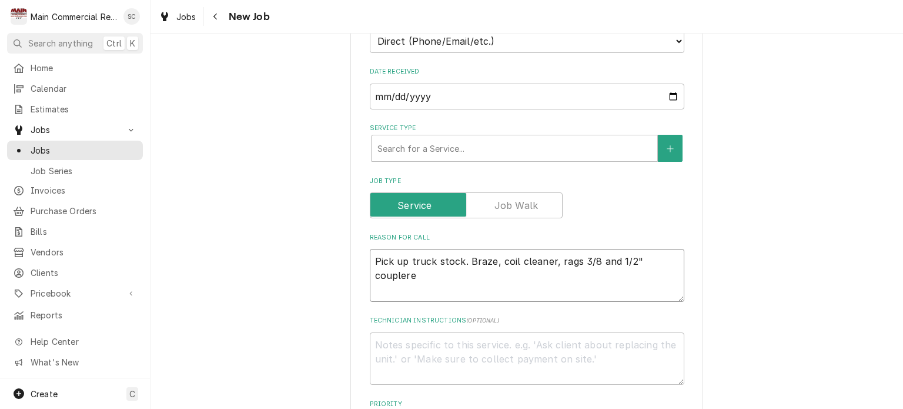
type textarea "x"
type textarea "Pick up truck stock. Braze, coil cleaner, rags 3/8 and 1/2" coupleres"
type textarea "x"
type textarea "Pick up truck stock. Braze, coil cleaner, rags 3/8 and 1/2" couplere"
type textarea "x"
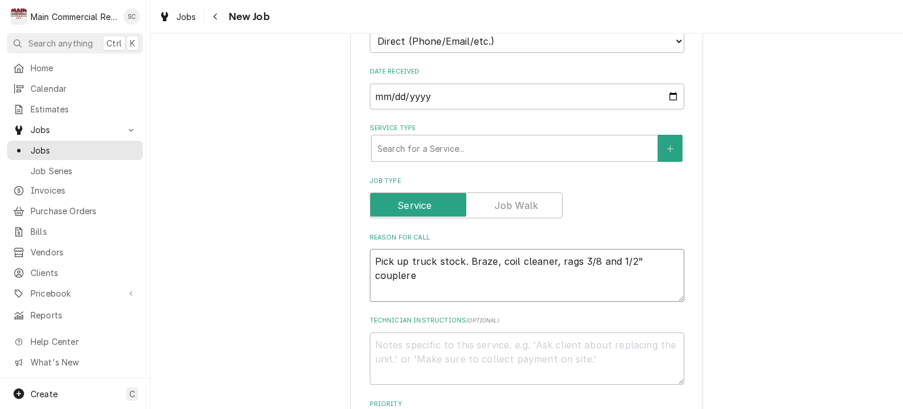
type textarea "Pick up truck stock. Braze, coil cleaner, rags 3/8 and 1/2" coupler"
type textarea "x"
type textarea "Pick up truck stock. Braze, coil cleaner, rags 3/8 and 1/2" couplers"
type textarea "x"
type textarea "Pick up truck stock. Braze, coil cleaner, rags 3/8 and 1/2" couplers."
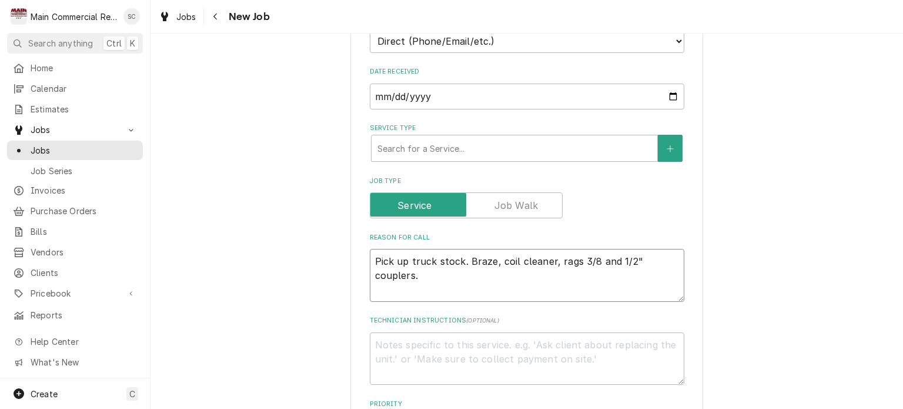
type textarea "x"
type textarea "Pick up truck stock. Braze, coil cleaner, rags 3/8 and 1/2" couplers."
click at [456, 256] on textarea "Pick up truck stock. Braze, coil cleaner, rags 3/8 and 1/2" couplers." at bounding box center [527, 275] width 315 height 53
type textarea "x"
type textarea "Pick up truck stock . Braze, coil cleaner, rags 3/8 and 1/2" couplers."
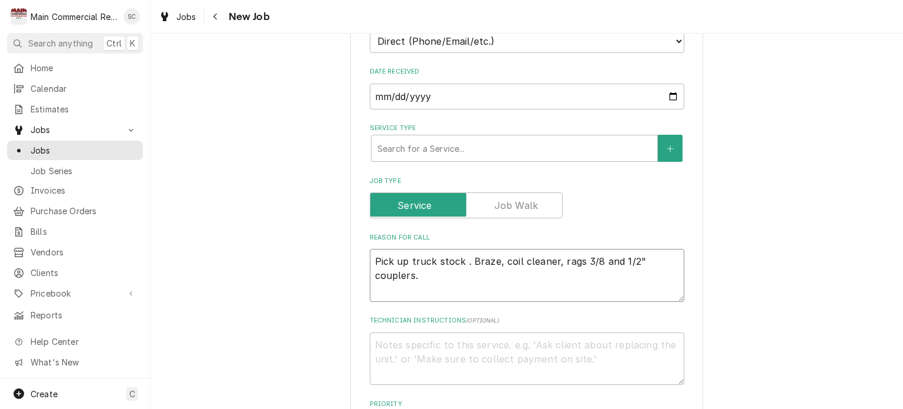
type textarea "x"
type textarea "Pick up truck stock f. Braze, coil cleaner, rags 3/8 and 1/2" couplers."
type textarea "x"
type textarea "Pick up truck stock fo. Braze, coil cleaner, rags 3/8 and 1/2" couplers."
type textarea "x"
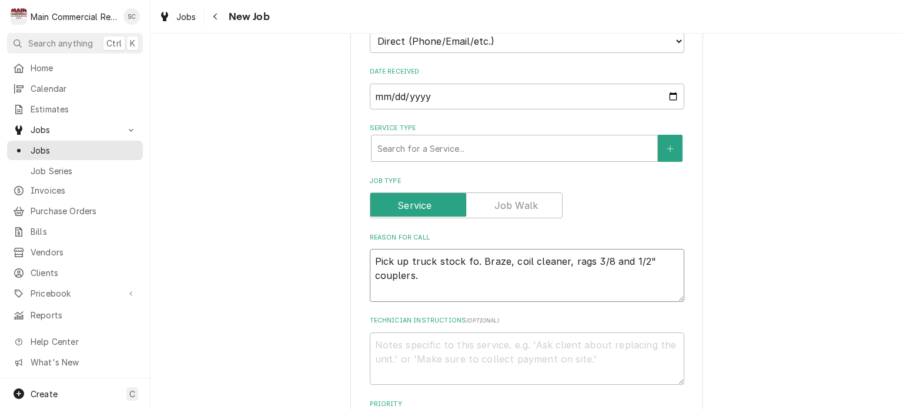
type textarea "Pick up truck stock for. Braze, coil cleaner, rags 3/8 and 1/2" couplers."
type textarea "x"
type textarea "Pick up truck stock for . Braze, coil cleaner, rags 3/8 and 1/2" couplers."
type textarea "x"
type textarea "Pick up truck stock for o. Braze, coil cleaner, rags 3/8 and 1/2" couplers."
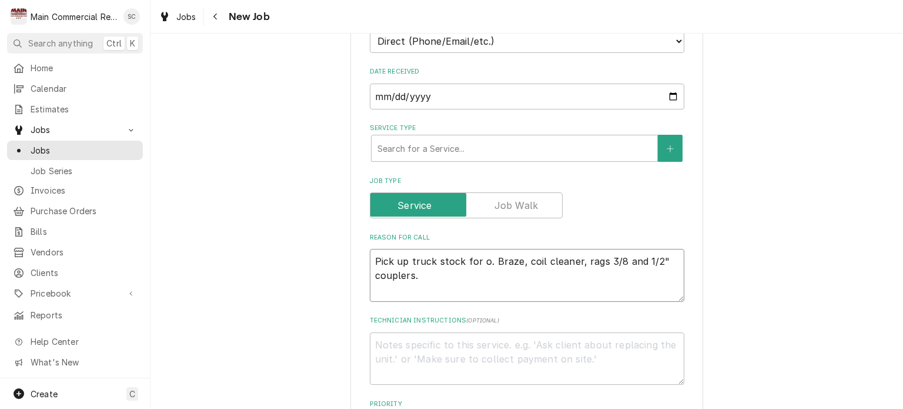
type textarea "x"
type textarea "Pick up truck stock for on. Braze, coil cleaner, rags 3/8 and 1/2" couplers."
click at [511, 145] on div "Service Type" at bounding box center [515, 148] width 274 height 21
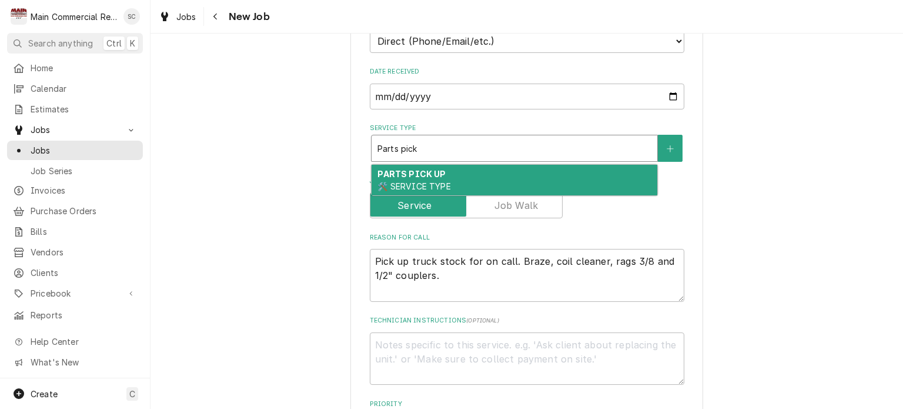
click at [496, 182] on div "PARTS PICK UP 🛠️ SERVICE TYPE" at bounding box center [515, 180] width 286 height 31
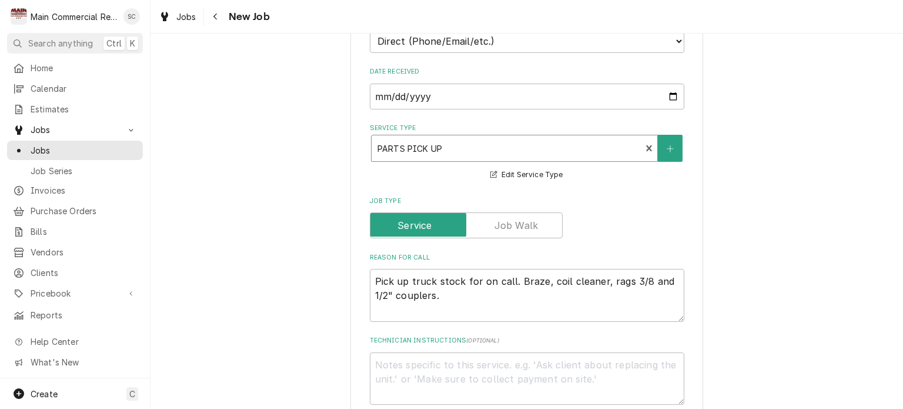
scroll to position [588, 0]
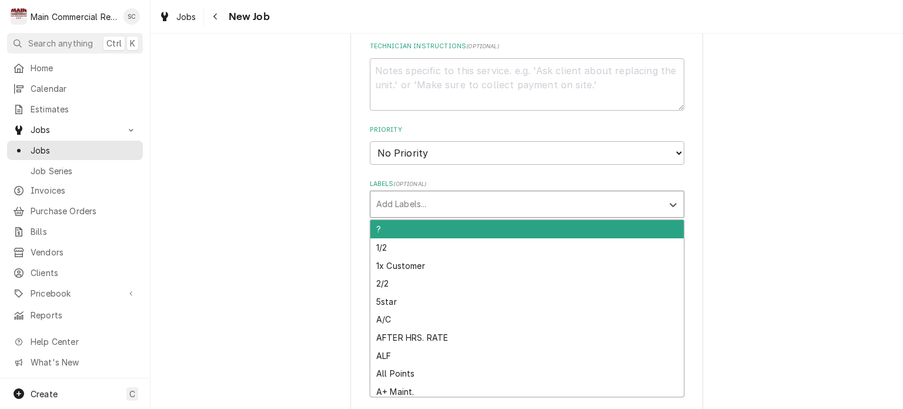
click at [509, 195] on div "Labels" at bounding box center [516, 204] width 281 height 21
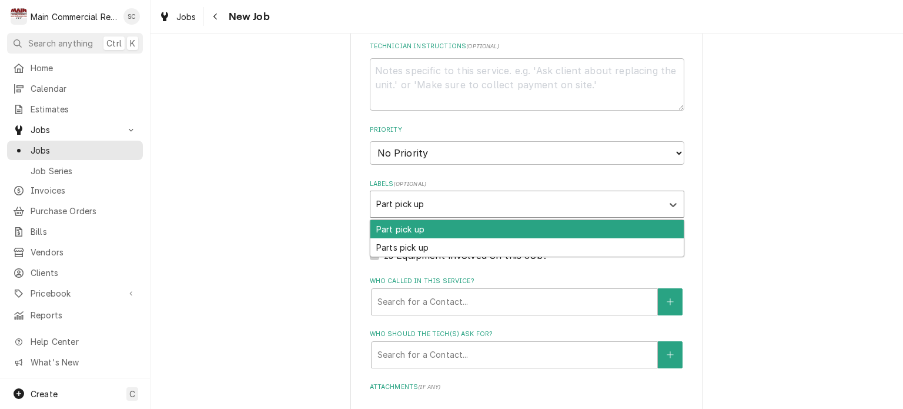
click at [466, 232] on div "Part pick up" at bounding box center [528, 229] width 314 height 18
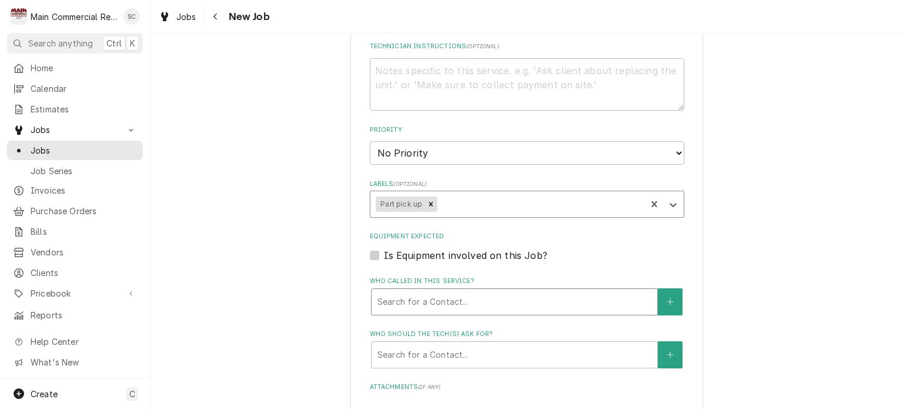
click at [531, 296] on div "Who called in this service?" at bounding box center [515, 301] width 274 height 21
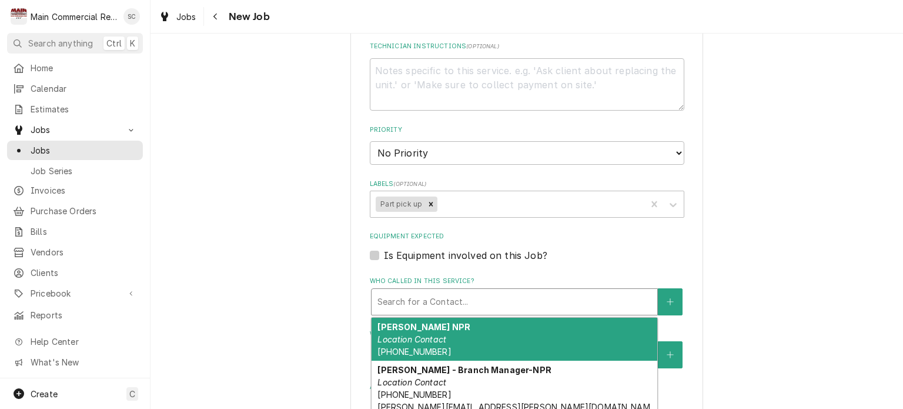
scroll to position [765, 0]
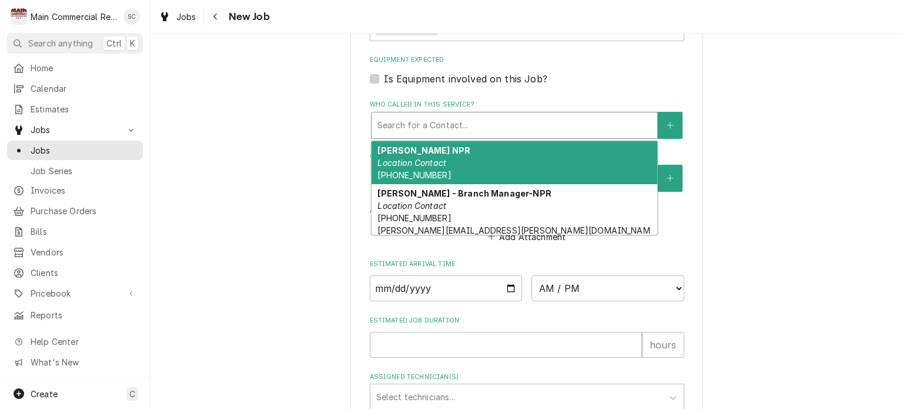
click at [476, 166] on div "Johnstone NPR Location Contact (727) 817-0248" at bounding box center [515, 162] width 286 height 43
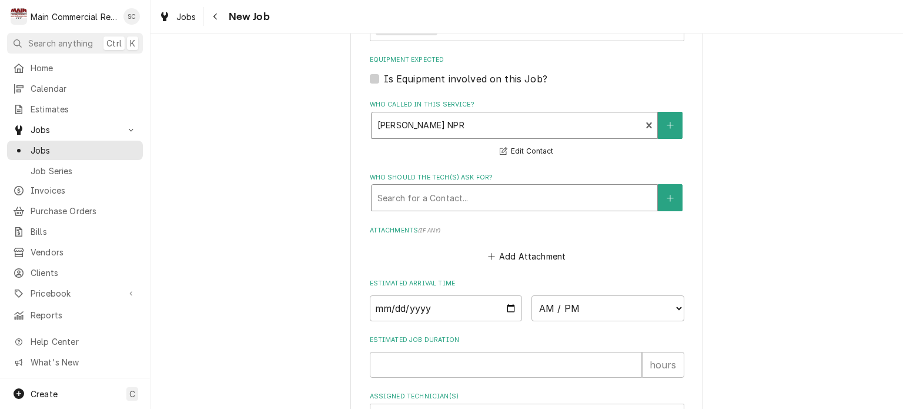
click at [487, 194] on div "Who should the tech(s) ask for?" at bounding box center [515, 197] width 274 height 21
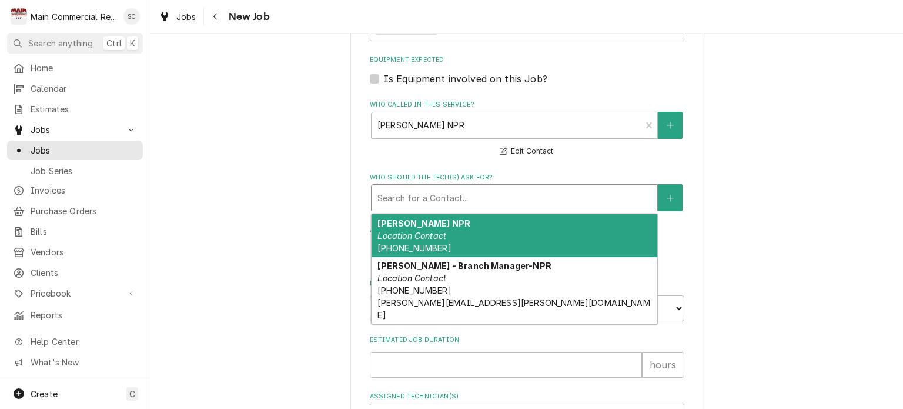
click at [476, 225] on div "Johnstone NPR Location Contact (727) 817-0248" at bounding box center [515, 235] width 286 height 43
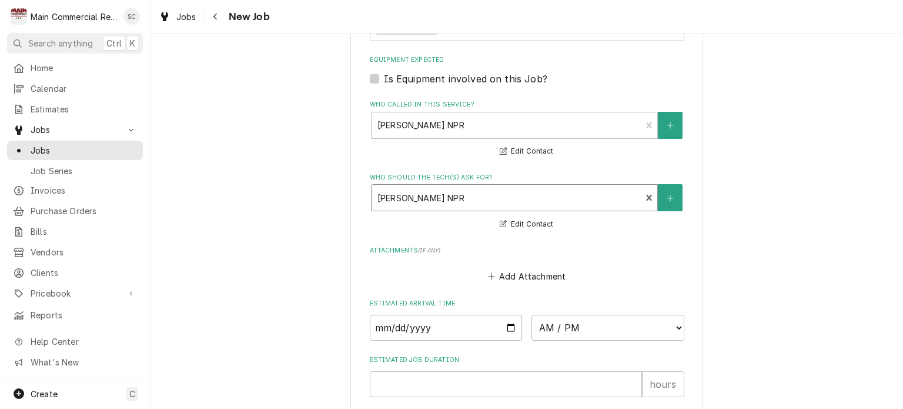
scroll to position [941, 0]
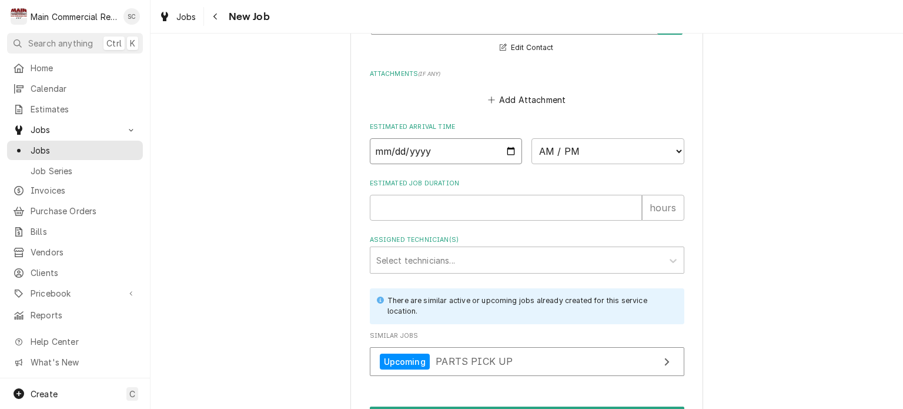
click at [506, 146] on input "Date" at bounding box center [446, 151] width 153 height 26
click at [570, 149] on select "AM / PM 6:00 AM 6:15 AM 6:30 AM 6:45 AM 7:00 AM 7:15 AM 7:30 AM 7:45 AM 8:00 AM…" at bounding box center [608, 151] width 153 height 26
click at [563, 146] on select "AM / PM 6:00 AM 6:15 AM 6:30 AM 6:45 AM 7:00 AM 7:15 AM 7:30 AM 7:45 AM 8:00 AM…" at bounding box center [608, 151] width 153 height 26
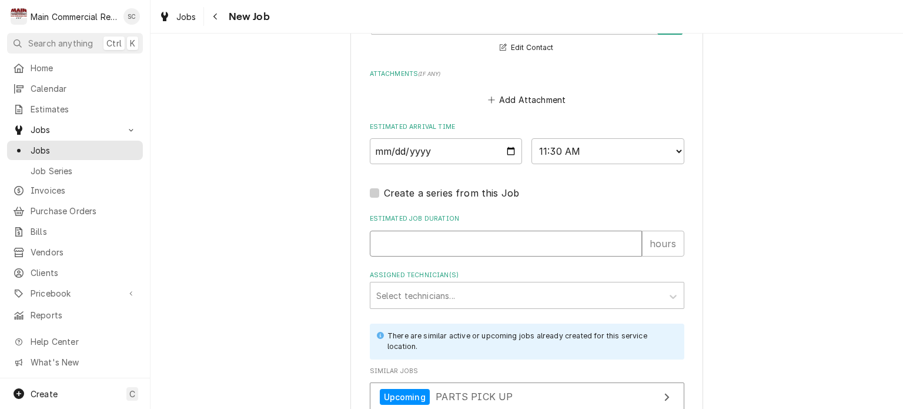
click at [525, 242] on input "Estimated Job Duration" at bounding box center [506, 244] width 272 height 26
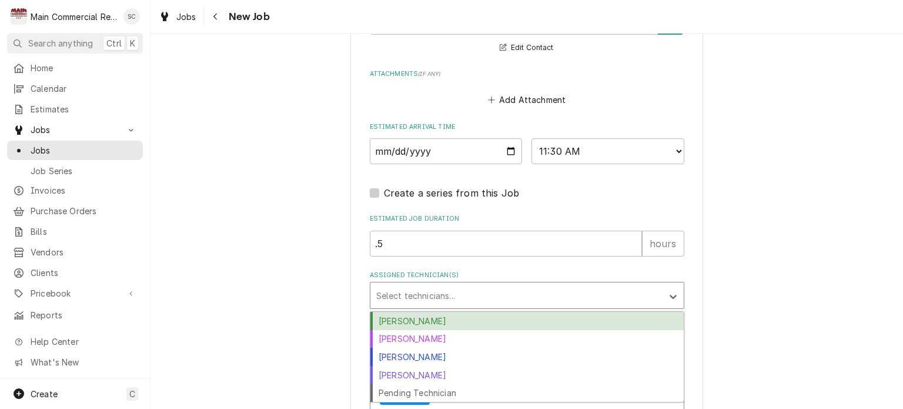
click at [466, 296] on div "Assigned Technician(s)" at bounding box center [516, 295] width 281 height 21
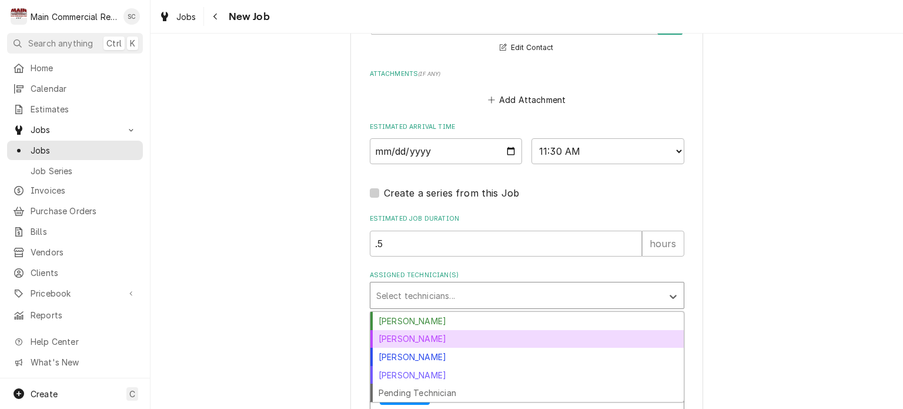
click at [445, 331] on div "[PERSON_NAME]" at bounding box center [528, 339] width 314 height 18
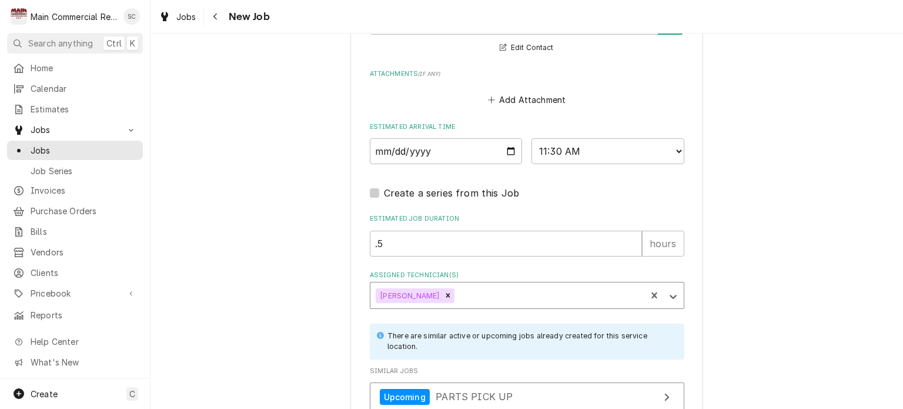
scroll to position [1046, 0]
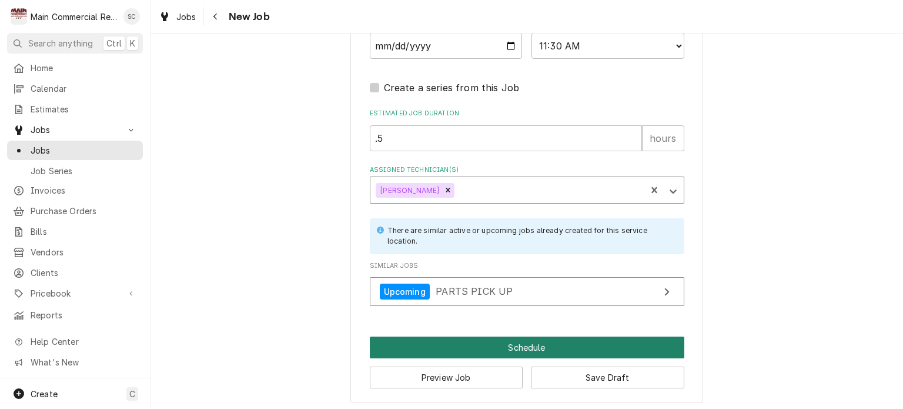
click at [525, 342] on button "Schedule" at bounding box center [527, 347] width 315 height 22
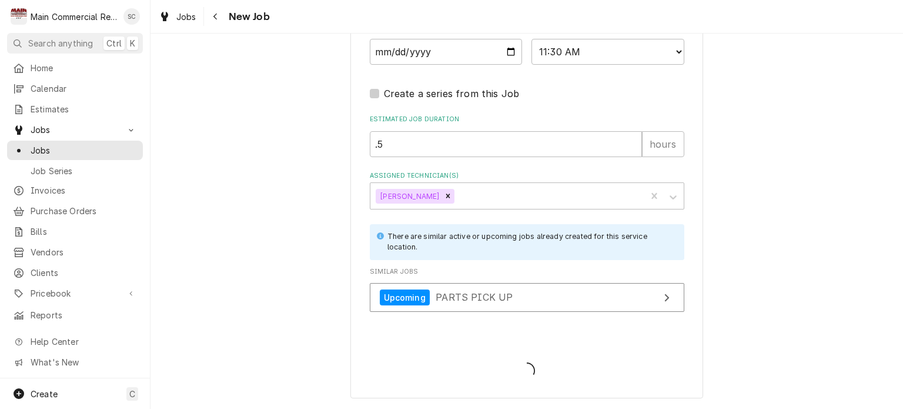
scroll to position [1036, 0]
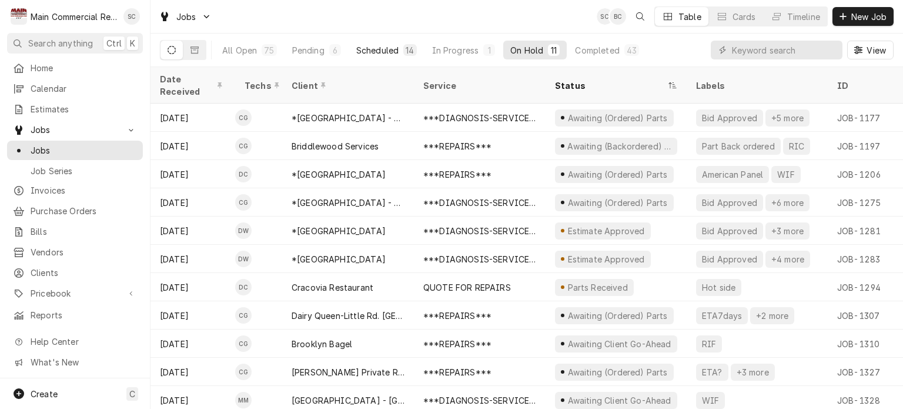
click at [398, 51] on button "Scheduled 14" at bounding box center [386, 50] width 75 height 19
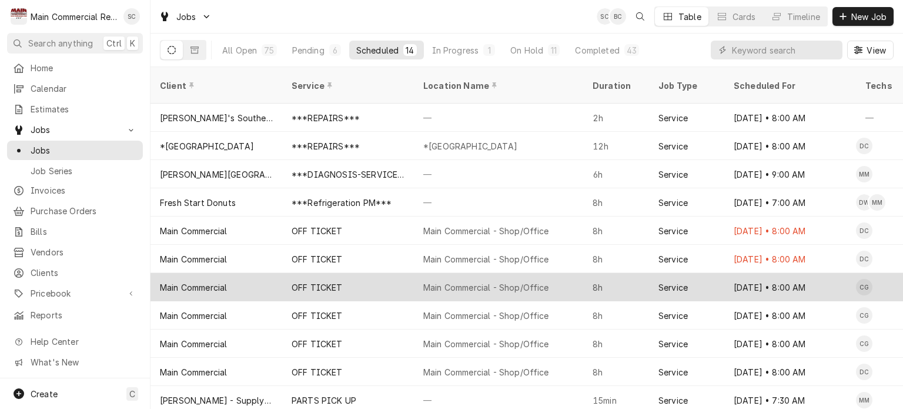
scroll to position [83, 0]
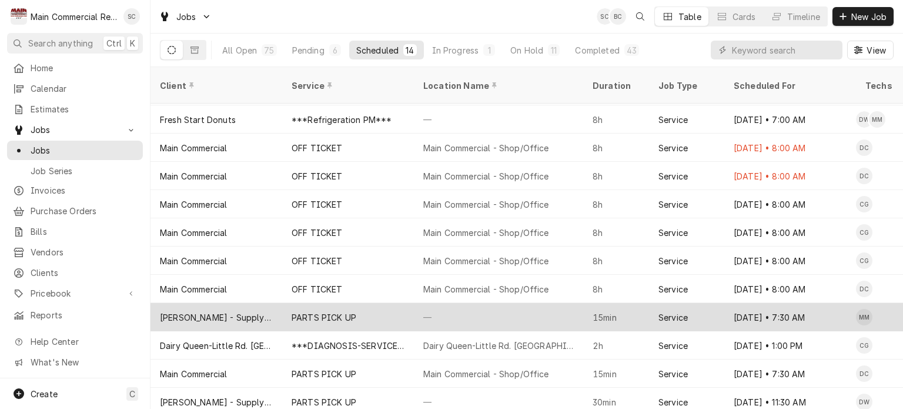
click at [445, 303] on div "—" at bounding box center [498, 317] width 169 height 28
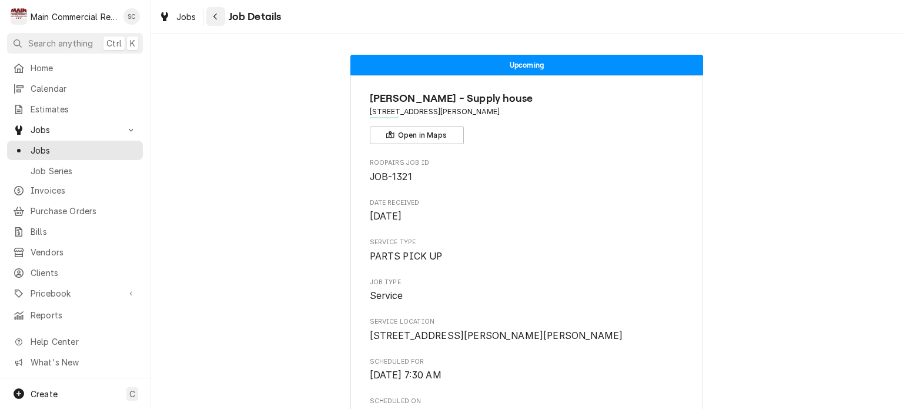
click at [216, 12] on icon "Navigate back" at bounding box center [215, 16] width 5 height 8
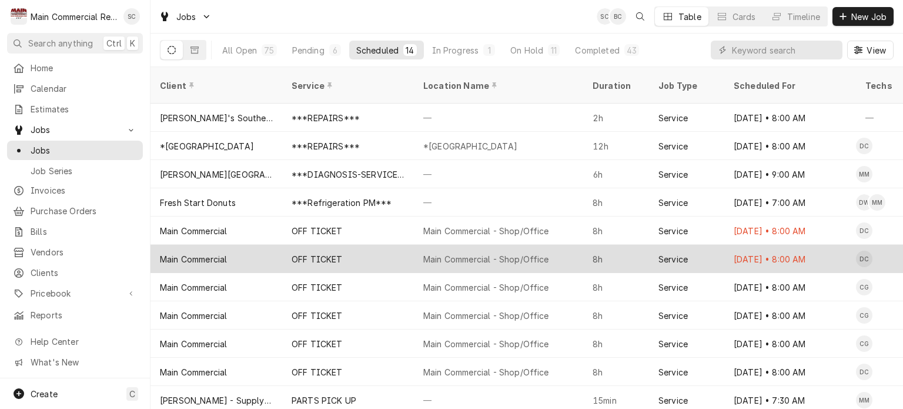
scroll to position [83, 0]
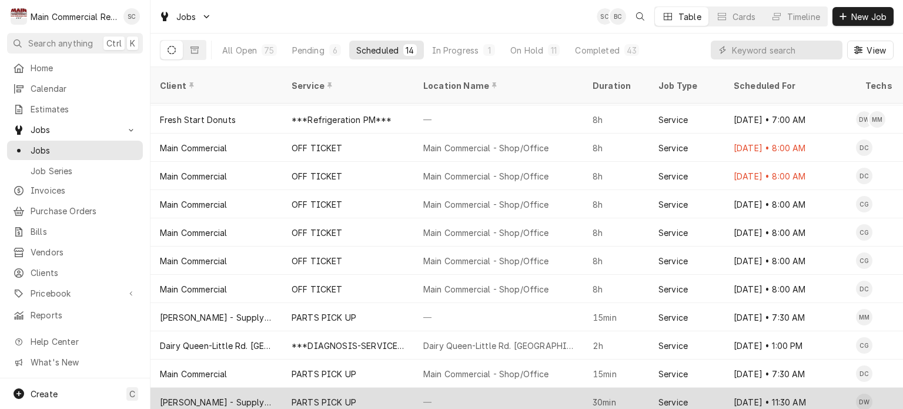
click at [511, 388] on div "—" at bounding box center [498, 402] width 169 height 28
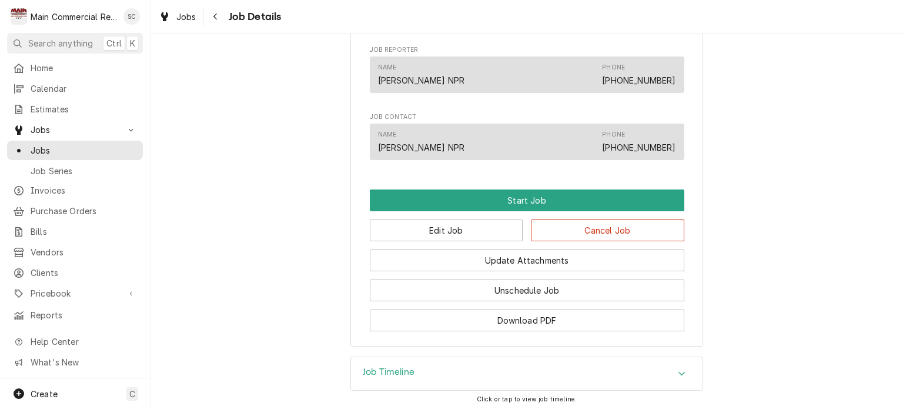
scroll to position [706, 0]
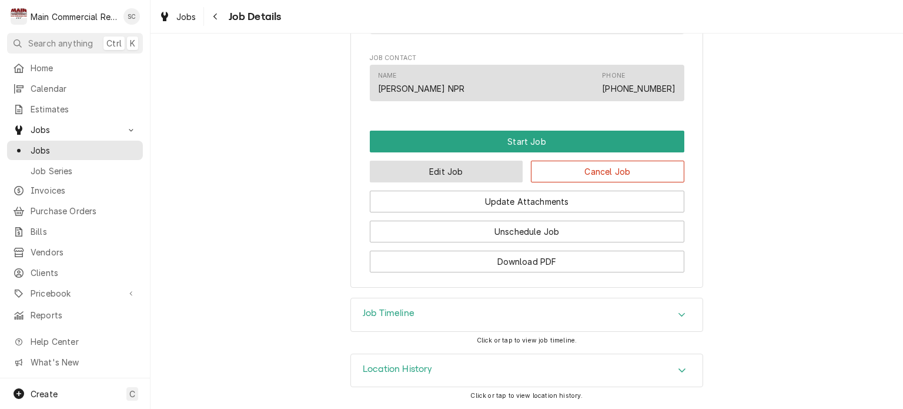
click at [455, 182] on button "Edit Job" at bounding box center [447, 172] width 154 height 22
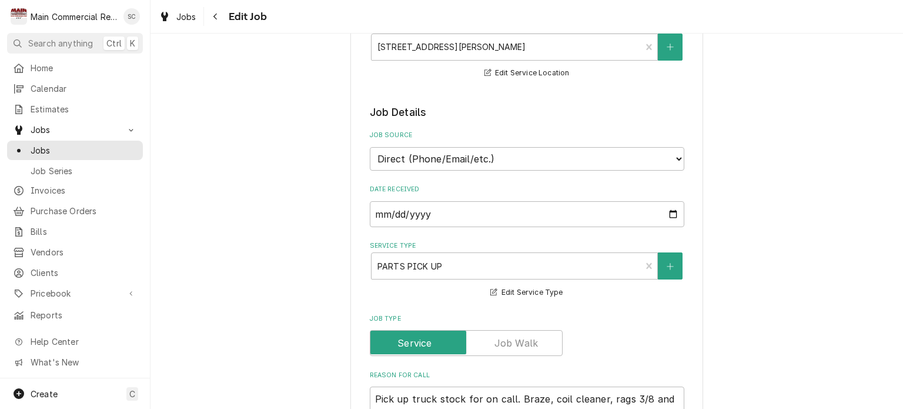
scroll to position [353, 0]
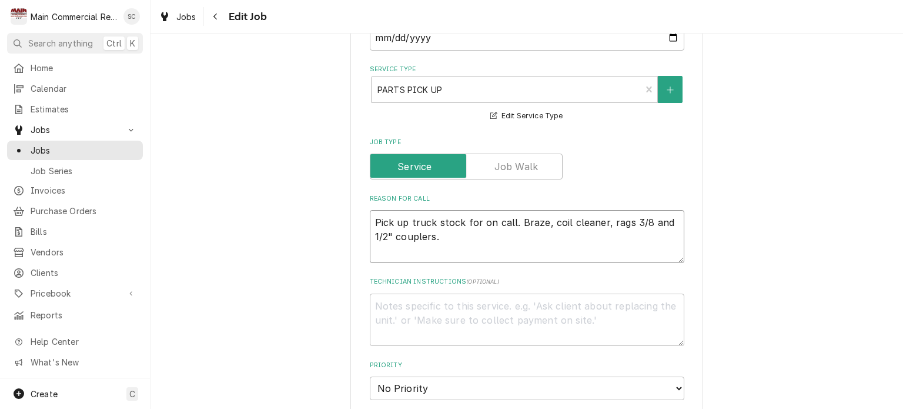
drag, startPoint x: 511, startPoint y: 219, endPoint x: 589, endPoint y: 239, distance: 80.6
click at [589, 239] on textarea "Pick up truck stock for on call. Braze, coil cleaner, rags 3/8 and 1/2" coupler…" at bounding box center [527, 236] width 315 height 53
click at [370, 218] on textarea "Pick up truck stock for on call. Braze, coil cleaner, rags 3/8 and 1/2" coupler…" at bounding box center [527, 236] width 315 height 53
type textarea "x"
type textarea "PPick up truck stock for on call. Braze, coil cleaner, rags 3/8 and 1/2" couple…"
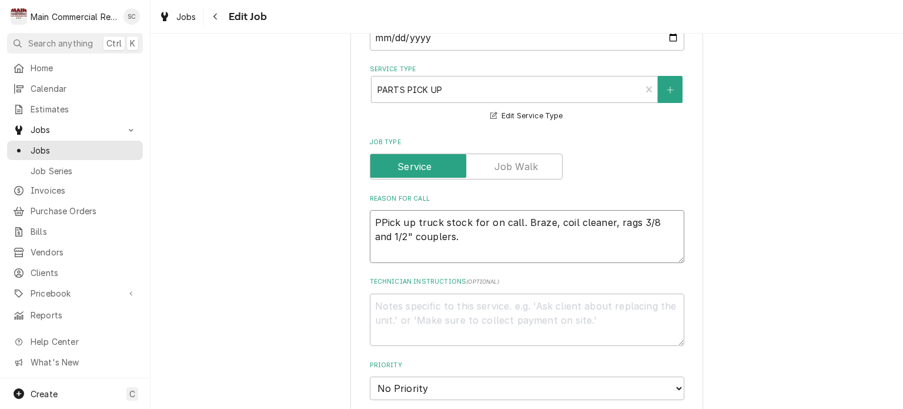
type textarea "x"
type textarea "[PERSON_NAME] up truck stock for on call. Braze, coil cleaner, rags 3/8 and 1/2…"
paste textarea "70604"
type textarea "x"
type textarea "PO70604Pick up truck stock for on call. Braze, coil cleaner, rags 3/8 and 1/2" …"
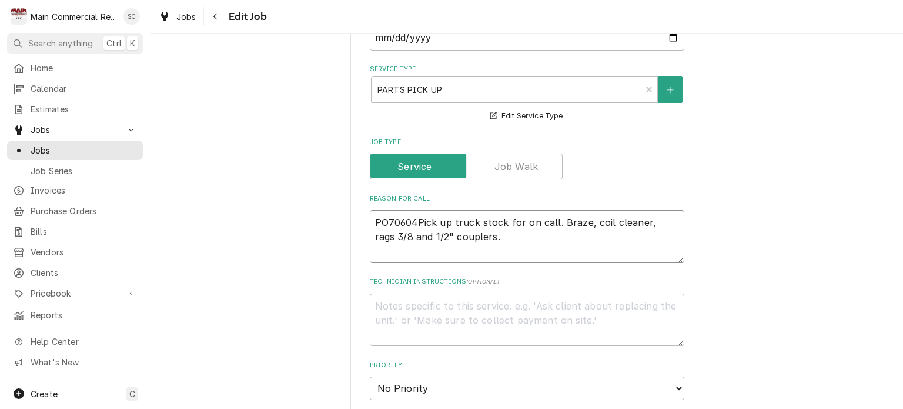
type textarea "x"
type textarea "PO70604.Pick up truck stock for on call. Braze, coil cleaner, rags 3/8 and 1/2"…"
type textarea "x"
type textarea "PO70604. Pick up truck stock for on call. Braze, coil cleaner, rags 3/8 and 1/2…"
type textarea "x"
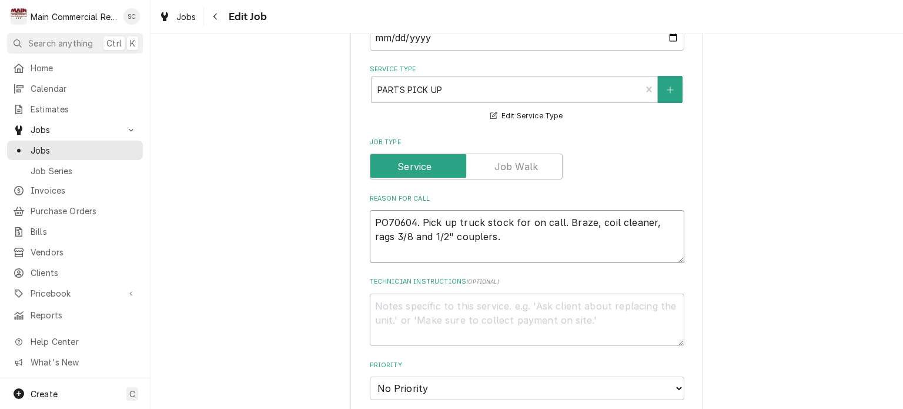
type textarea "PO70604. Pick up truck stock for on call. Braze, coil cleaner, rags 3/8 and 1/2…"
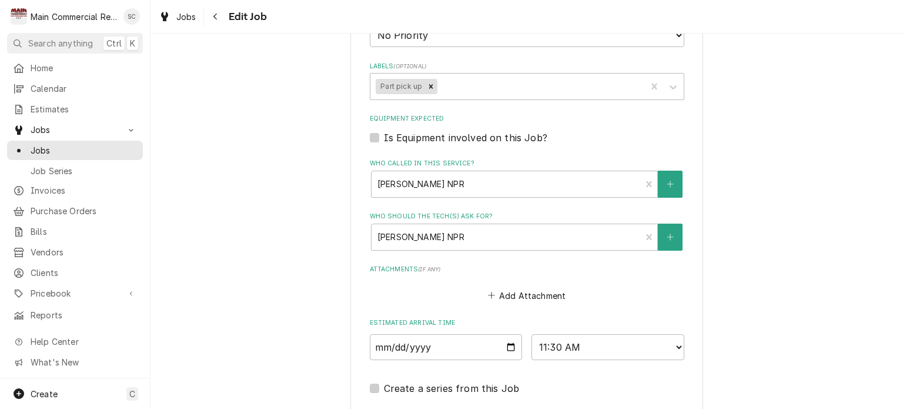
scroll to position [869, 0]
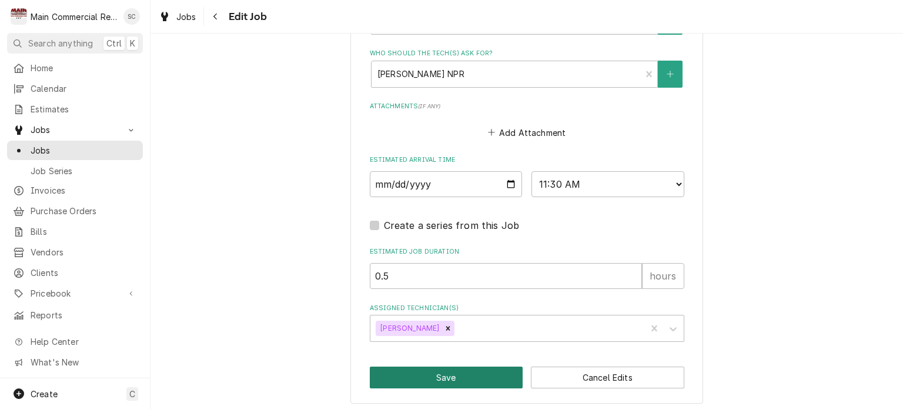
click at [497, 378] on button "Save" at bounding box center [447, 377] width 154 height 22
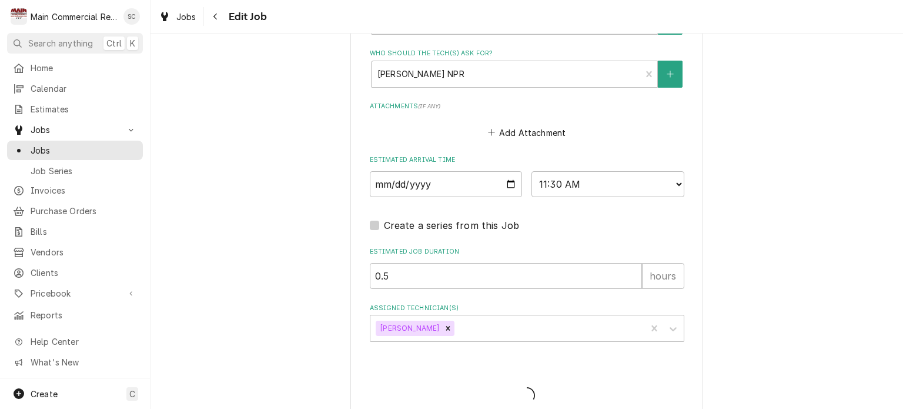
type textarea "x"
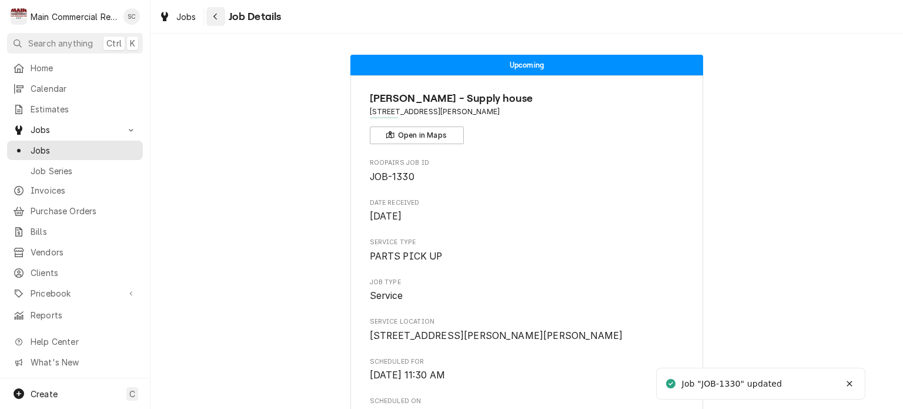
click at [214, 18] on icon "Navigate back" at bounding box center [215, 16] width 5 height 8
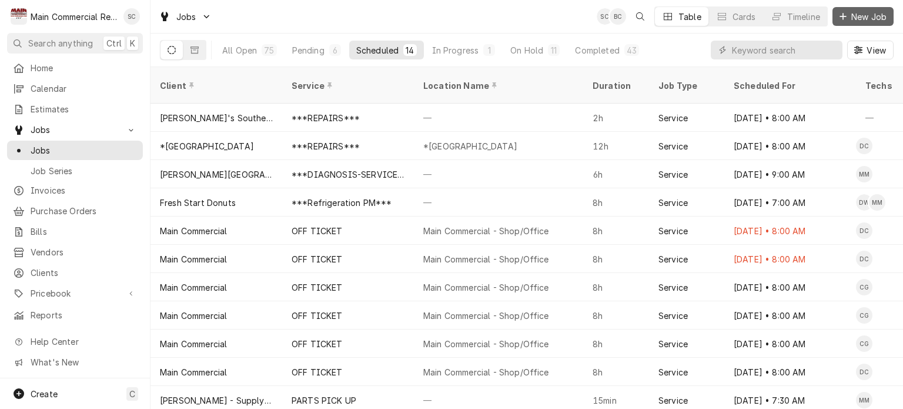
click at [852, 19] on span "New Job" at bounding box center [869, 17] width 40 height 12
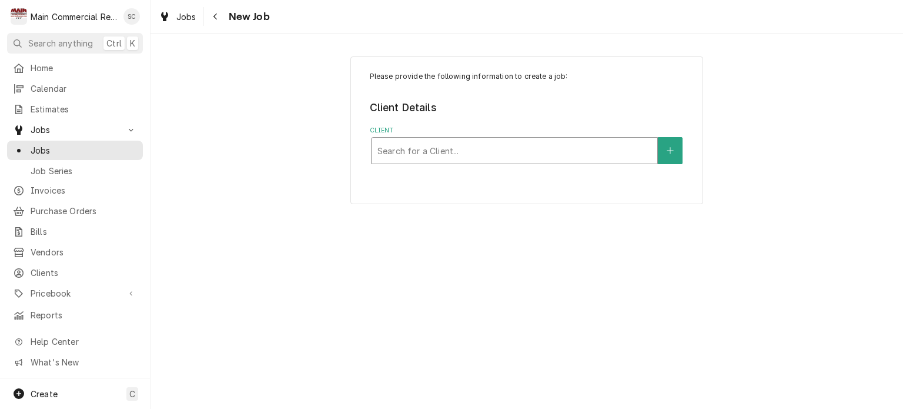
click at [483, 159] on div "Client" at bounding box center [515, 150] width 274 height 21
type input "Main Commercial"
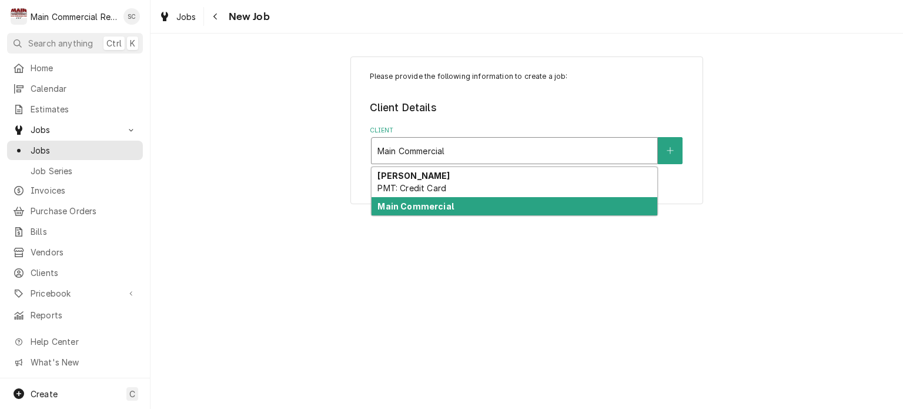
click at [425, 204] on strong "Main Commercial" at bounding box center [416, 206] width 76 height 10
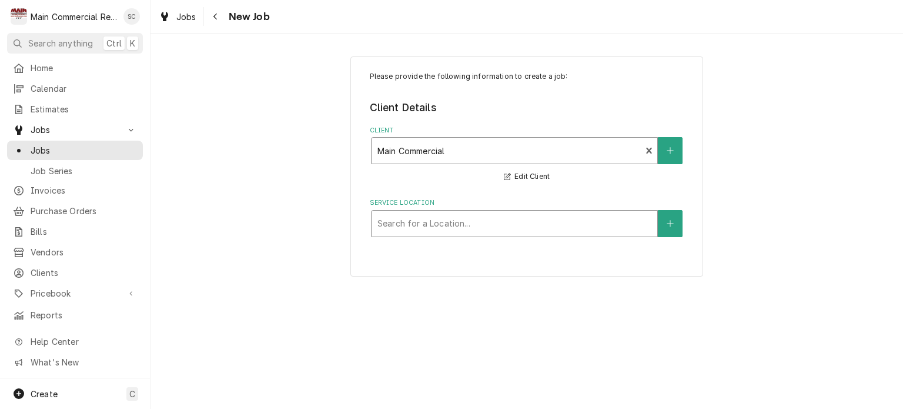
click at [512, 218] on div "Service Location" at bounding box center [515, 223] width 274 height 21
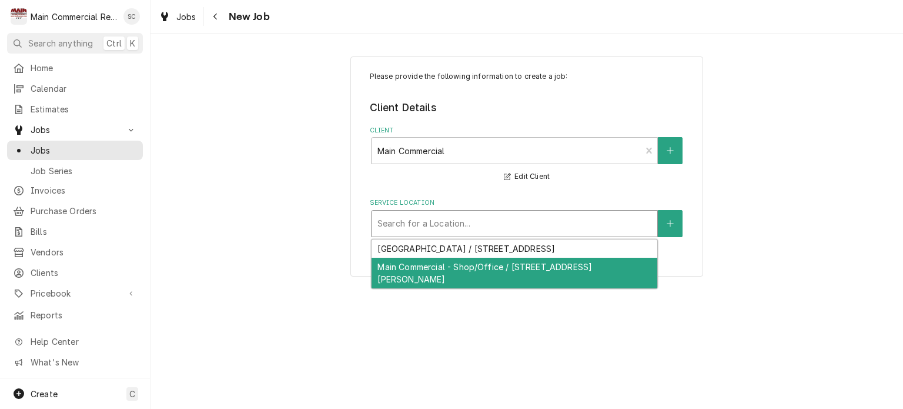
click at [502, 265] on div "Main Commercial - Shop/Office / [STREET_ADDRESS][PERSON_NAME]" at bounding box center [515, 273] width 286 height 31
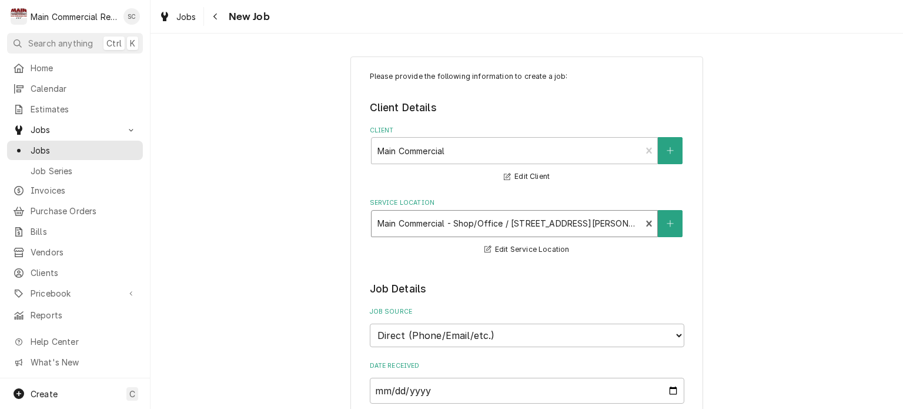
scroll to position [118, 0]
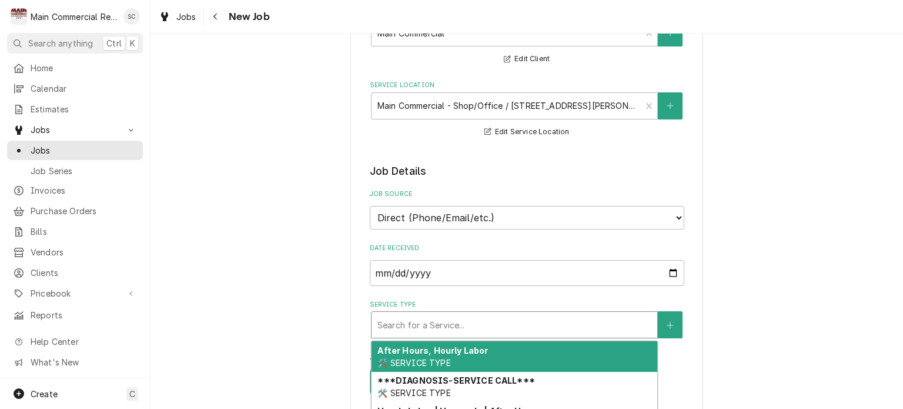
click at [471, 321] on div "Service Type" at bounding box center [515, 324] width 274 height 21
type textarea "x"
type input "H"
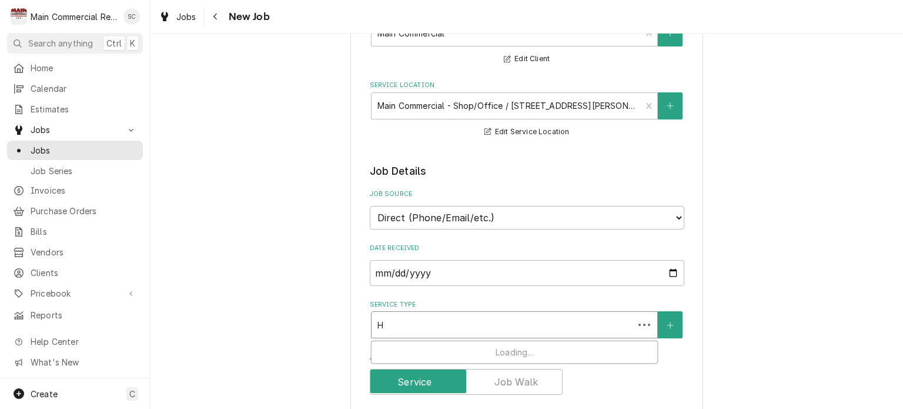
type textarea "x"
type input "Ho"
type textarea "x"
type input "Hol"
type textarea "x"
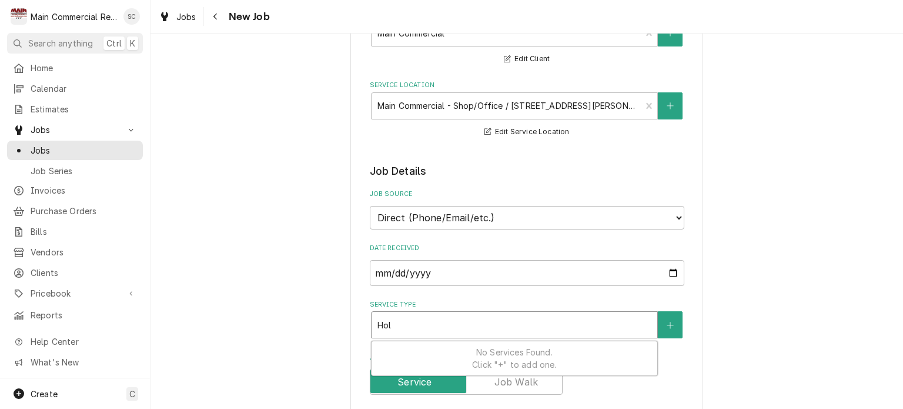
type input "Ho"
type textarea "x"
type input "H"
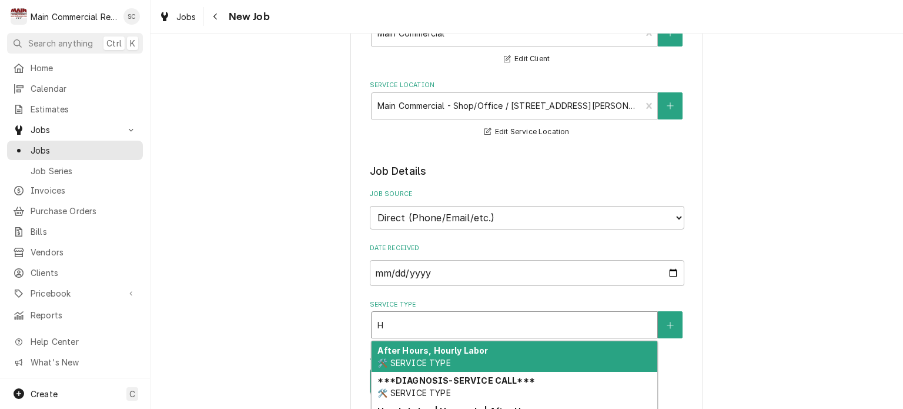
type textarea "x"
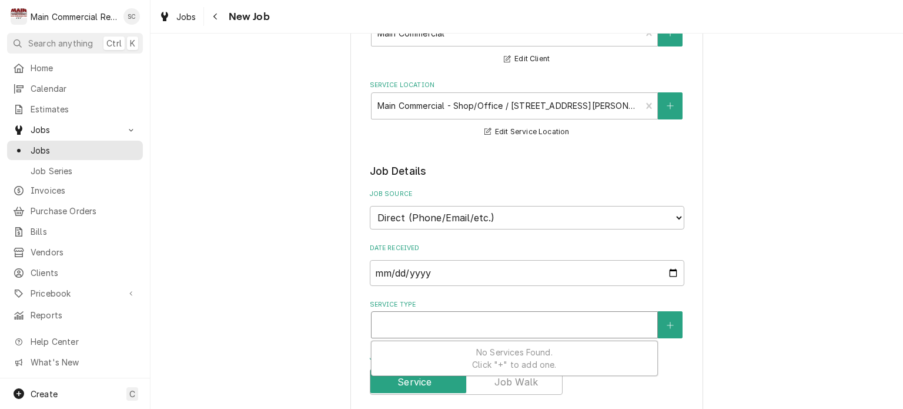
type textarea "x"
type input "O"
type textarea "x"
type input "Of"
type textarea "x"
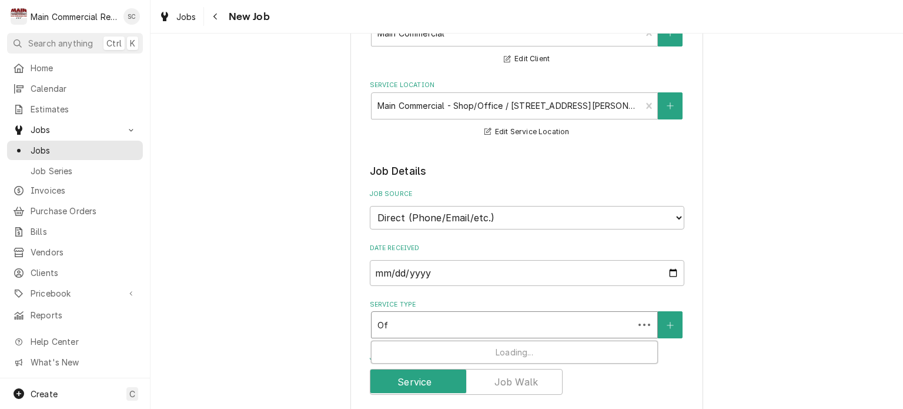
type input "Off"
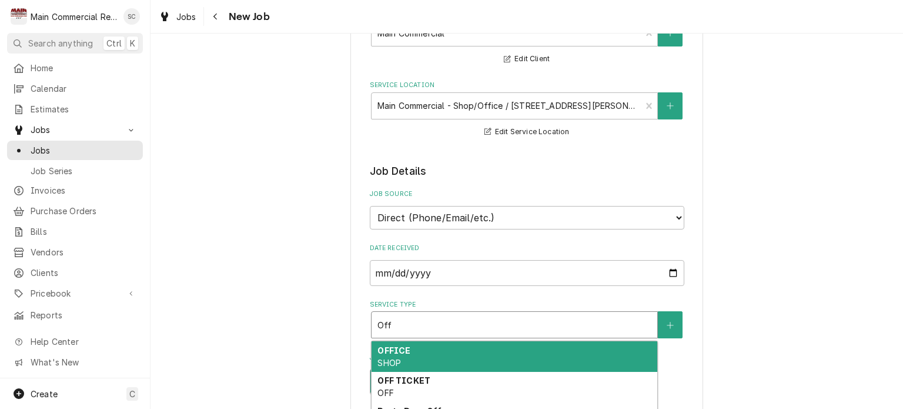
scroll to position [176, 0]
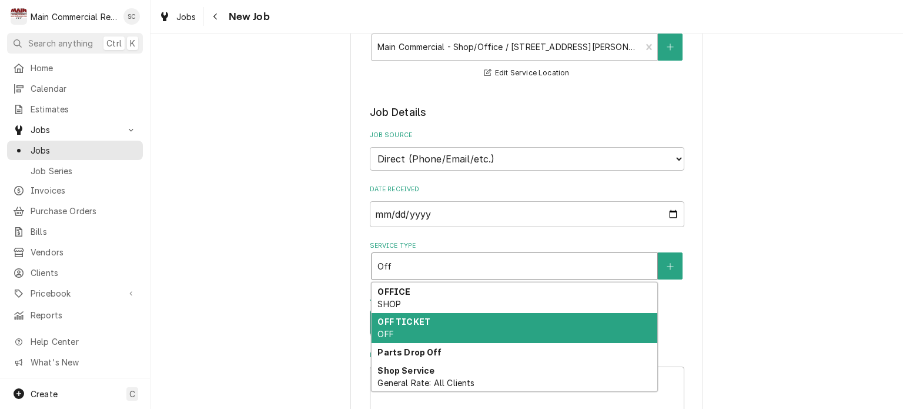
click at [481, 320] on div "OFF TICKET OFF" at bounding box center [515, 328] width 286 height 31
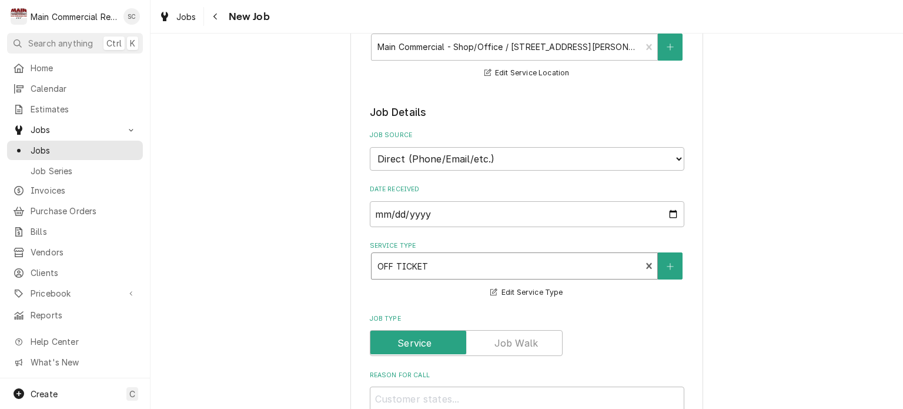
scroll to position [412, 0]
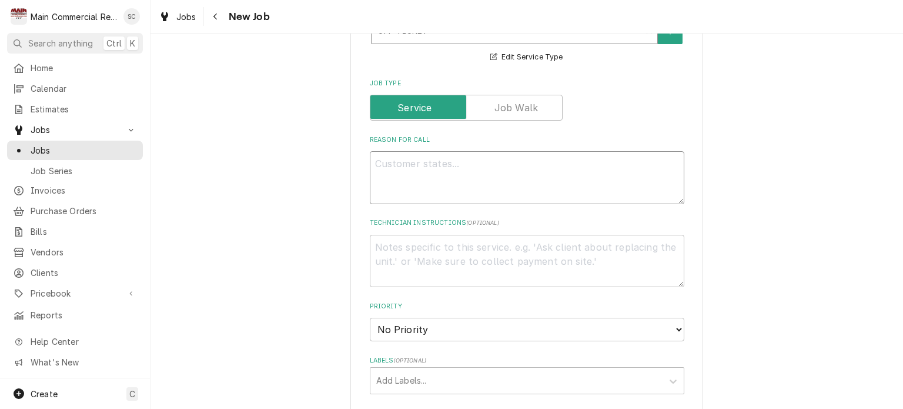
click at [478, 159] on textarea "Reason For Call" at bounding box center [527, 177] width 315 height 53
type textarea "x"
type textarea "O"
type textarea "x"
type textarea "Of"
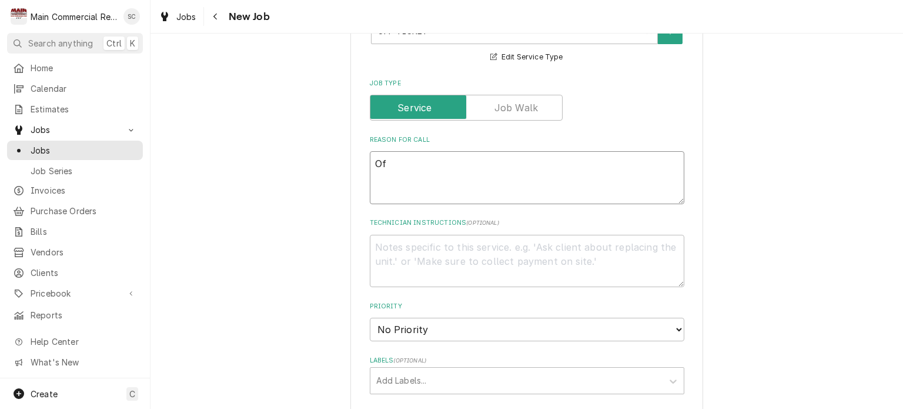
type textarea "x"
type textarea "Off"
type textarea "x"
type textarea "Off"
type textarea "x"
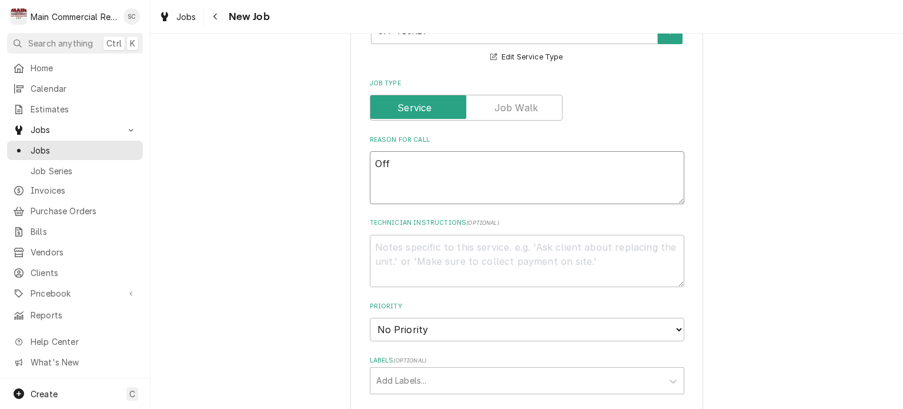
type textarea "Off f"
type textarea "x"
type textarea "Off fo"
type textarea "x"
type textarea "Off for"
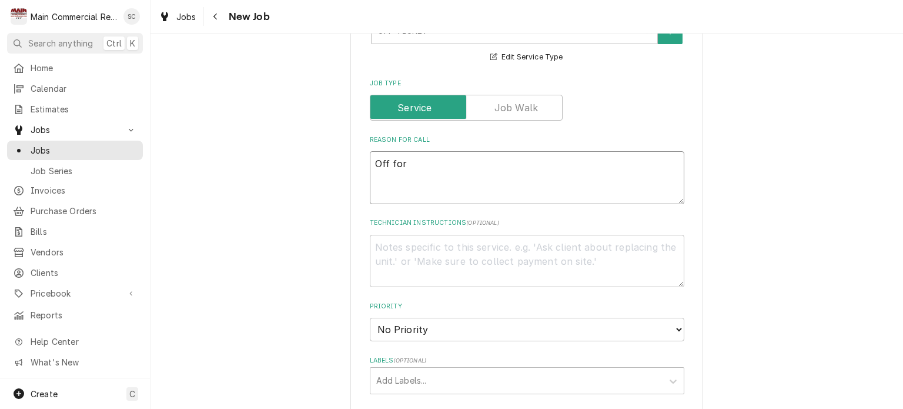
type textarea "x"
type textarea "Off for"
type textarea "x"
type textarea "Off for H"
type textarea "x"
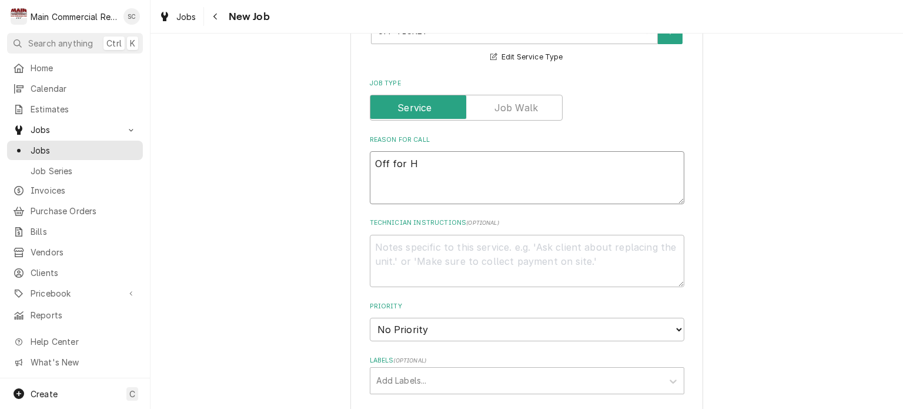
type textarea "Off for Ho"
type textarea "x"
type textarea "Off for Hol"
type textarea "x"
type textarea "Off for Holi"
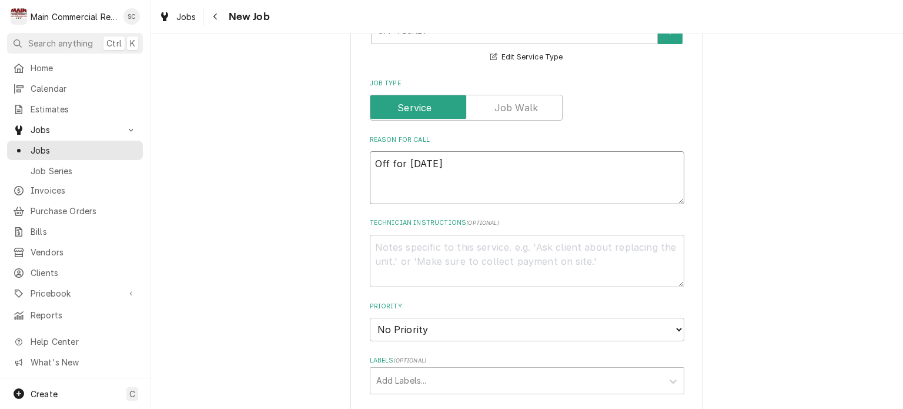
type textarea "x"
type textarea "Off for Holid"
type textarea "x"
type textarea "Off for Holida"
type textarea "x"
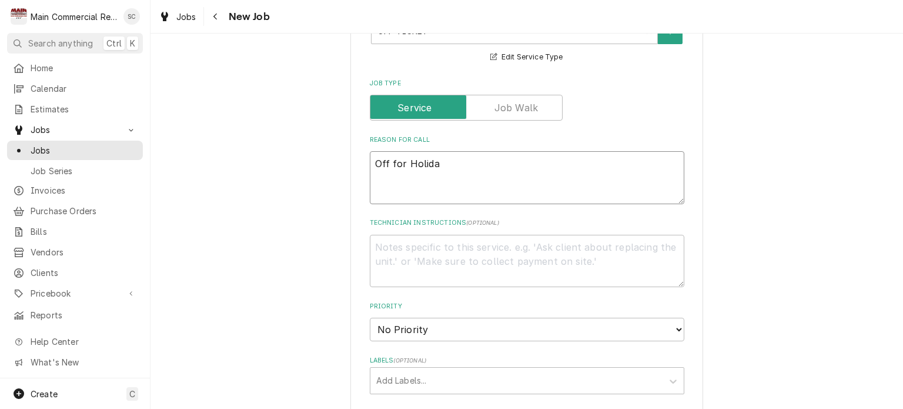
type textarea "Off for Holiday"
type textarea "x"
type textarea "Off for Holiday"
type textarea "x"
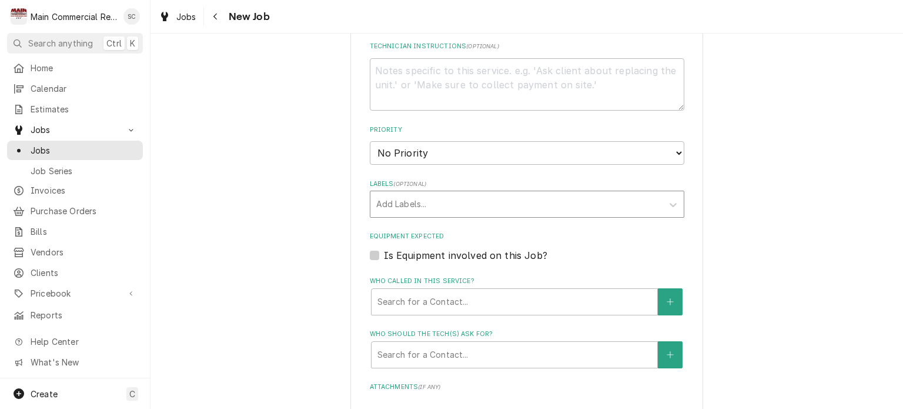
type textarea "Off for Holiday"
click at [442, 194] on div "Labels" at bounding box center [516, 204] width 281 height 21
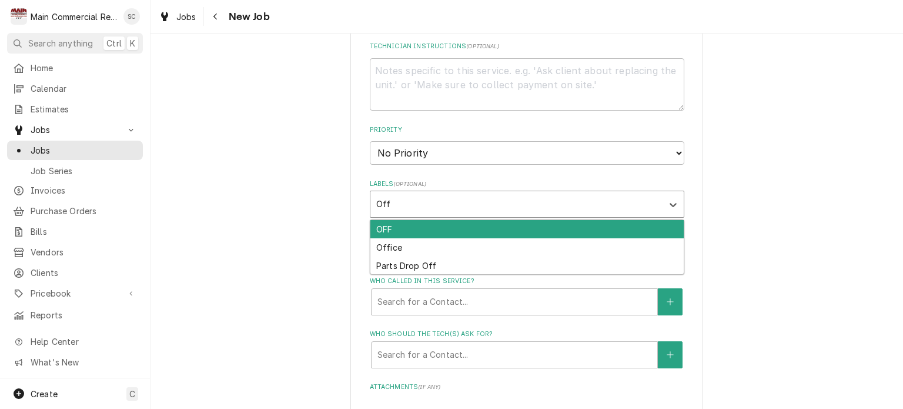
type input "Off"
click at [423, 230] on div "OFF" at bounding box center [528, 229] width 314 height 18
type textarea "x"
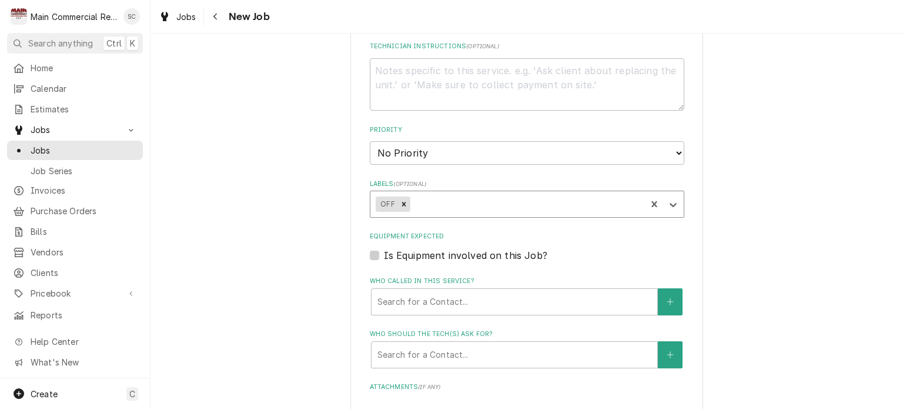
scroll to position [823, 0]
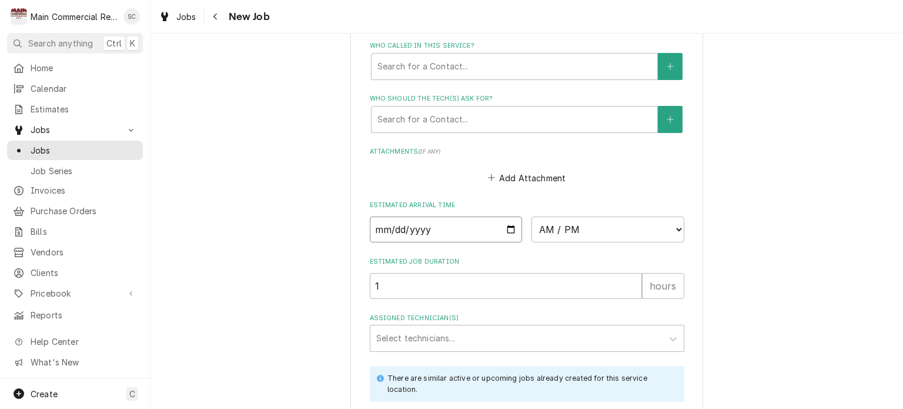
click at [508, 224] on input "Date" at bounding box center [446, 229] width 153 height 26
type textarea "x"
type input "2025-09-01"
type textarea "x"
click at [565, 230] on select "AM / PM 6:00 AM 6:15 AM 6:30 AM 6:45 AM 7:00 AM 7:15 AM 7:30 AM 7:45 AM 8:00 AM…" at bounding box center [608, 229] width 153 height 26
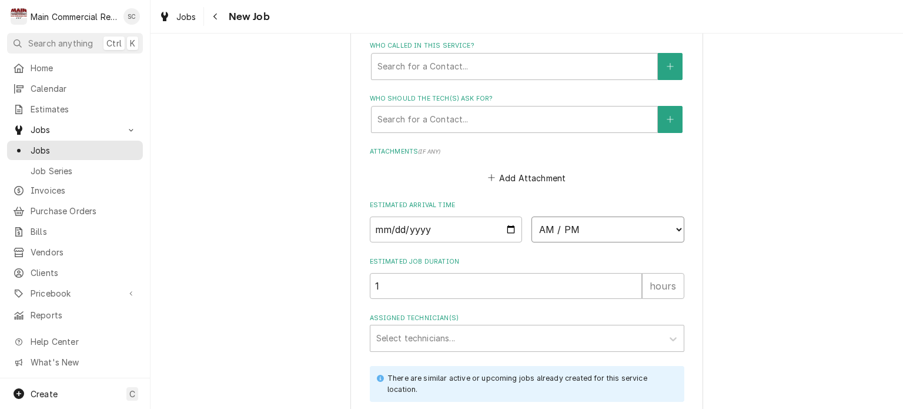
select select "08:00:00"
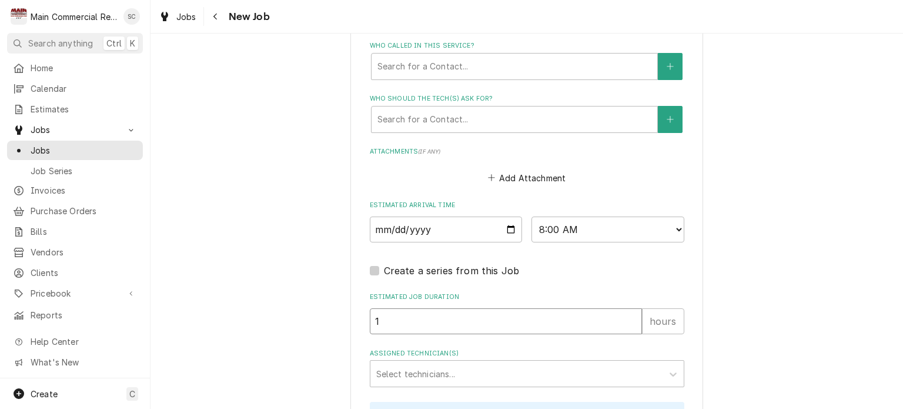
click at [476, 314] on input "1" at bounding box center [506, 321] width 272 height 26
type textarea "x"
type input "8"
type textarea "x"
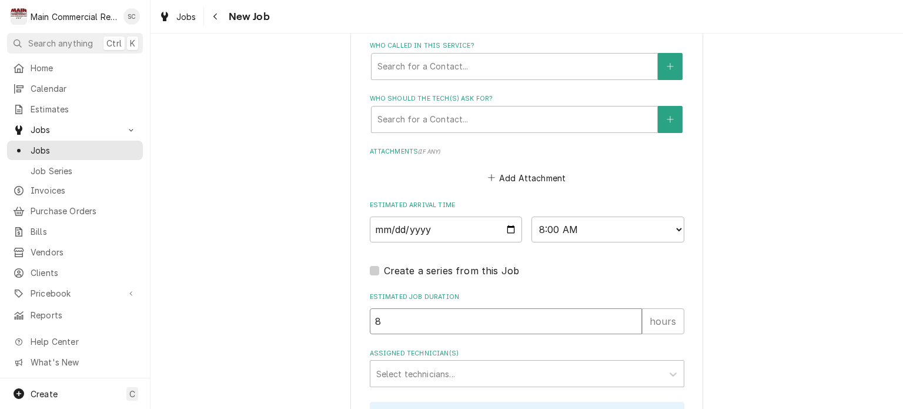
type input "8"
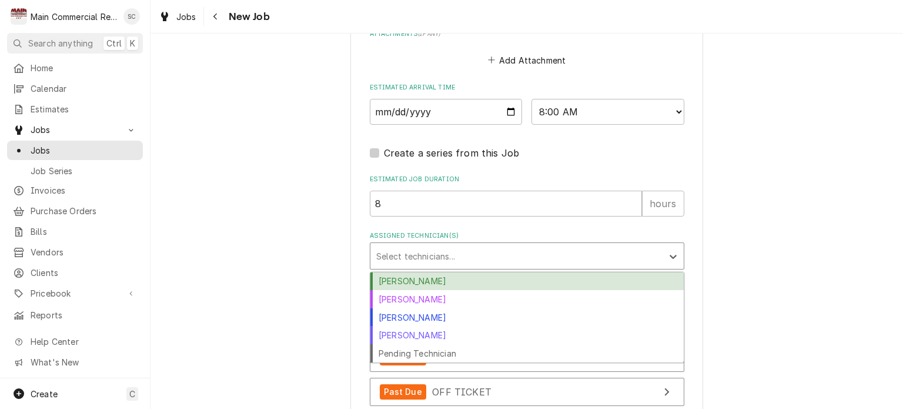
click at [498, 258] on div "Assigned Technician(s)" at bounding box center [516, 255] width 281 height 21
click at [483, 276] on div "Caleb Gorton" at bounding box center [528, 281] width 314 height 18
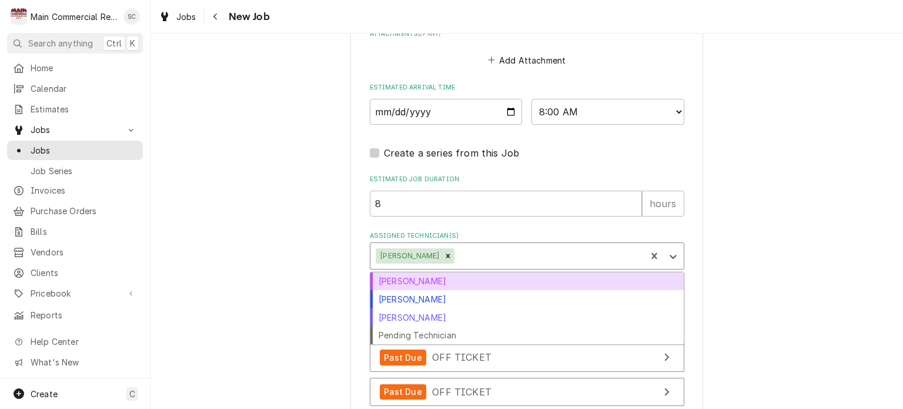
click at [496, 258] on div "Assigned Technician(s)" at bounding box center [549, 255] width 184 height 21
click at [456, 279] on div "Dorian Wertz" at bounding box center [528, 281] width 314 height 18
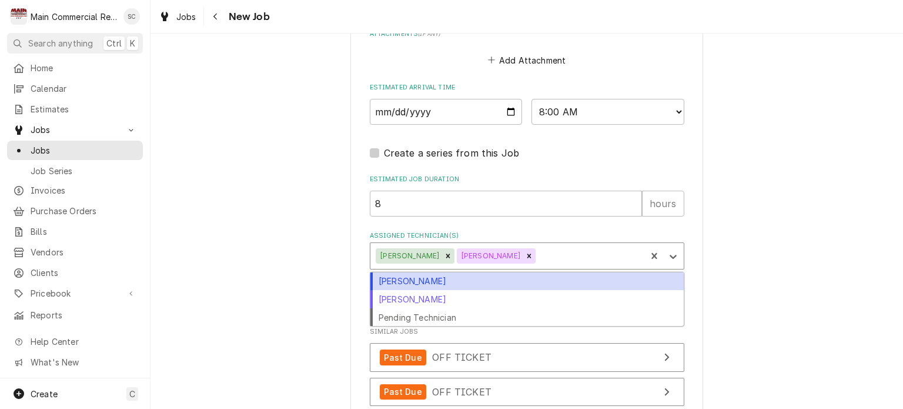
click at [538, 255] on div "Assigned Technician(s)" at bounding box center [589, 255] width 103 height 21
click at [468, 279] on div "Dylan Crawford" at bounding box center [528, 281] width 314 height 18
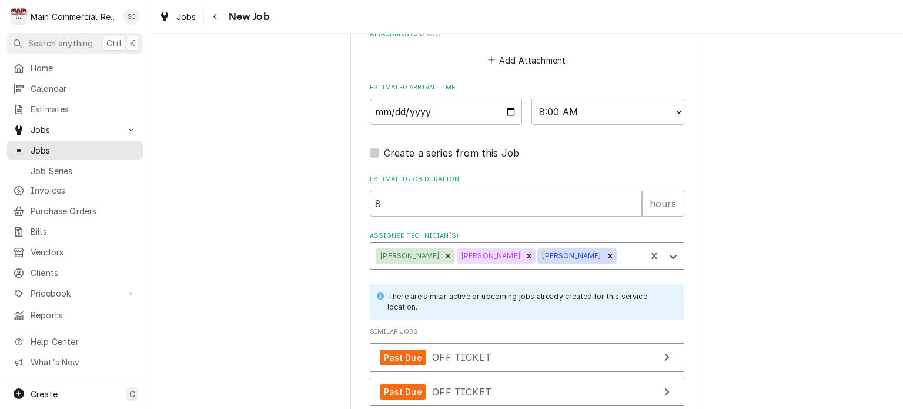
click at [619, 256] on div "Assigned Technician(s)" at bounding box center [630, 255] width 22 height 21
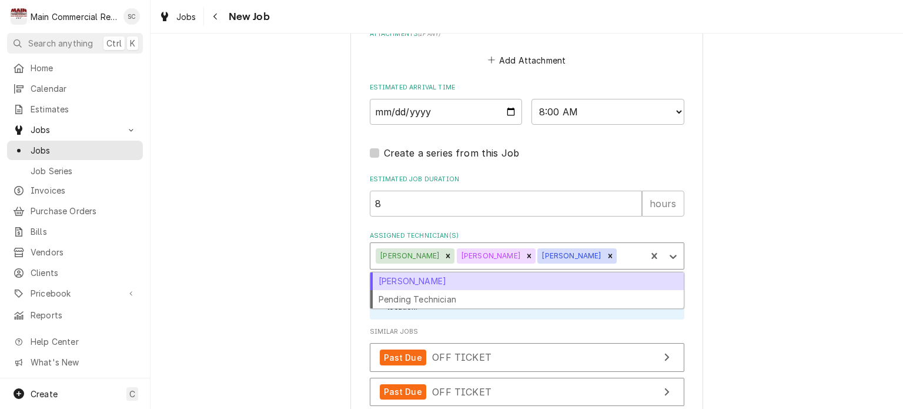
drag, startPoint x: 459, startPoint y: 278, endPoint x: 489, endPoint y: 284, distance: 30.5
click at [459, 278] on div "Mike Marchese" at bounding box center [528, 281] width 314 height 18
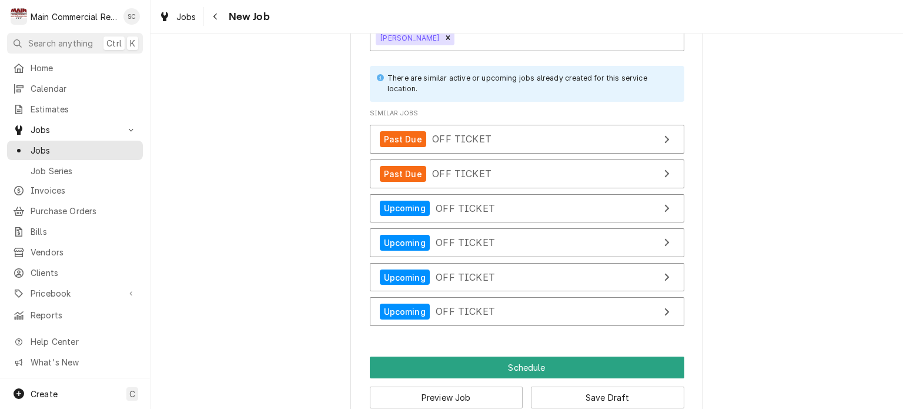
scroll to position [1195, 0]
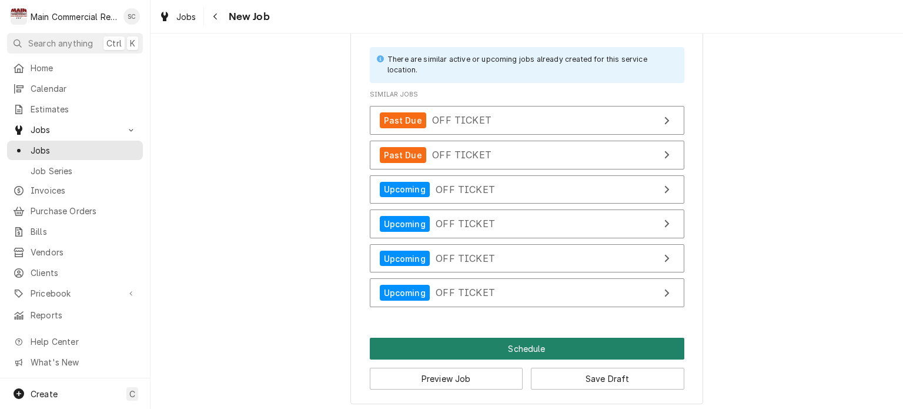
click at [540, 344] on button "Schedule" at bounding box center [527, 349] width 315 height 22
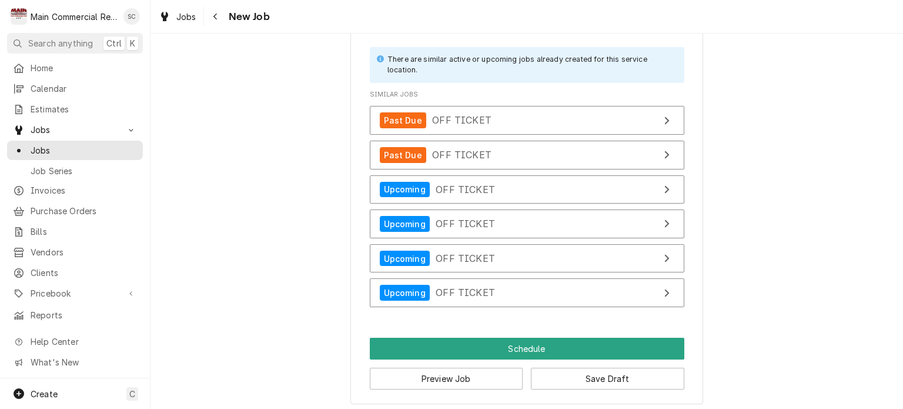
scroll to position [1185, 0]
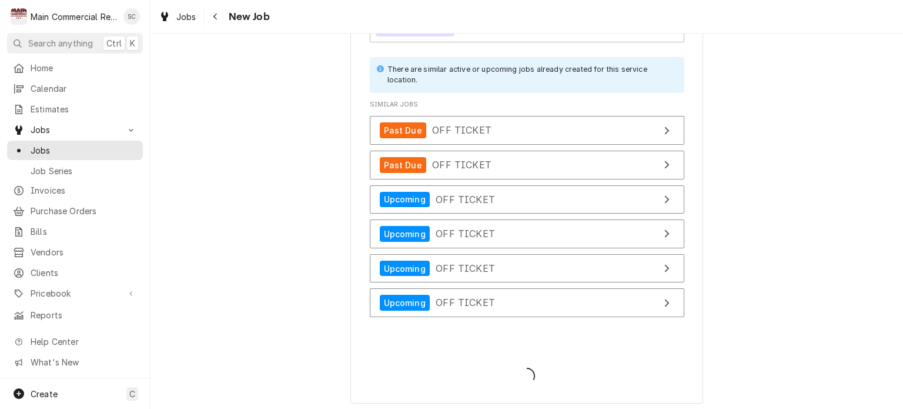
type textarea "x"
